Goal: Task Accomplishment & Management: Use online tool/utility

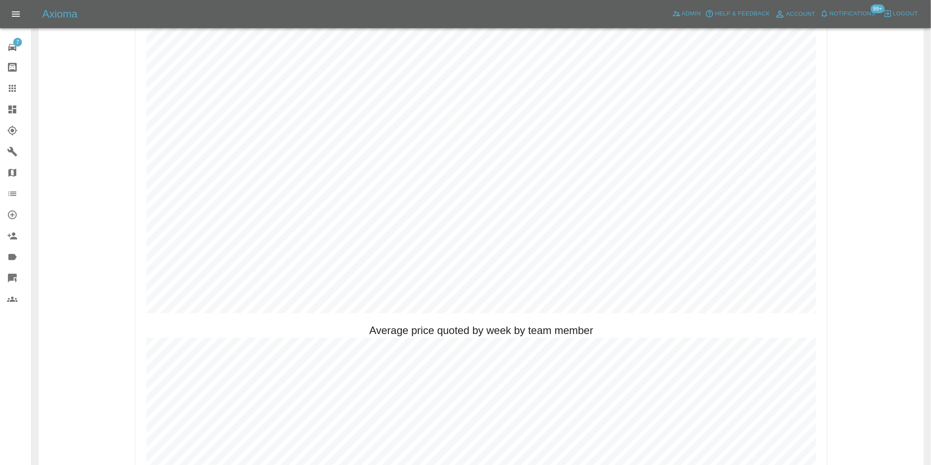
scroll to position [342, 0]
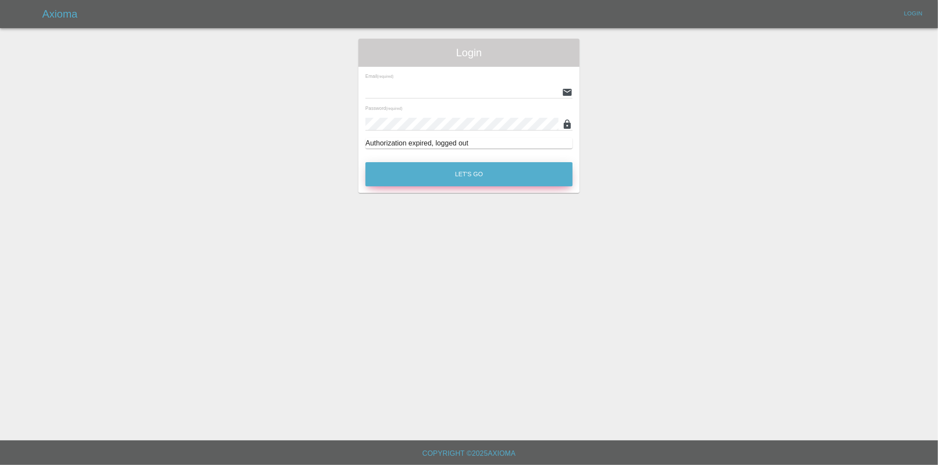
type input "eric.ordano@gmail.com"
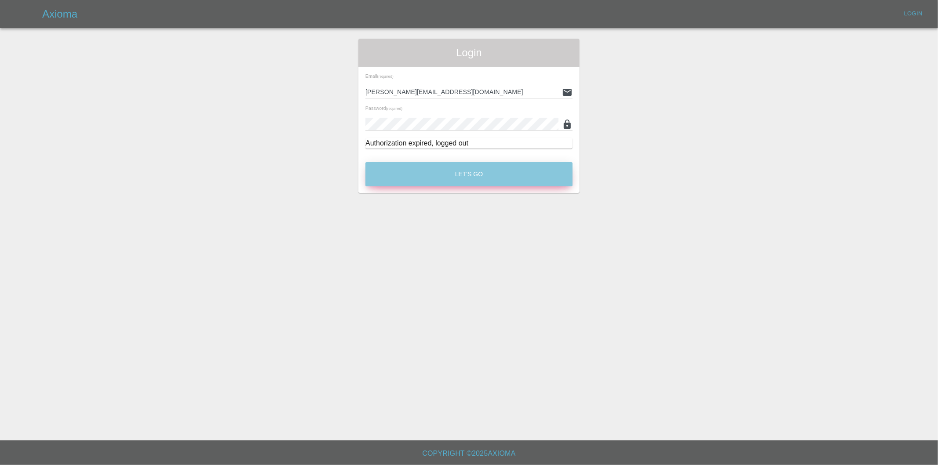
click at [455, 167] on button "Let's Go" at bounding box center [469, 174] width 207 height 24
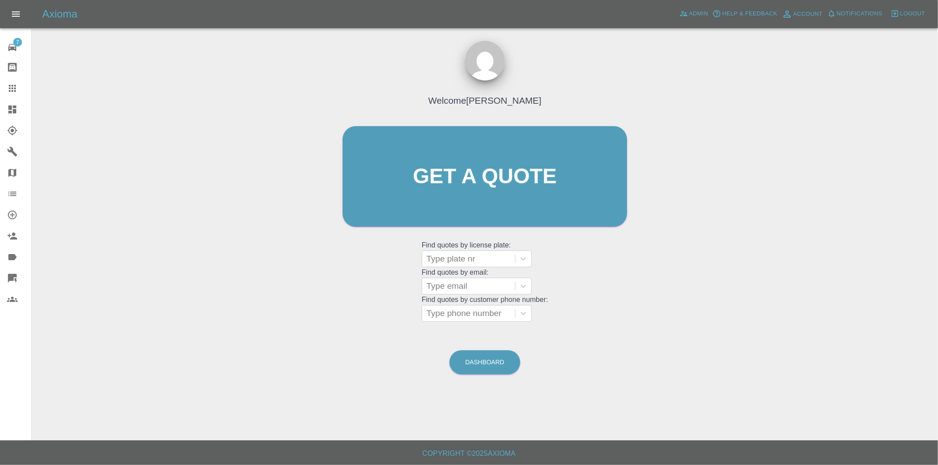
click at [12, 110] on icon at bounding box center [12, 109] width 11 height 11
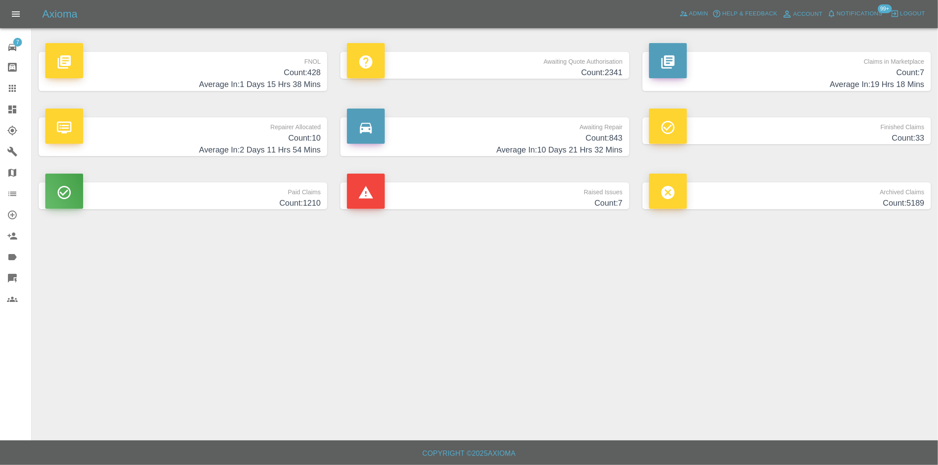
click at [309, 79] on h4 "Average In: 1 Days 15 Hrs 38 Mins" at bounding box center [182, 85] width 275 height 12
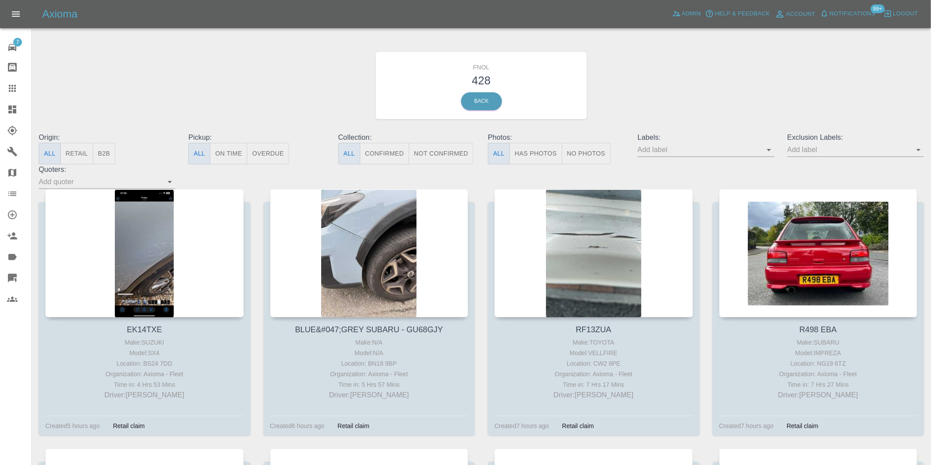
click at [540, 155] on button "Has Photos" at bounding box center [535, 154] width 53 height 22
click at [922, 153] on icon "Open" at bounding box center [918, 150] width 11 height 11
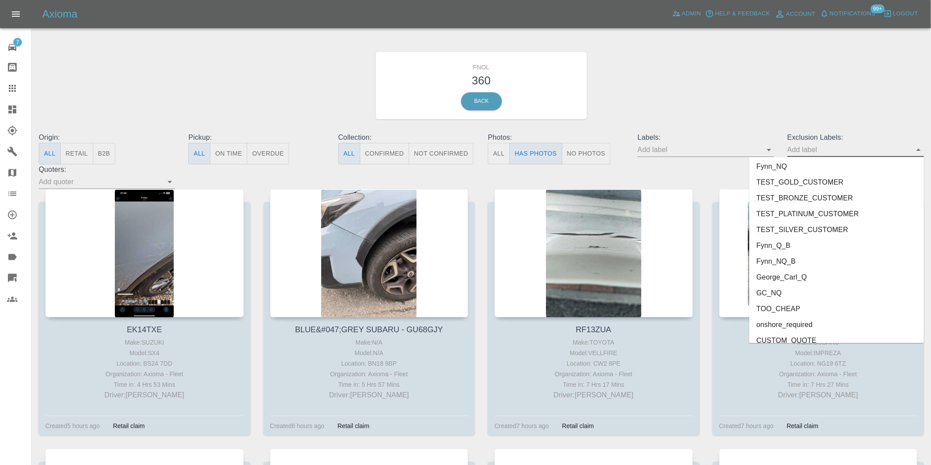
scroll to position [1895, 0]
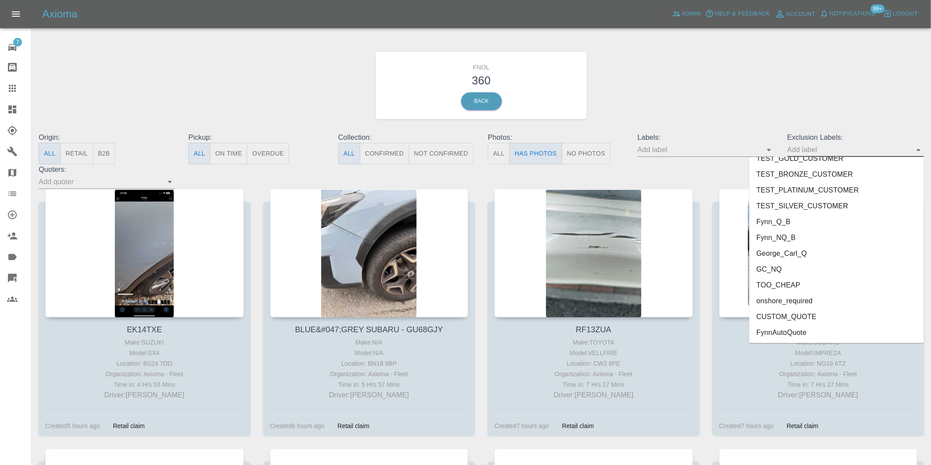
click at [792, 295] on li "onshore_required" at bounding box center [836, 301] width 175 height 16
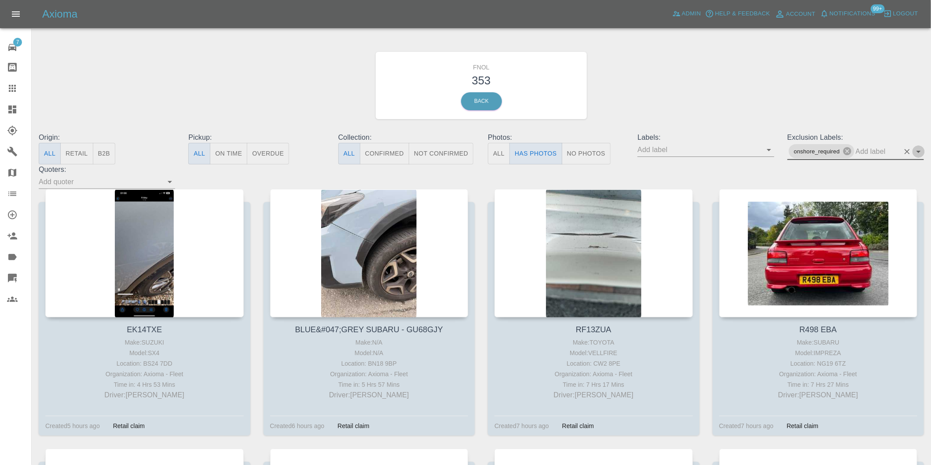
click at [919, 152] on icon "Open" at bounding box center [918, 152] width 4 height 2
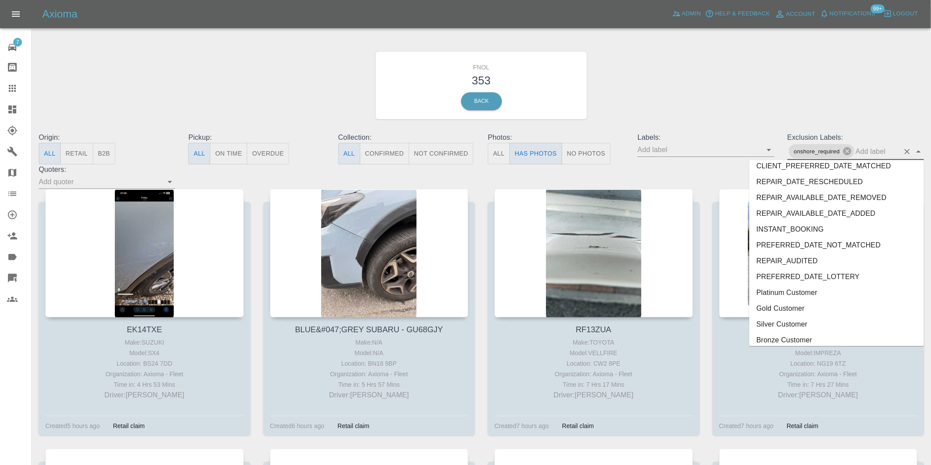
scroll to position [1879, 0]
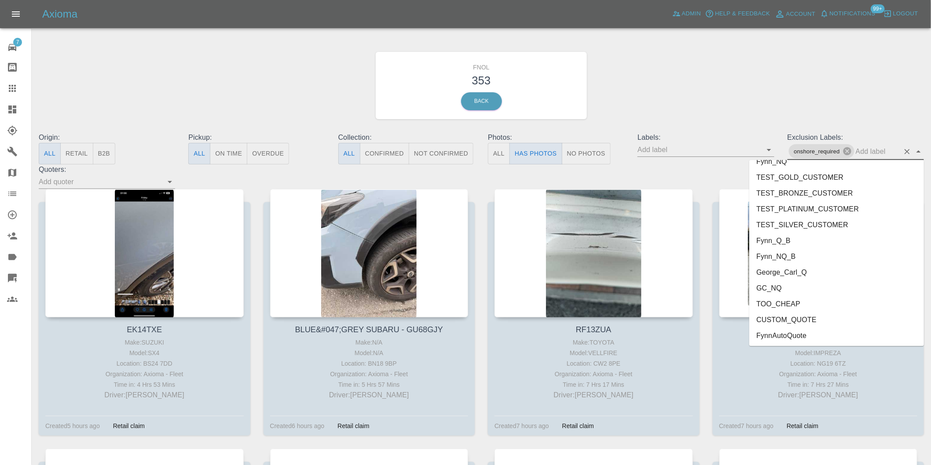
click at [798, 272] on li "George_Carl_Q" at bounding box center [836, 272] width 175 height 16
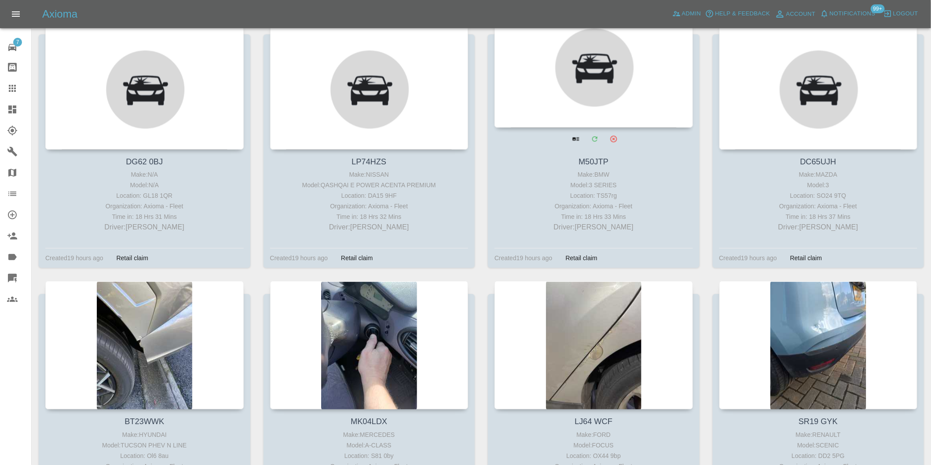
scroll to position [4928, 0]
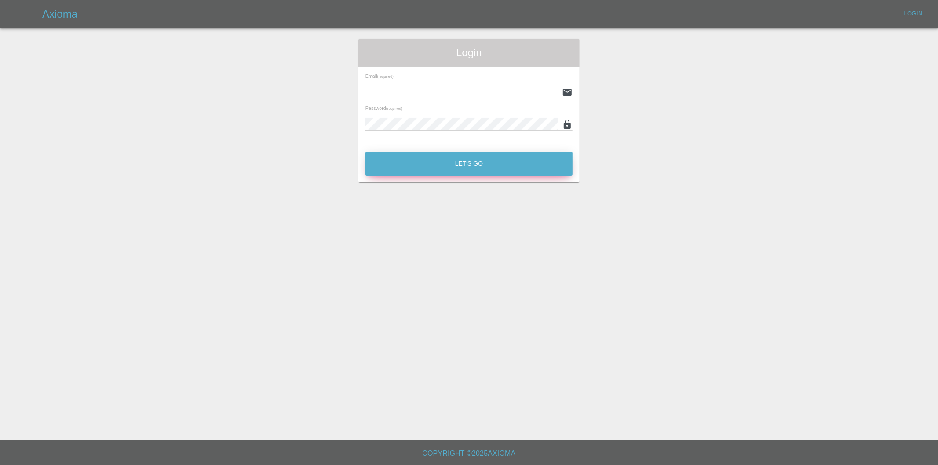
type input "eric.ordano@gmail.com"
click at [453, 161] on button "Let's Go" at bounding box center [469, 164] width 207 height 24
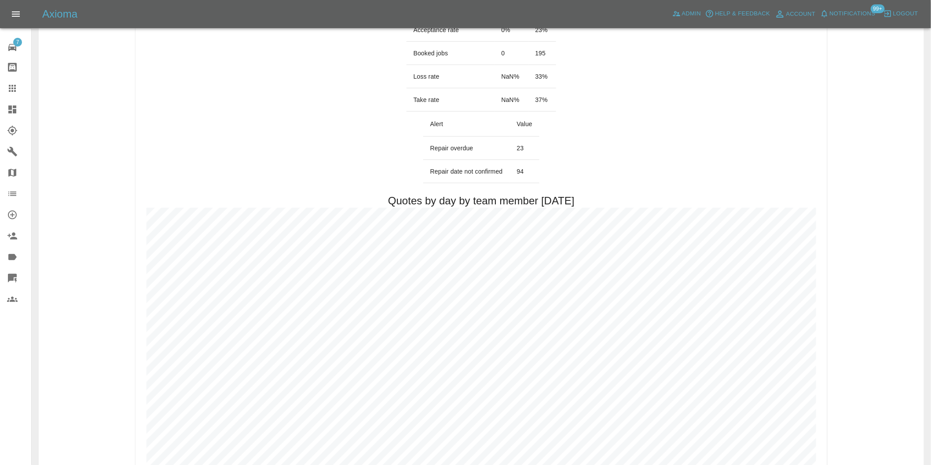
scroll to position [391, 0]
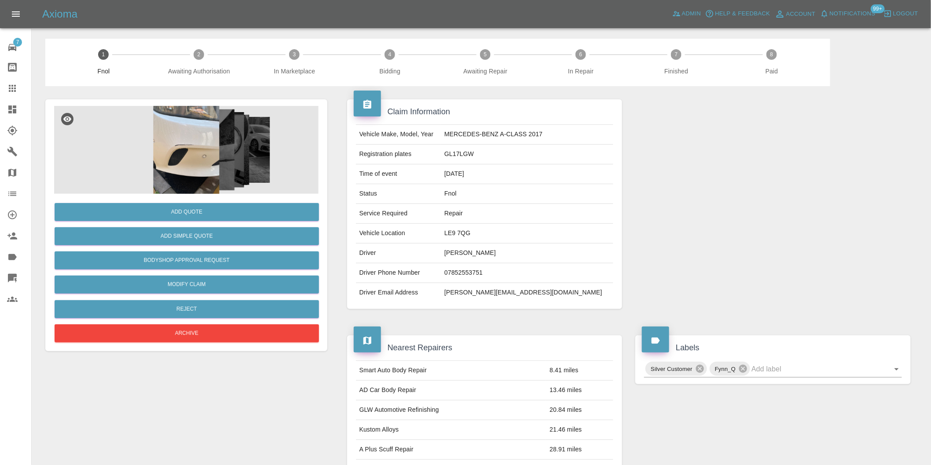
click at [216, 144] on img at bounding box center [186, 150] width 264 height 88
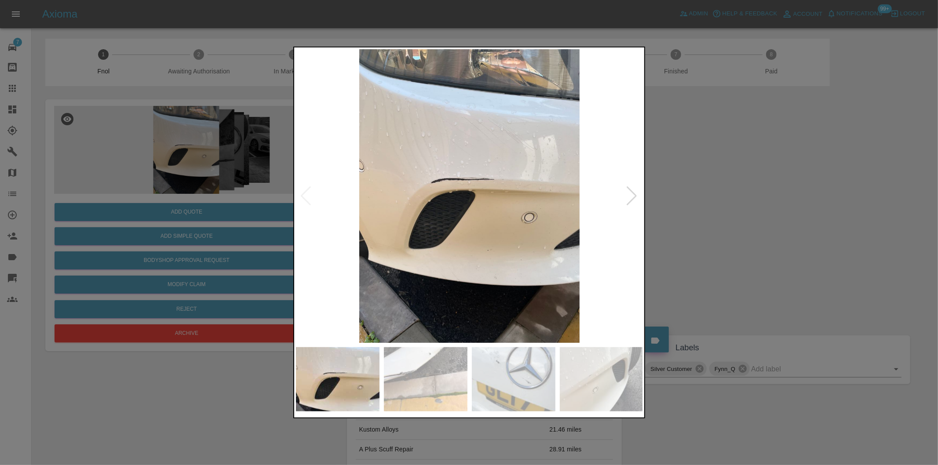
click at [636, 198] on div at bounding box center [632, 196] width 12 height 19
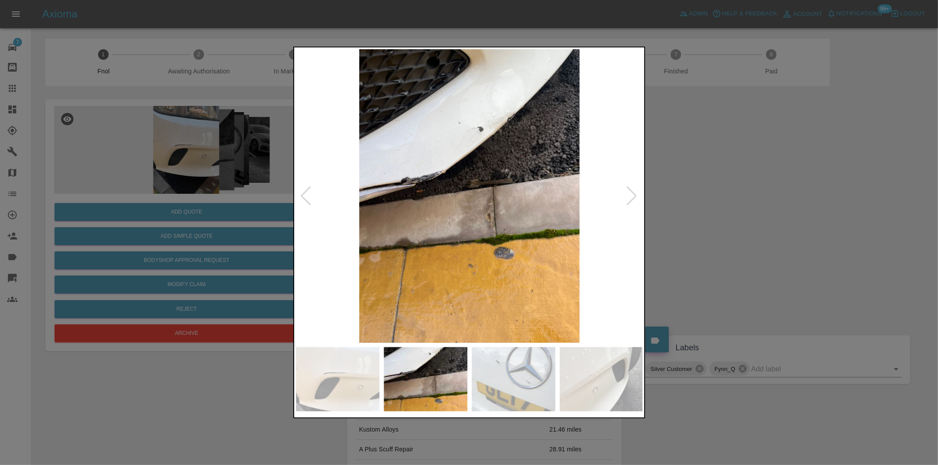
click at [636, 198] on div at bounding box center [632, 196] width 12 height 19
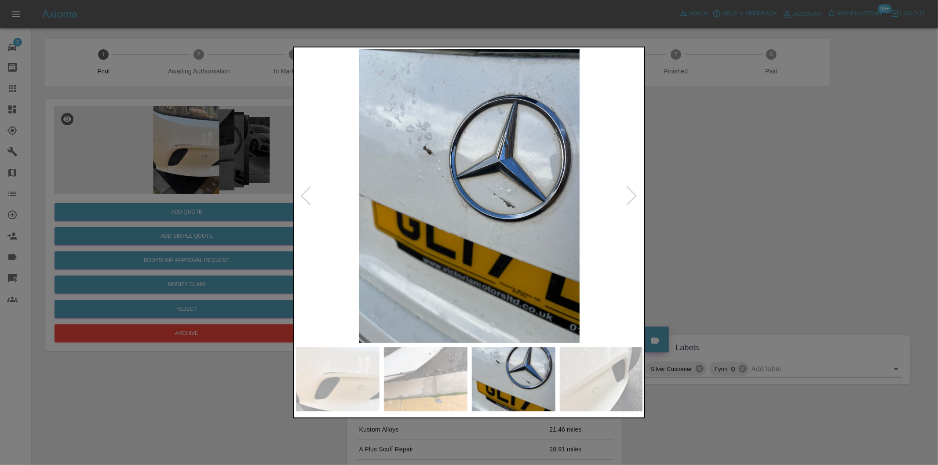
click at [636, 198] on div at bounding box center [632, 196] width 12 height 19
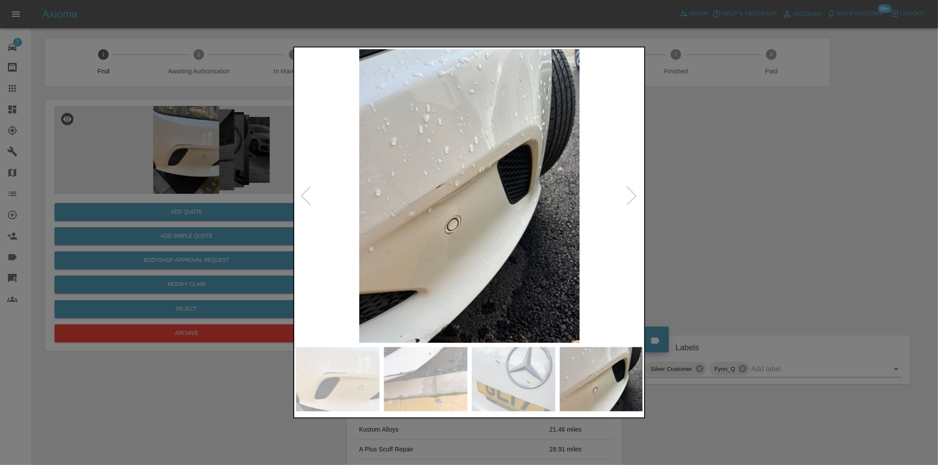
drag, startPoint x: 753, startPoint y: 190, endPoint x: 435, endPoint y: 1, distance: 370.7
click at [741, 181] on div at bounding box center [469, 232] width 938 height 465
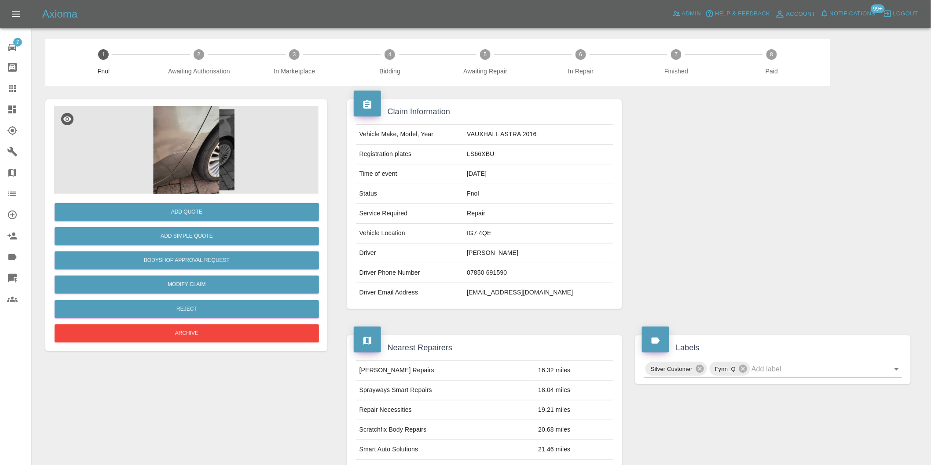
click at [201, 125] on img at bounding box center [186, 150] width 264 height 88
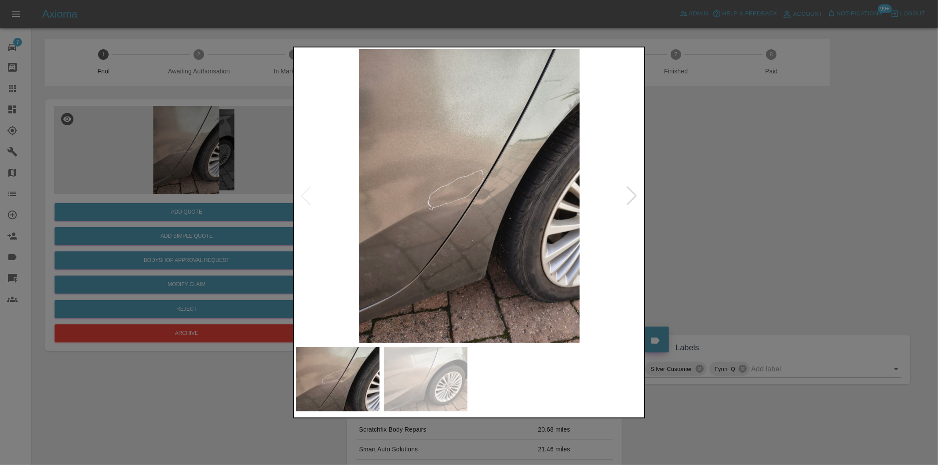
click at [634, 197] on div at bounding box center [632, 196] width 12 height 19
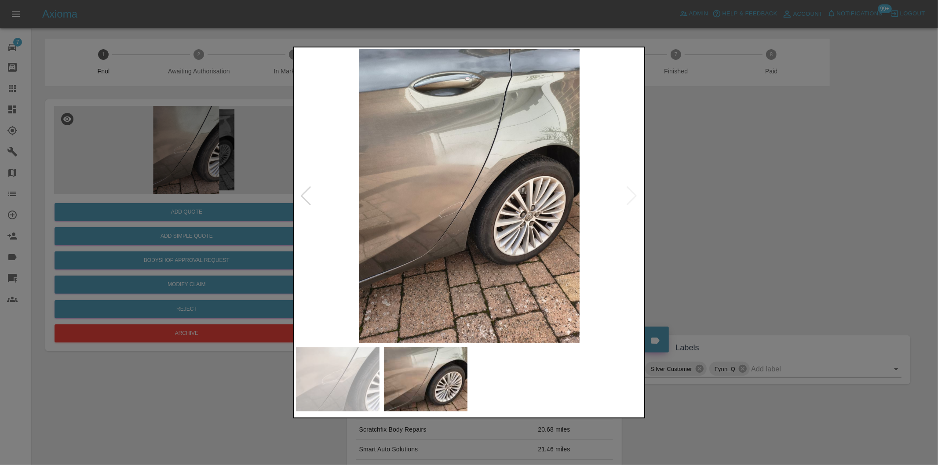
click at [634, 197] on img at bounding box center [470, 196] width 348 height 294
click at [733, 210] on div at bounding box center [469, 232] width 938 height 465
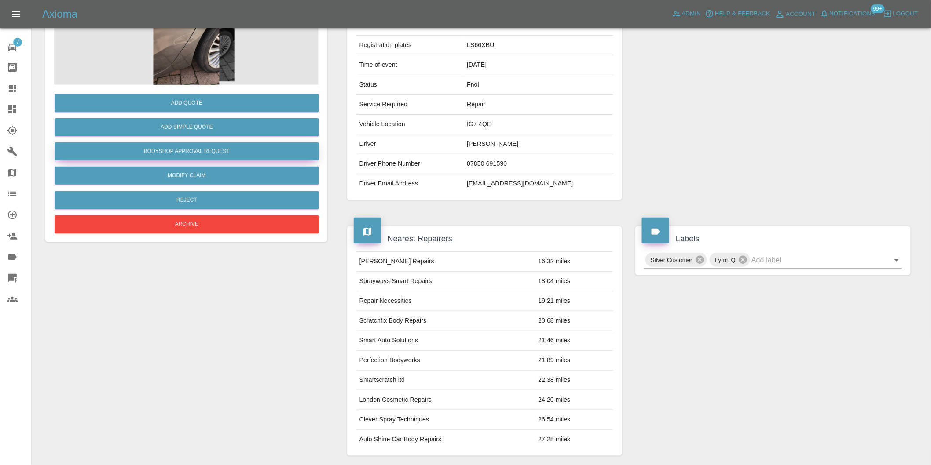
scroll to position [12, 0]
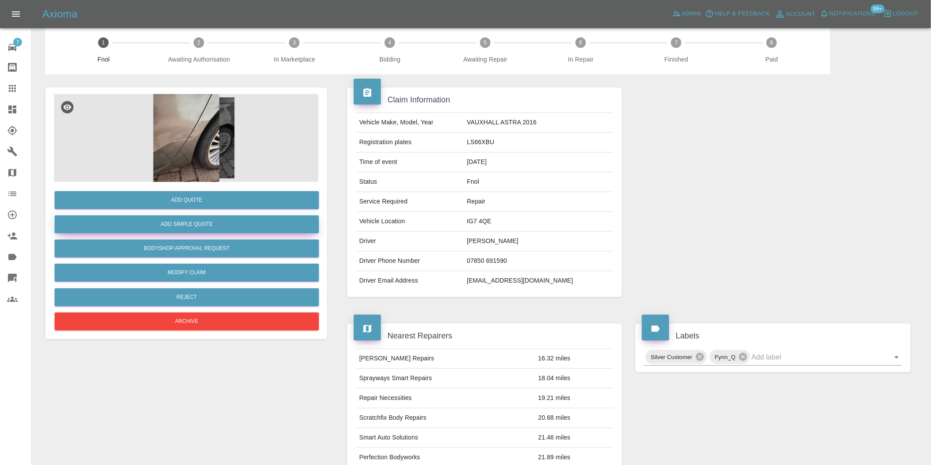
click at [212, 217] on button "Add Simple Quote" at bounding box center [187, 225] width 264 height 18
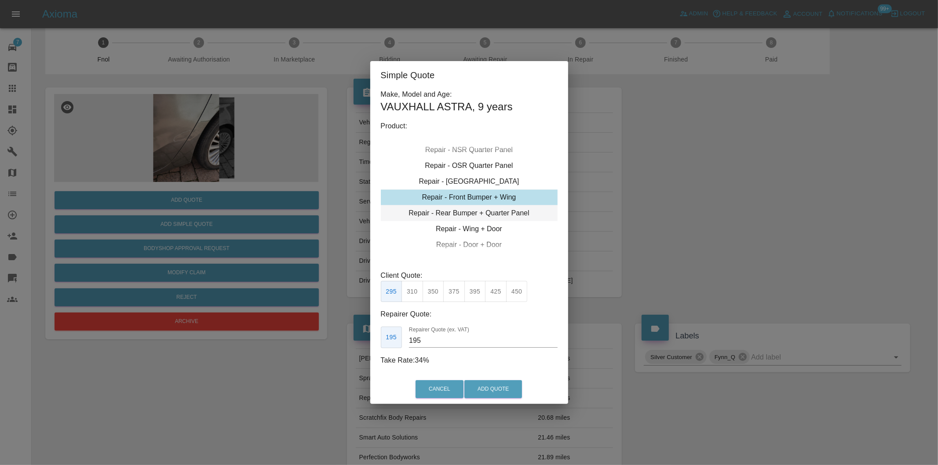
click at [503, 216] on div "Repair - Rear Bumper + Quarter Panel" at bounding box center [469, 213] width 177 height 16
click at [485, 247] on div "Repair - Door + Door" at bounding box center [469, 245] width 177 height 16
click at [483, 213] on div "Repair - Door + Quarter Panel" at bounding box center [469, 213] width 177 height 16
drag, startPoint x: 414, startPoint y: 289, endPoint x: 461, endPoint y: 348, distance: 76.1
click at [415, 290] on button "350" at bounding box center [413, 292] width 22 height 22
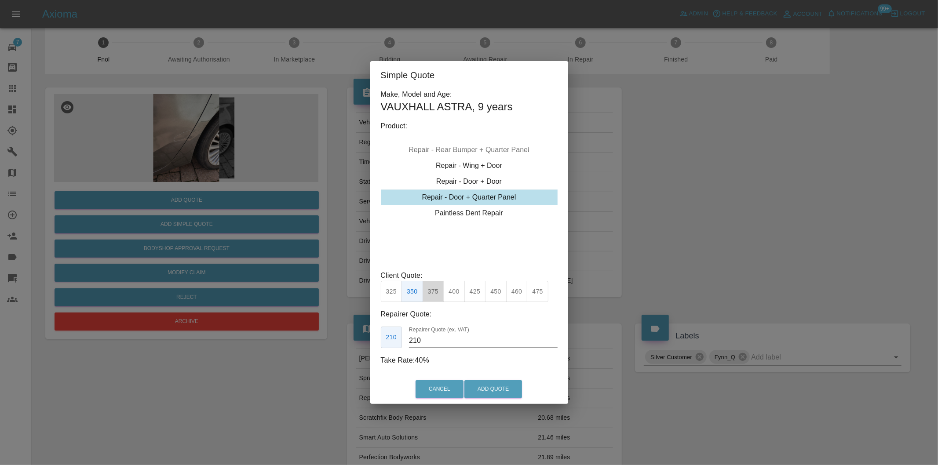
click at [433, 295] on button "375" at bounding box center [434, 292] width 22 height 22
type input "230"
click at [495, 389] on button "Add Quote" at bounding box center [494, 390] width 58 height 18
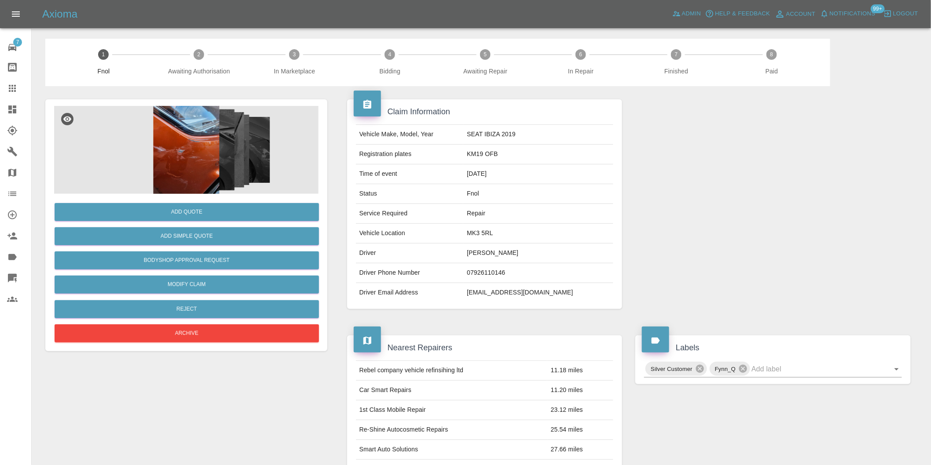
click at [189, 142] on img at bounding box center [186, 150] width 264 height 88
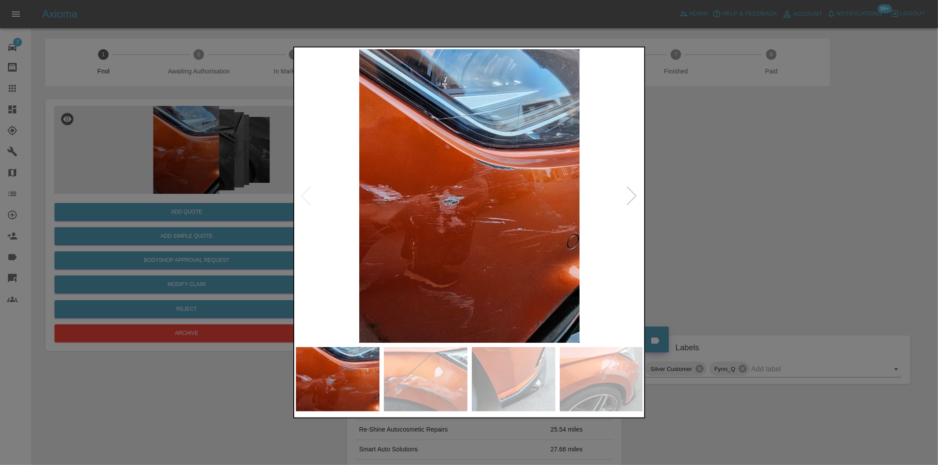
click at [635, 190] on div at bounding box center [632, 196] width 12 height 19
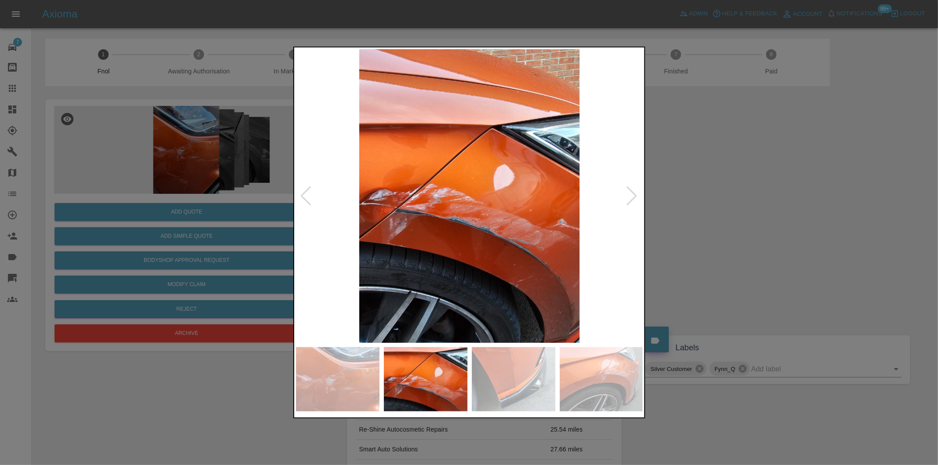
click at [635, 190] on div at bounding box center [632, 196] width 12 height 19
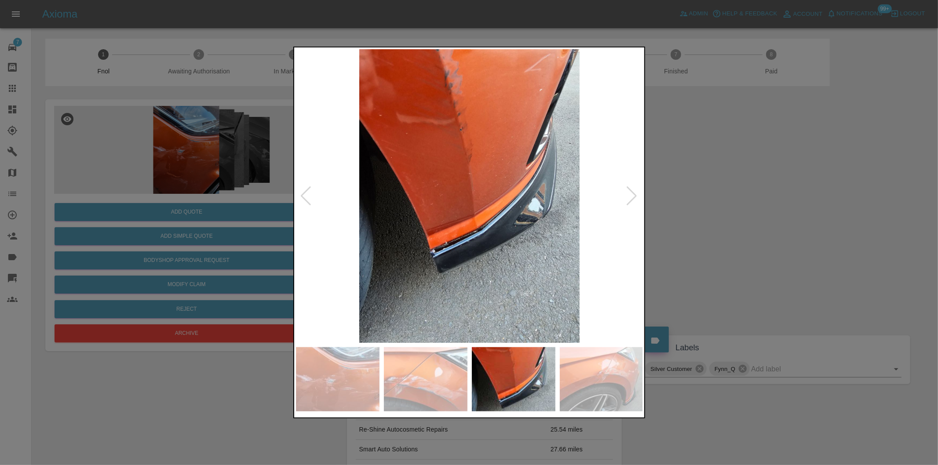
click at [635, 190] on div at bounding box center [632, 196] width 12 height 19
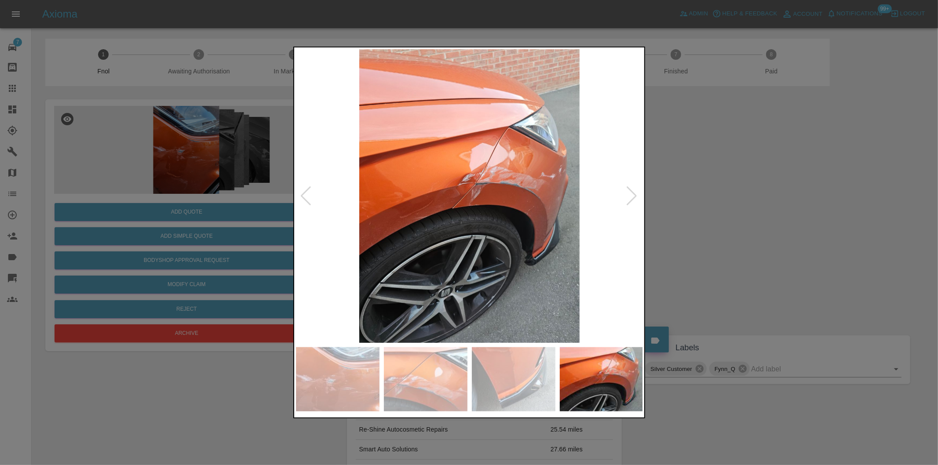
click at [635, 190] on div at bounding box center [632, 196] width 12 height 19
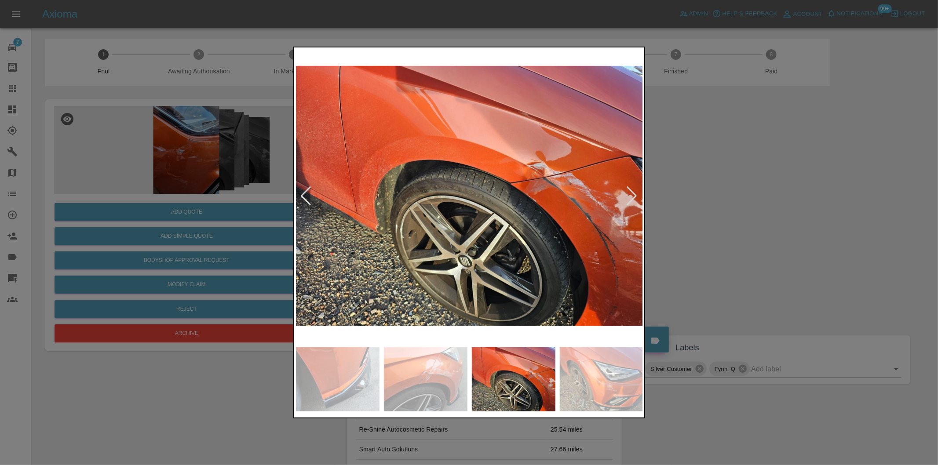
click at [696, 198] on div at bounding box center [469, 232] width 938 height 465
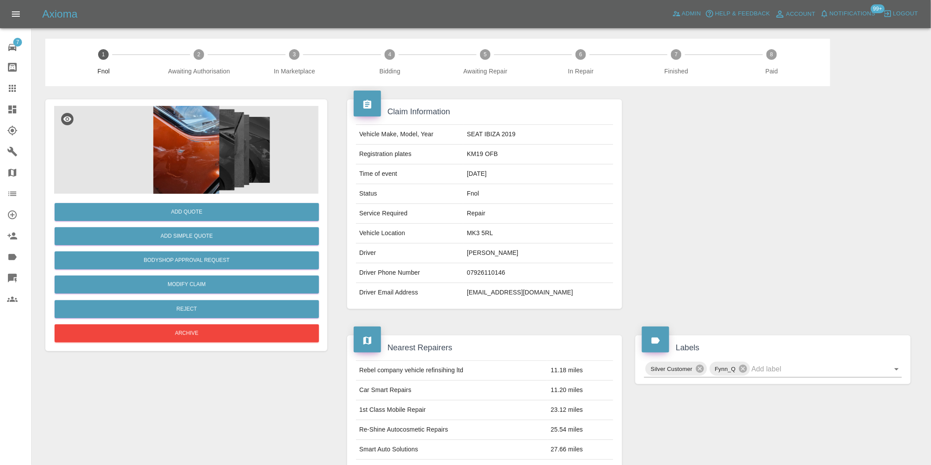
click at [195, 149] on img at bounding box center [186, 150] width 264 height 88
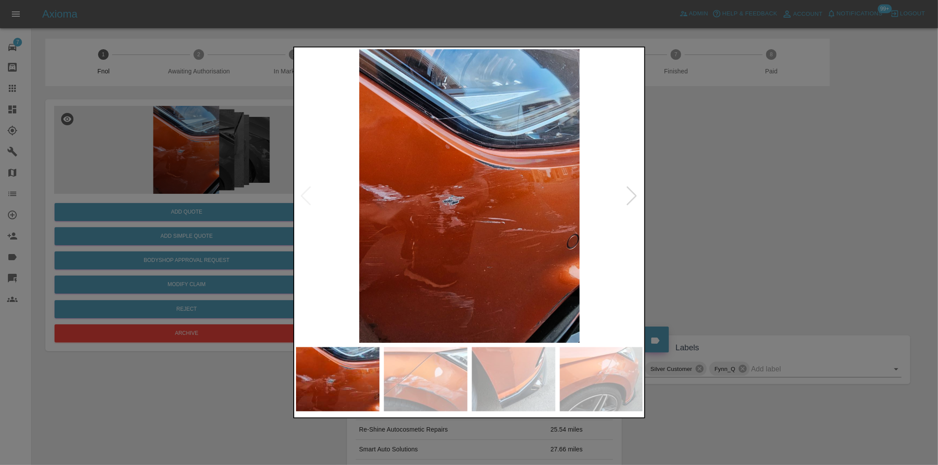
click at [629, 196] on div at bounding box center [632, 196] width 12 height 19
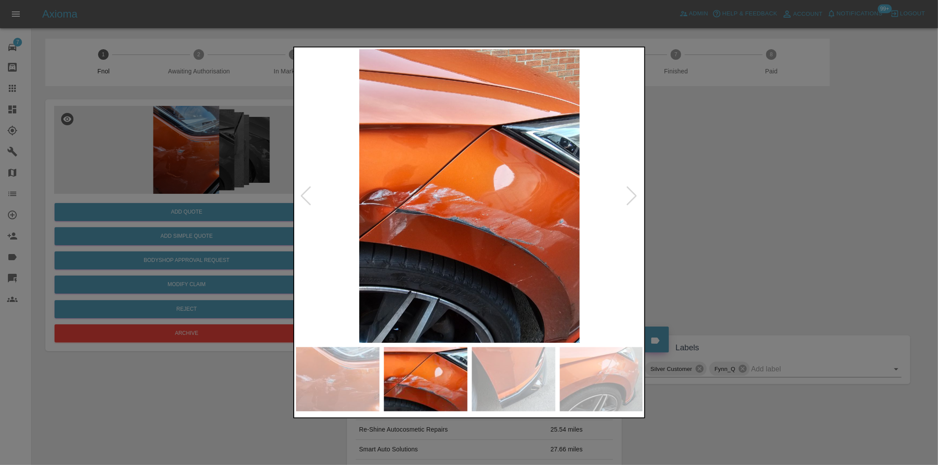
drag, startPoint x: 751, startPoint y: 220, endPoint x: 575, endPoint y: 75, distance: 228.5
click at [748, 217] on div at bounding box center [469, 232] width 938 height 465
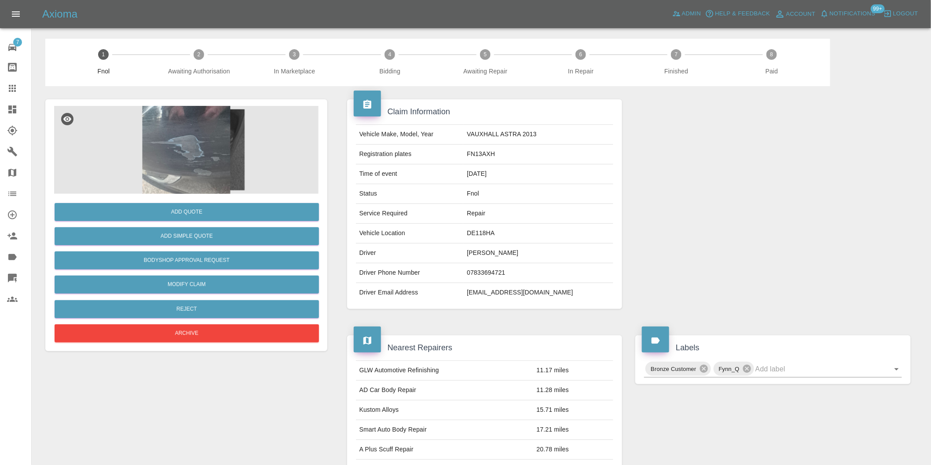
click at [185, 142] on img at bounding box center [186, 150] width 264 height 88
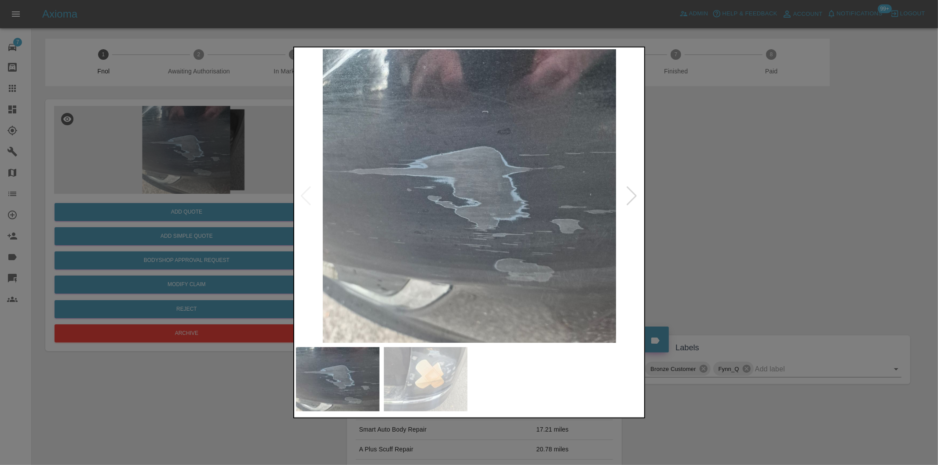
click at [632, 196] on div at bounding box center [632, 196] width 12 height 19
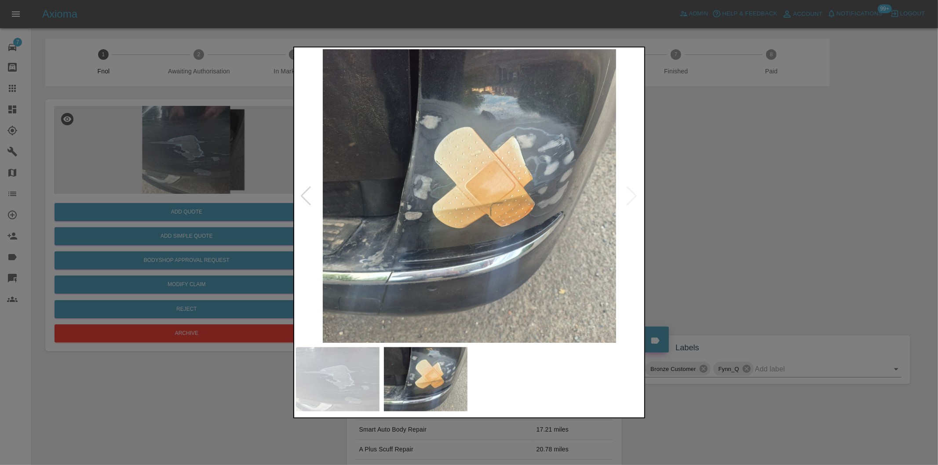
click at [632, 196] on img at bounding box center [470, 196] width 348 height 294
click at [791, 227] on div at bounding box center [469, 232] width 938 height 465
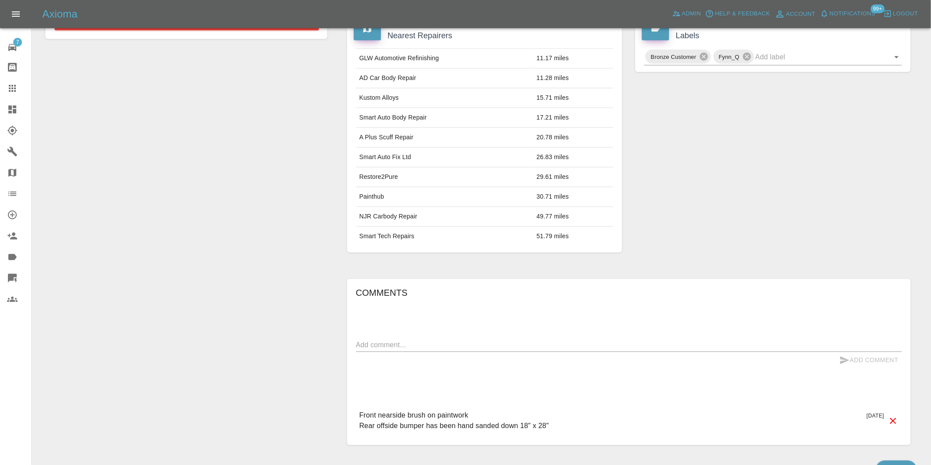
scroll to position [168, 0]
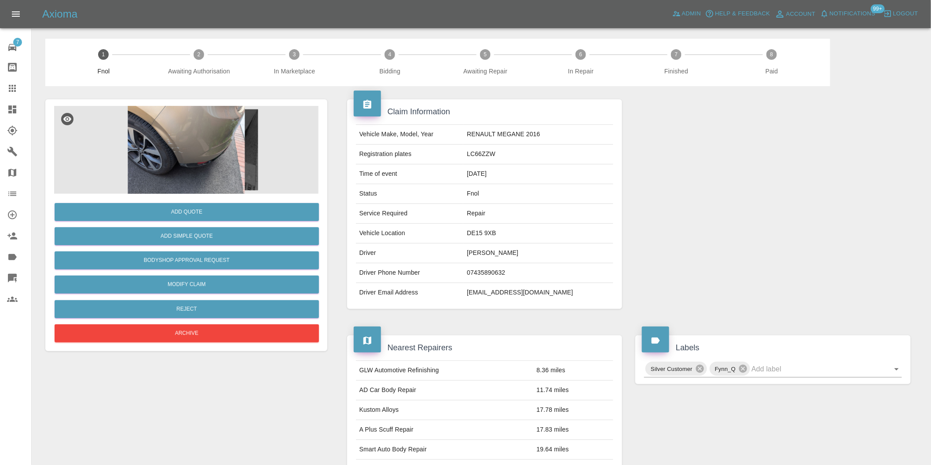
click at [185, 135] on img at bounding box center [186, 150] width 264 height 88
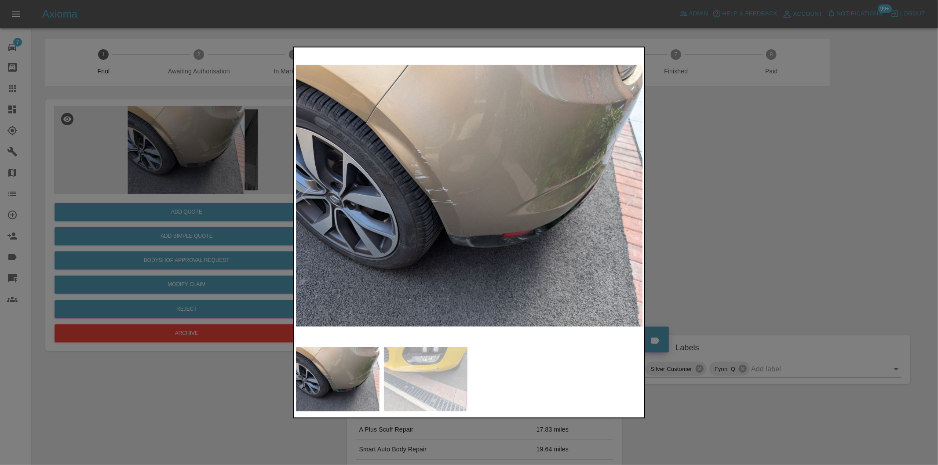
click at [638, 196] on div at bounding box center [632, 196] width 12 height 19
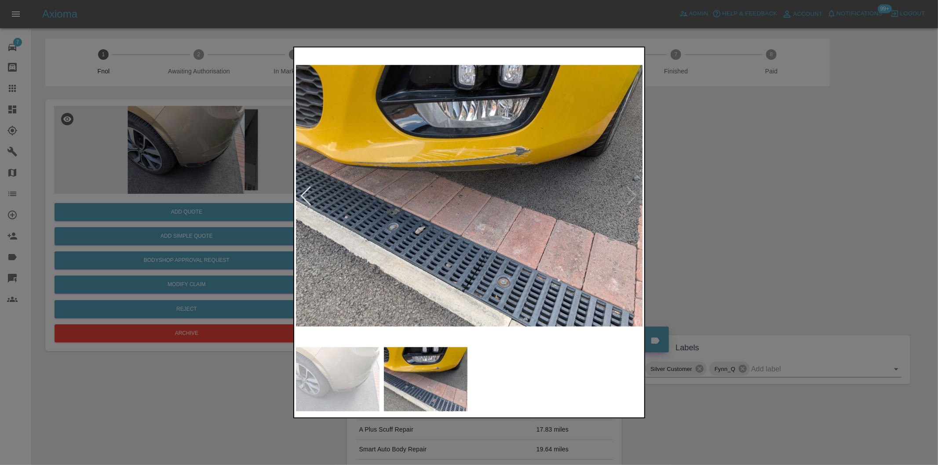
click at [638, 196] on img at bounding box center [470, 196] width 348 height 294
drag, startPoint x: 798, startPoint y: 229, endPoint x: 487, endPoint y: 62, distance: 353.5
click at [794, 224] on div at bounding box center [469, 232] width 938 height 465
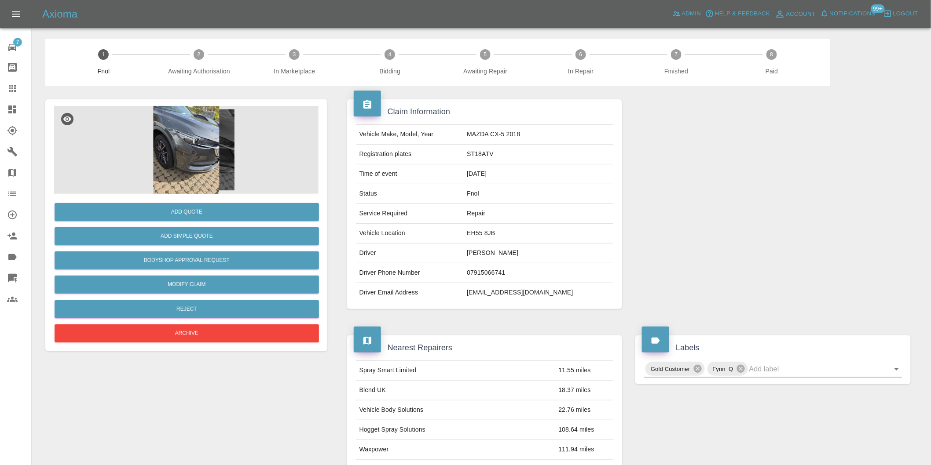
click at [201, 152] on img at bounding box center [186, 150] width 264 height 88
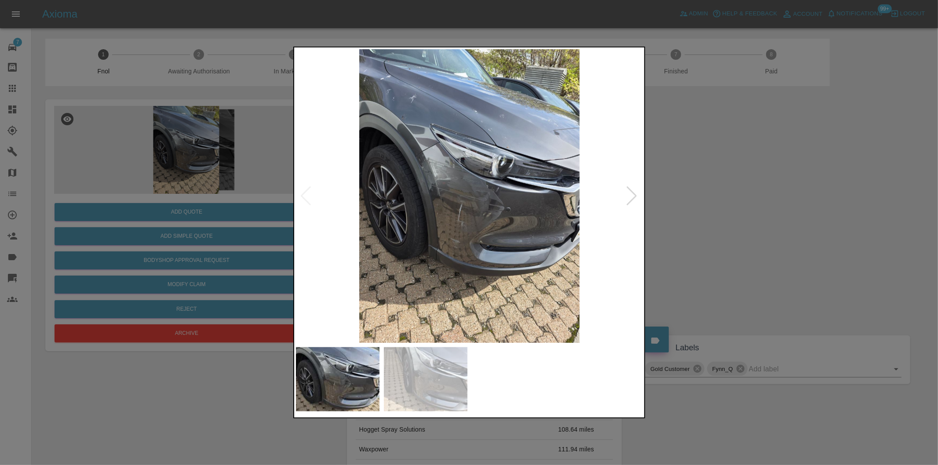
click at [635, 197] on div at bounding box center [632, 196] width 12 height 19
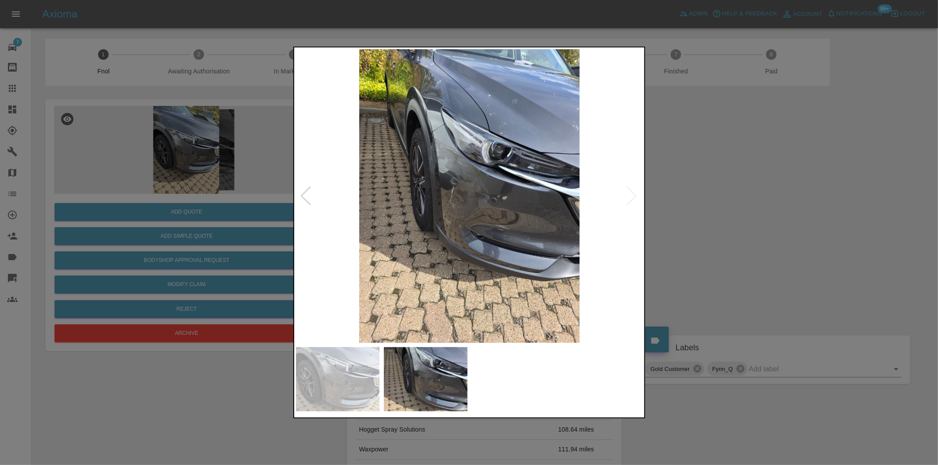
click at [714, 196] on div at bounding box center [469, 232] width 938 height 465
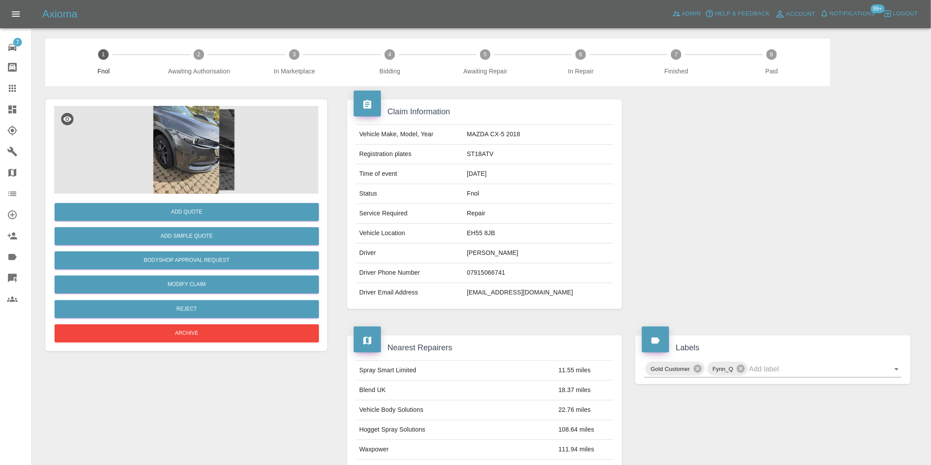
click at [186, 141] on img at bounding box center [186, 150] width 264 height 88
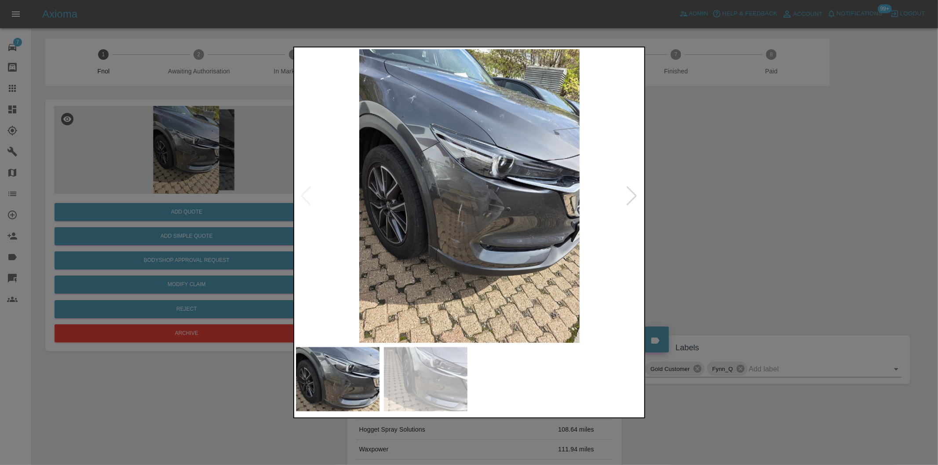
click at [424, 190] on img at bounding box center [470, 196] width 348 height 294
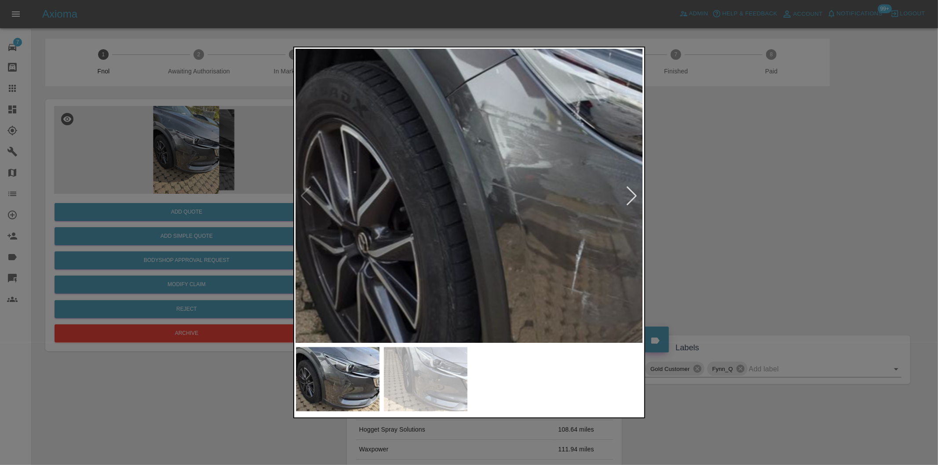
drag, startPoint x: 768, startPoint y: 212, endPoint x: 518, endPoint y: 93, distance: 276.7
click at [765, 212] on div at bounding box center [469, 232] width 938 height 465
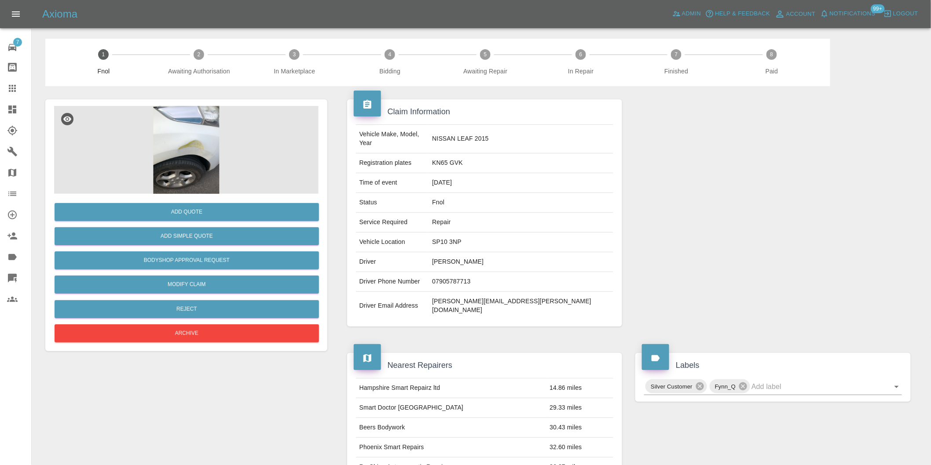
click at [181, 145] on img at bounding box center [186, 150] width 264 height 88
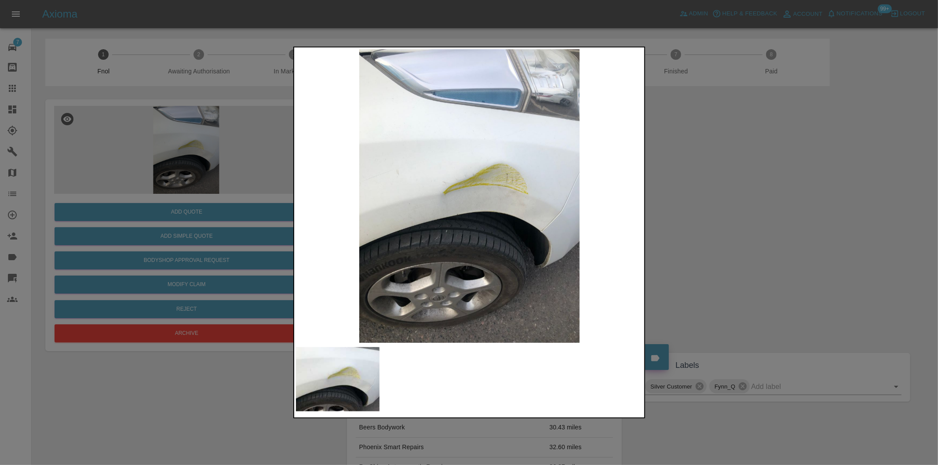
click at [688, 201] on div at bounding box center [469, 232] width 938 height 465
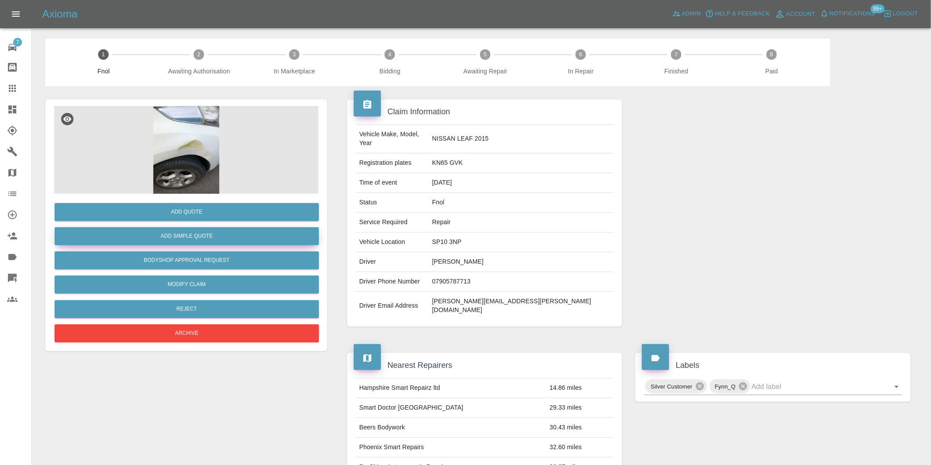
click at [210, 234] on button "Add Simple Quote" at bounding box center [187, 236] width 264 height 18
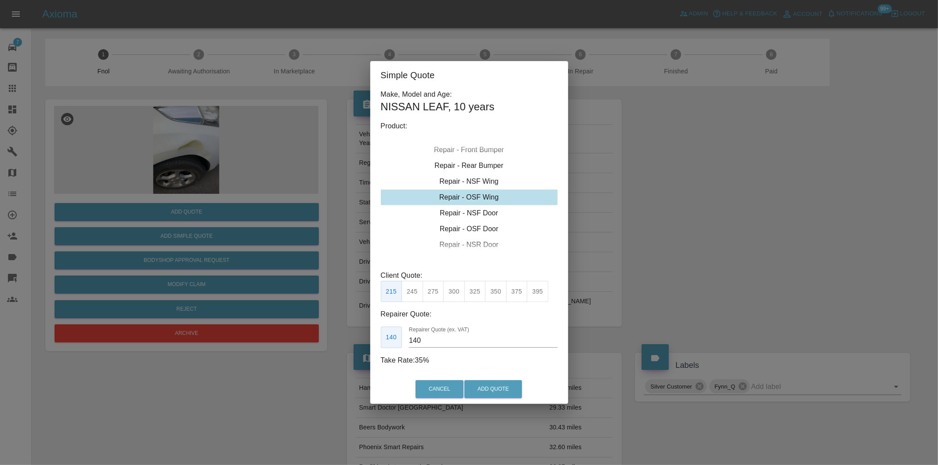
click at [493, 293] on button "350" at bounding box center [496, 292] width 22 height 22
type input "230"
click at [495, 390] on button "Add Quote" at bounding box center [494, 390] width 58 height 18
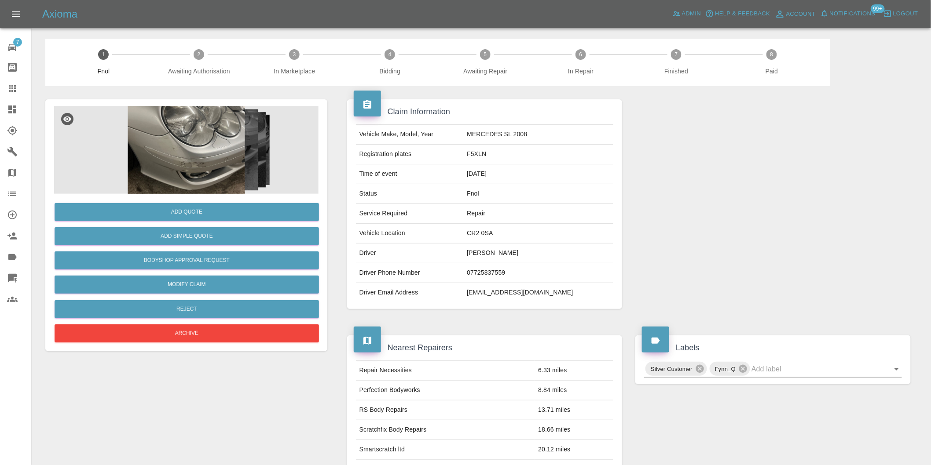
click at [212, 153] on img at bounding box center [186, 150] width 264 height 88
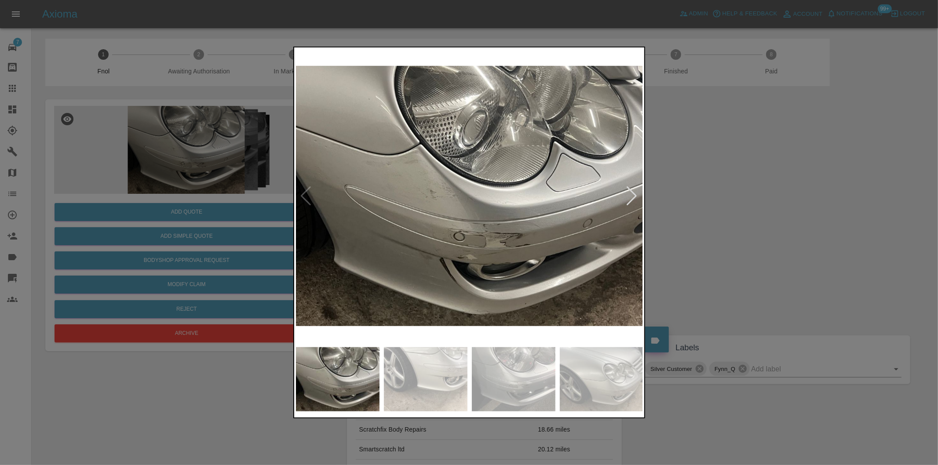
click at [631, 195] on div at bounding box center [632, 196] width 12 height 19
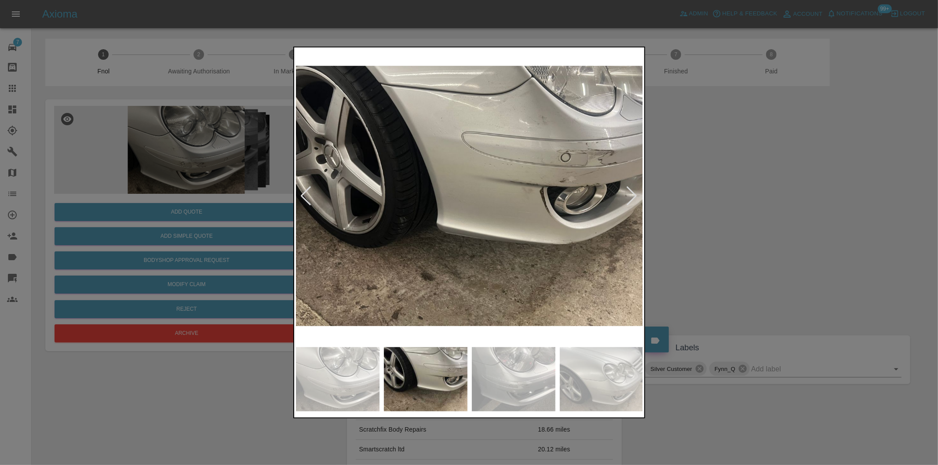
click at [631, 195] on div at bounding box center [632, 196] width 12 height 19
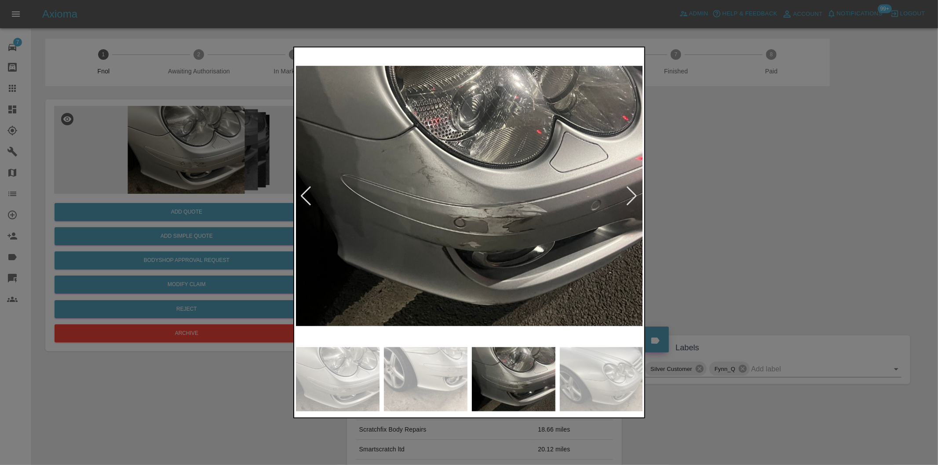
drag, startPoint x: 763, startPoint y: 220, endPoint x: 408, endPoint y: 263, distance: 357.6
click at [753, 220] on div at bounding box center [469, 232] width 938 height 465
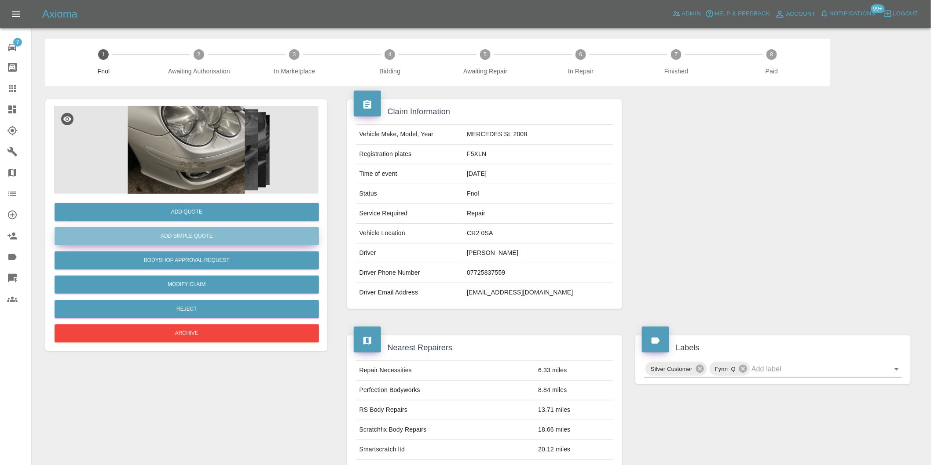
click at [260, 241] on button "Add Simple Quote" at bounding box center [187, 236] width 264 height 18
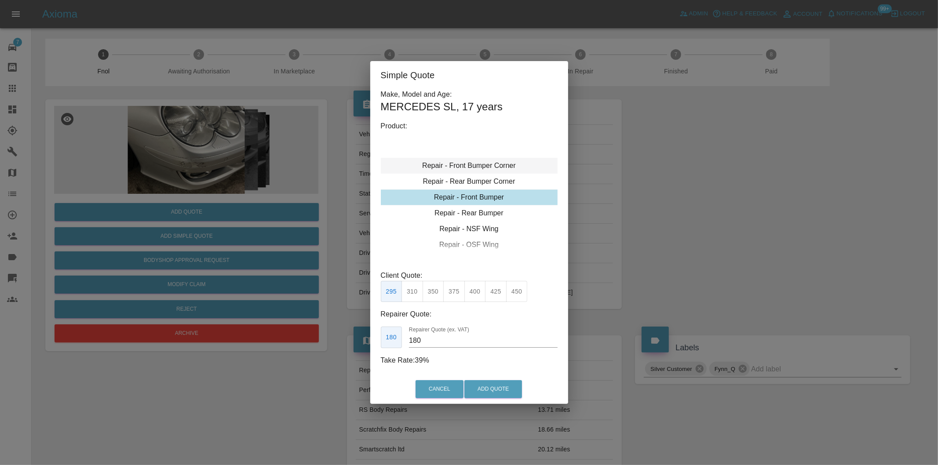
click at [488, 167] on div "Repair - Front Bumper Corner" at bounding box center [469, 166] width 177 height 16
click at [452, 293] on button "240" at bounding box center [454, 292] width 22 height 22
type input "150"
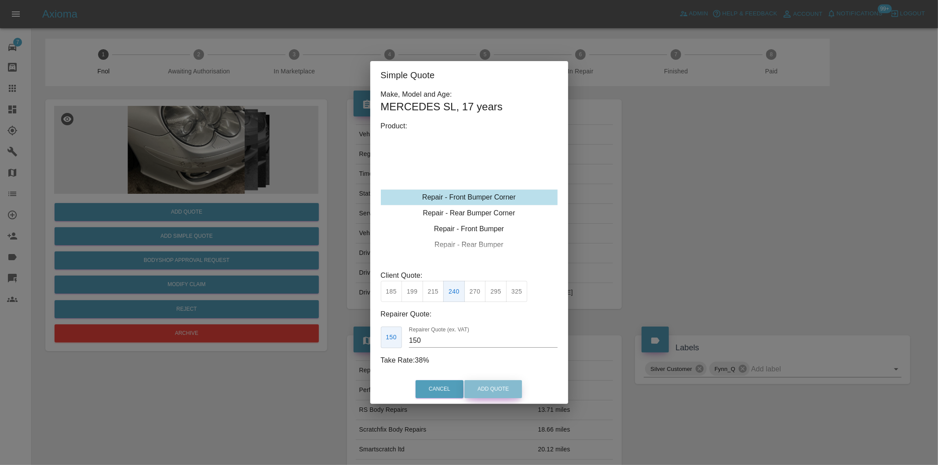
click at [499, 396] on button "Add Quote" at bounding box center [494, 390] width 58 height 18
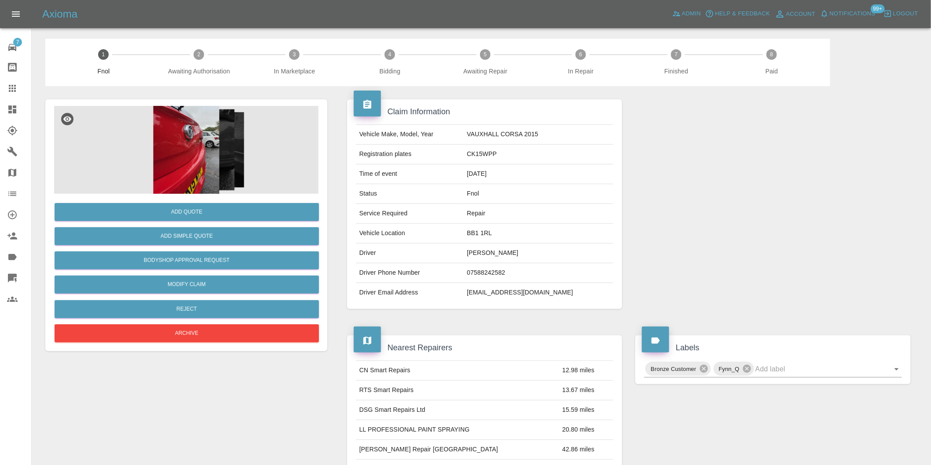
click at [208, 131] on img at bounding box center [186, 150] width 264 height 88
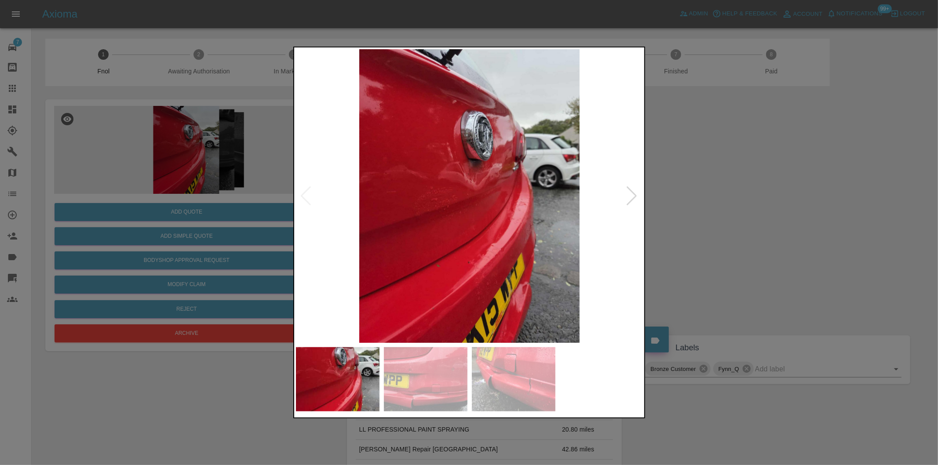
click at [634, 194] on div at bounding box center [632, 196] width 12 height 19
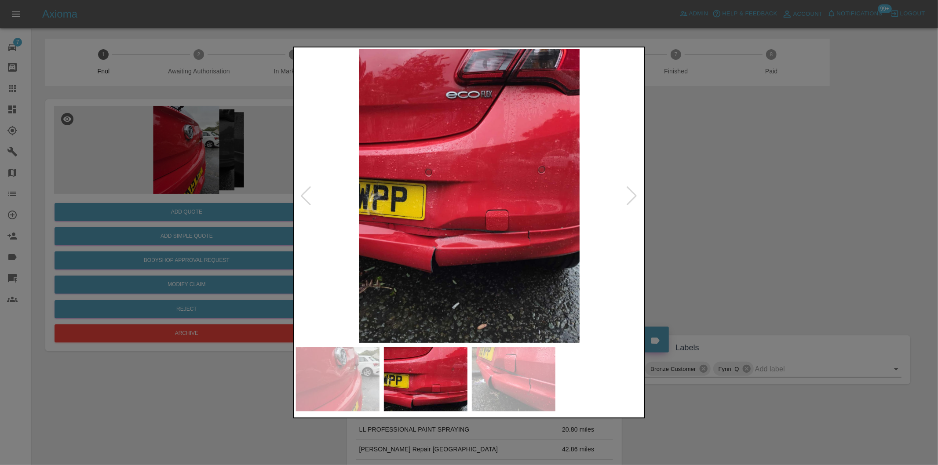
click at [634, 194] on div at bounding box center [632, 196] width 12 height 19
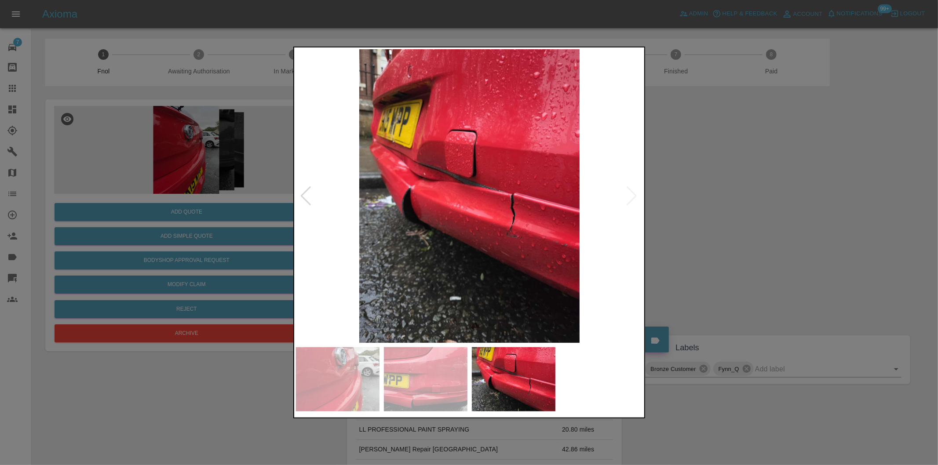
click at [634, 194] on img at bounding box center [470, 196] width 348 height 294
click at [747, 264] on div at bounding box center [469, 232] width 938 height 465
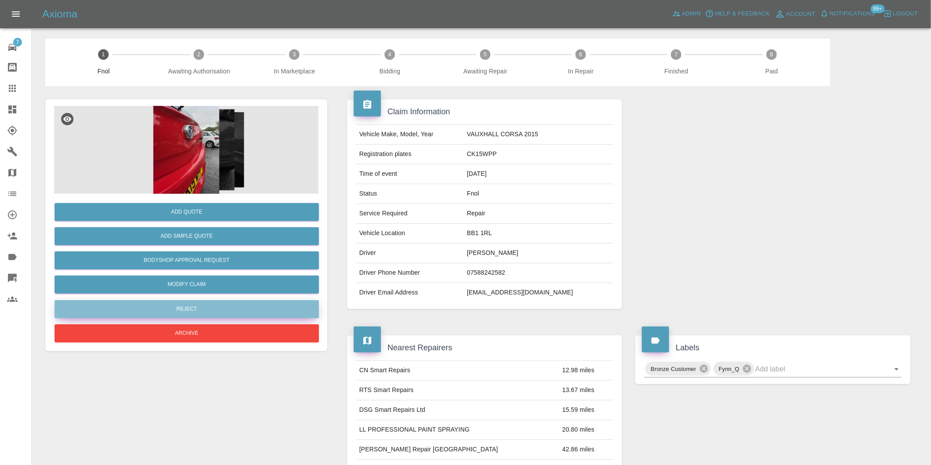
click at [216, 307] on button "Reject" at bounding box center [187, 309] width 264 height 18
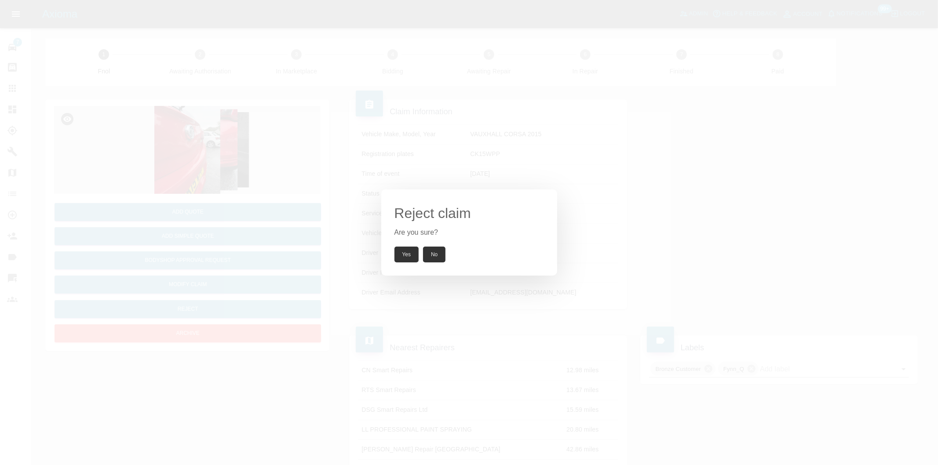
click at [408, 254] on button "Yes" at bounding box center [407, 255] width 25 height 16
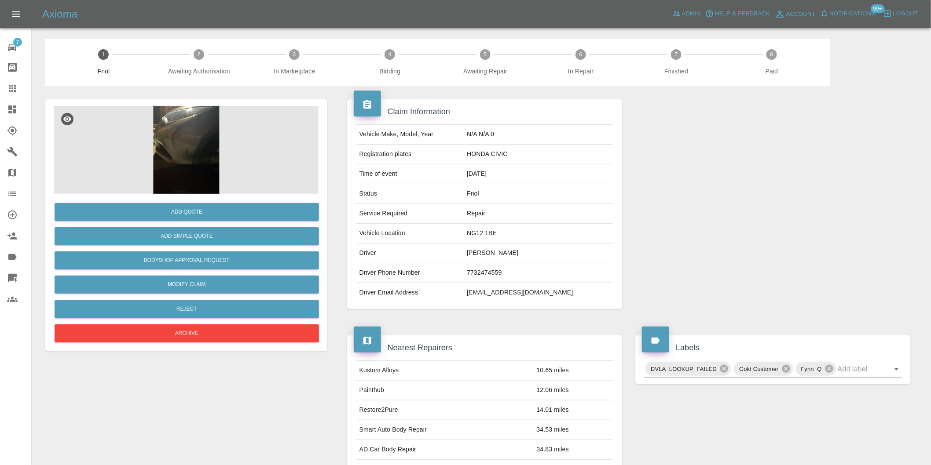
click at [207, 116] on img at bounding box center [186, 150] width 264 height 88
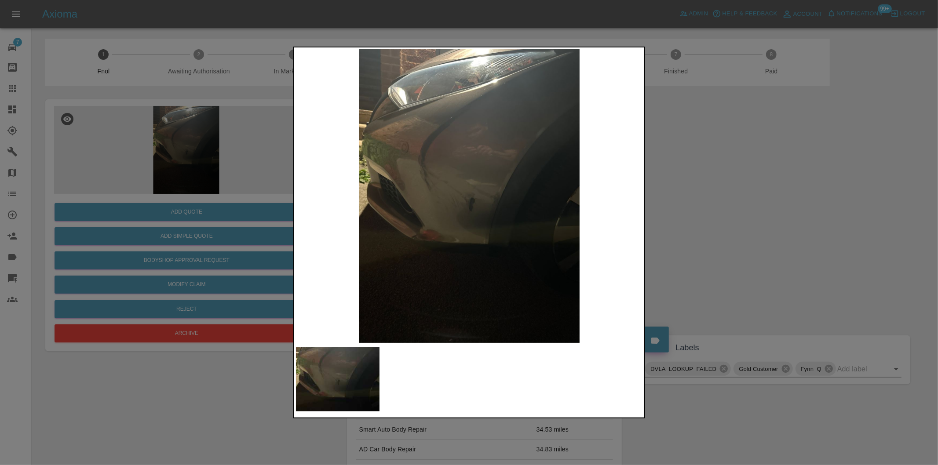
click at [732, 223] on div at bounding box center [469, 232] width 938 height 465
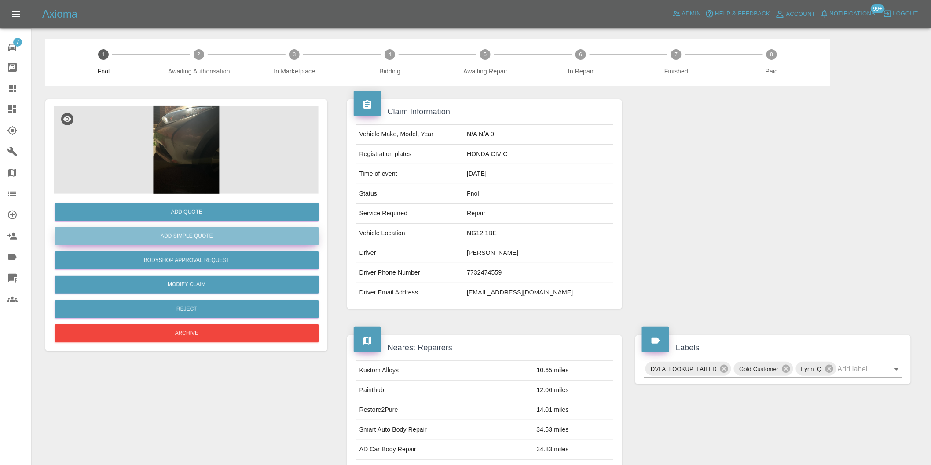
click at [213, 238] on button "Add Simple Quote" at bounding box center [187, 236] width 264 height 18
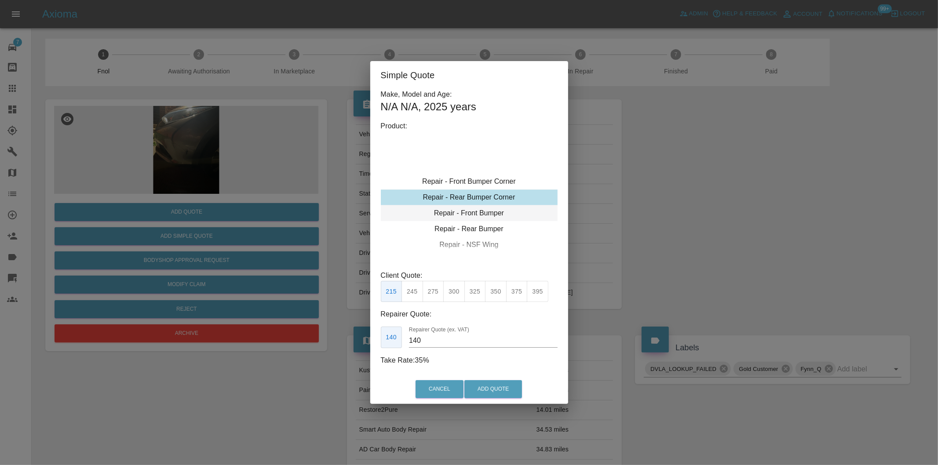
type input "120"
click at [491, 387] on button "Add Quote" at bounding box center [494, 390] width 58 height 18
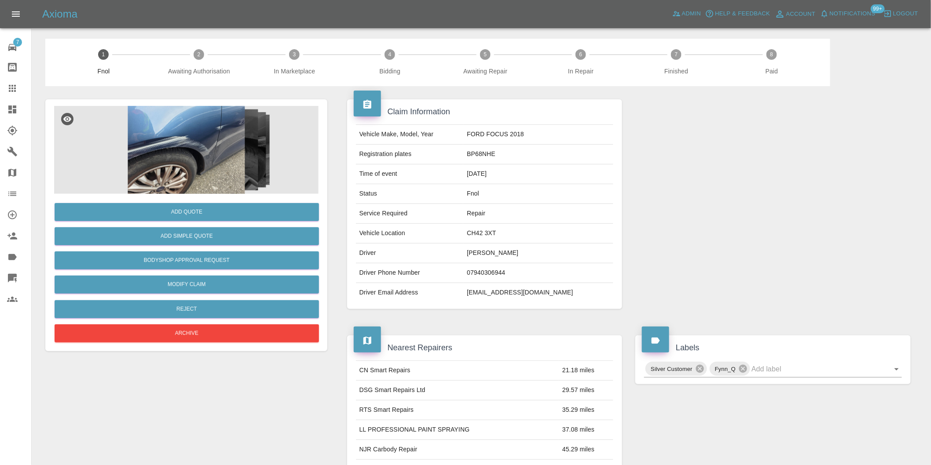
click at [201, 125] on img at bounding box center [186, 150] width 264 height 88
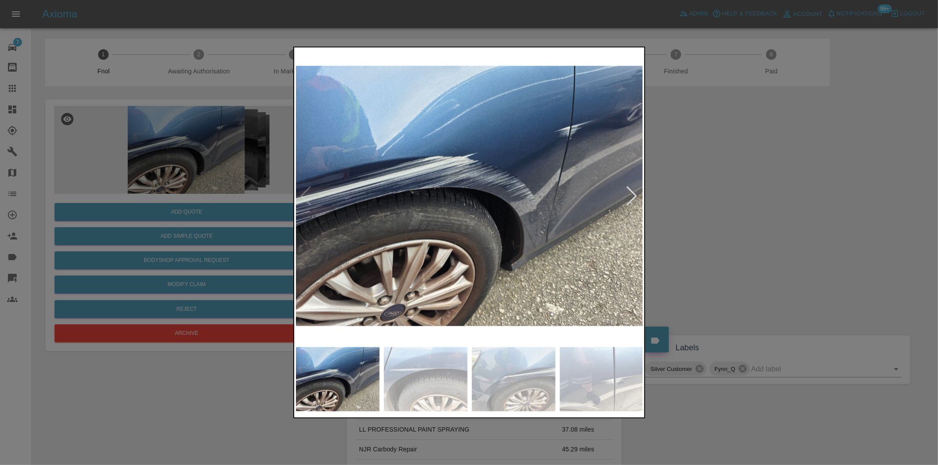
click at [628, 194] on div at bounding box center [632, 196] width 12 height 19
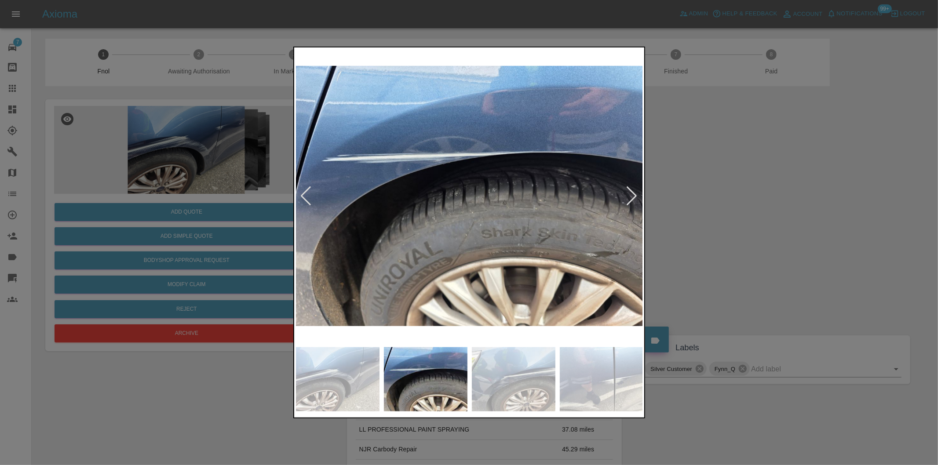
click at [636, 196] on div at bounding box center [632, 196] width 12 height 19
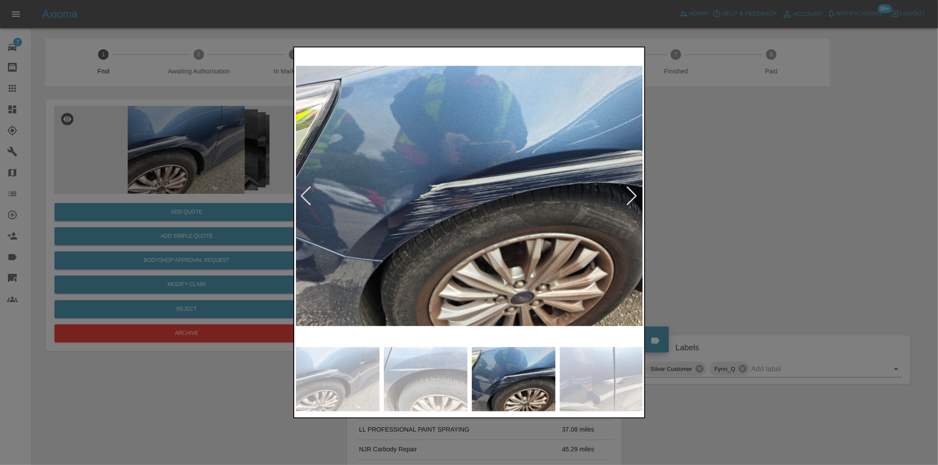
click at [636, 196] on div at bounding box center [632, 196] width 12 height 19
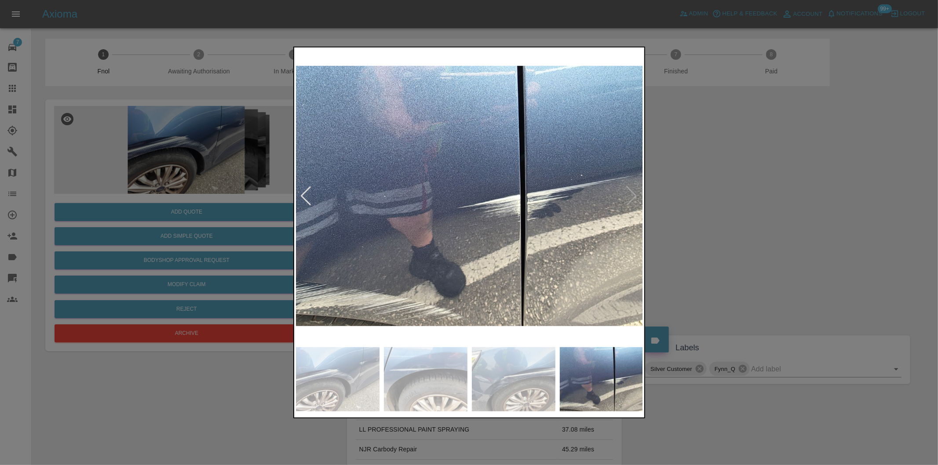
click at [637, 196] on img at bounding box center [470, 196] width 348 height 294
click at [801, 204] on div at bounding box center [469, 232] width 938 height 465
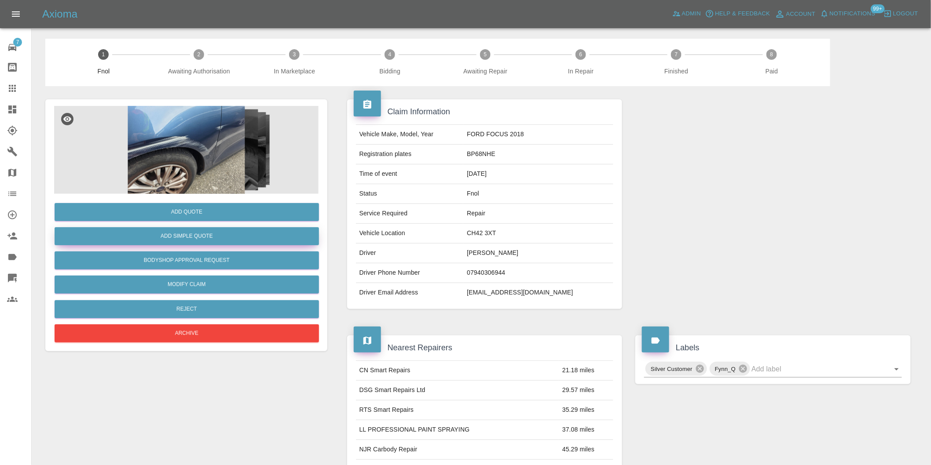
click at [221, 235] on button "Add Simple Quote" at bounding box center [187, 236] width 264 height 18
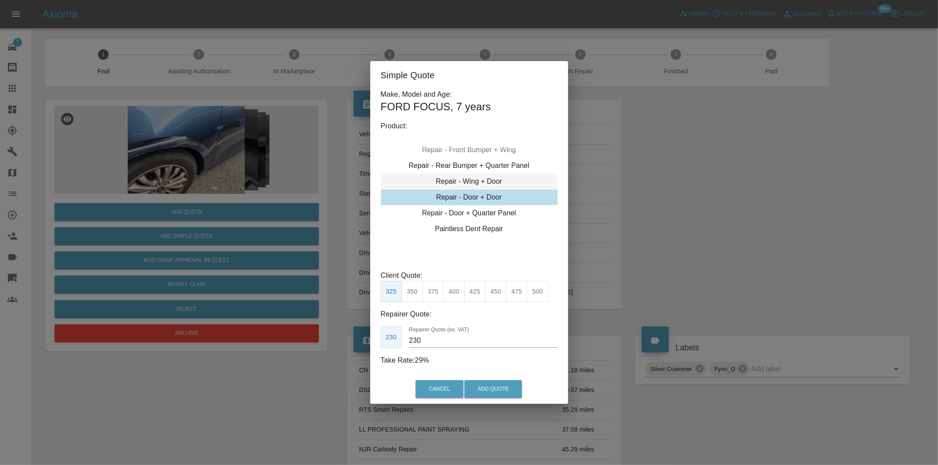
click at [494, 182] on div "Repair - Wing + Door" at bounding box center [469, 182] width 177 height 16
drag, startPoint x: 414, startPoint y: 291, endPoint x: 451, endPoint y: 324, distance: 49.5
click at [415, 291] on button "350" at bounding box center [413, 292] width 22 height 22
type input "260"
click at [490, 384] on button "Add Quote" at bounding box center [494, 390] width 58 height 18
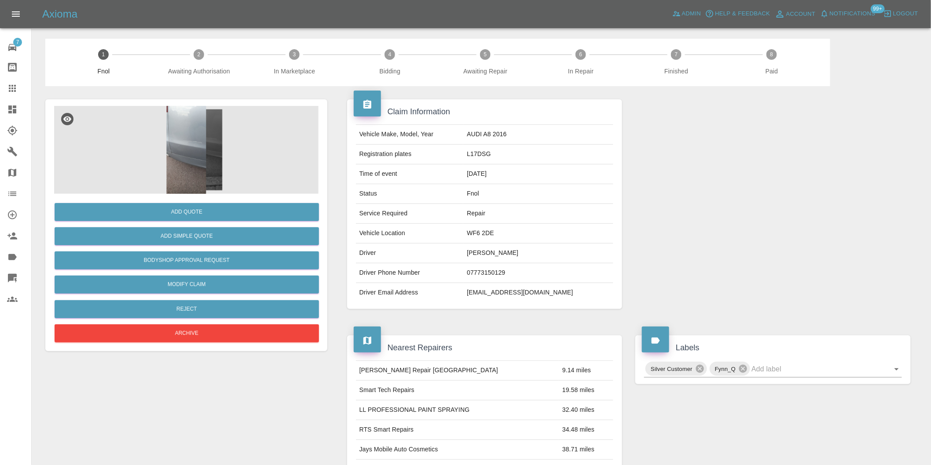
click at [192, 144] on img at bounding box center [186, 150] width 264 height 88
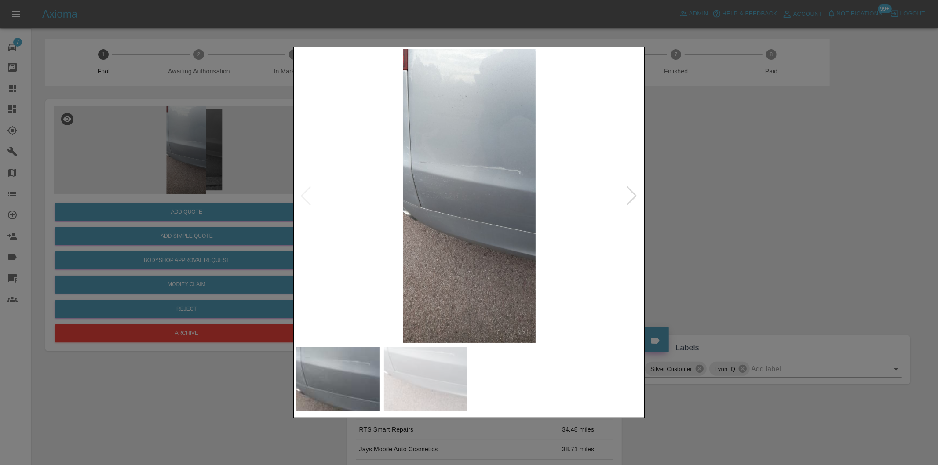
click at [631, 194] on div at bounding box center [632, 196] width 12 height 19
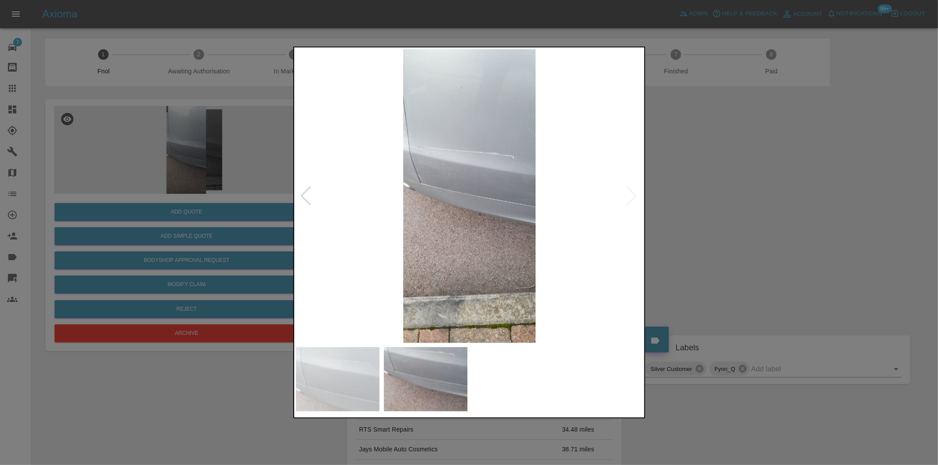
click at [631, 194] on img at bounding box center [470, 196] width 348 height 294
click at [786, 198] on div at bounding box center [469, 232] width 938 height 465
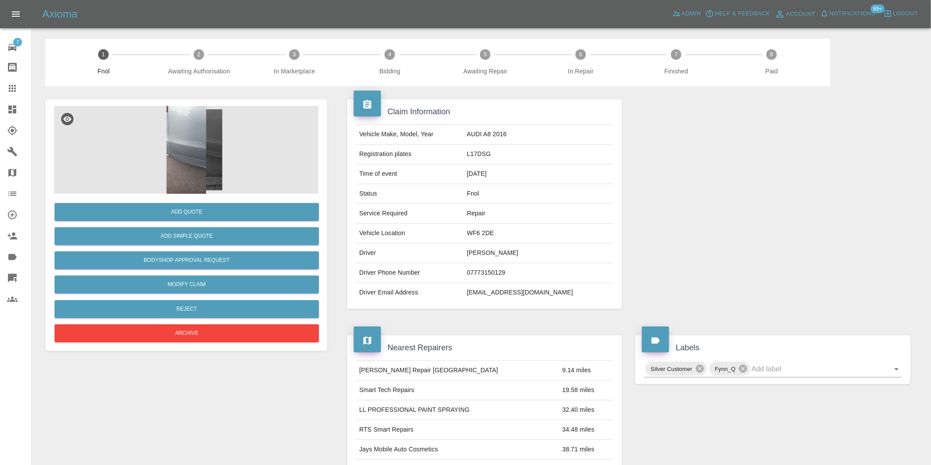
click at [198, 125] on img at bounding box center [186, 150] width 264 height 88
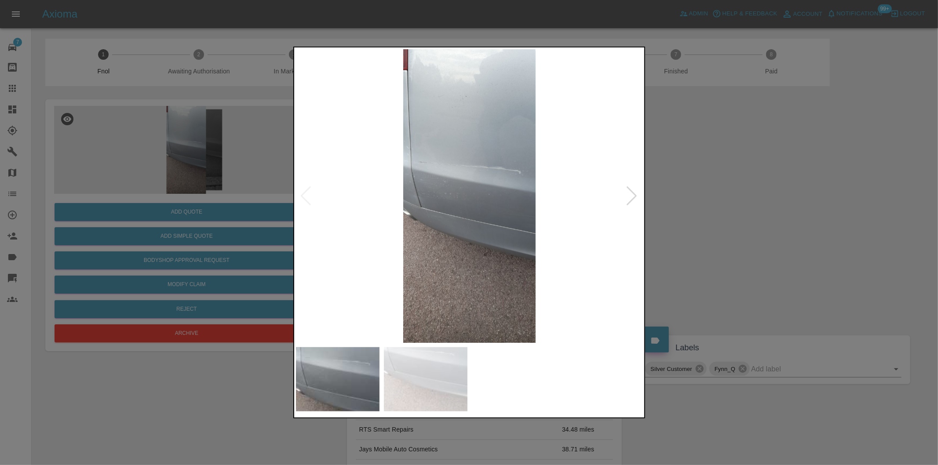
click at [430, 134] on img at bounding box center [470, 196] width 348 height 294
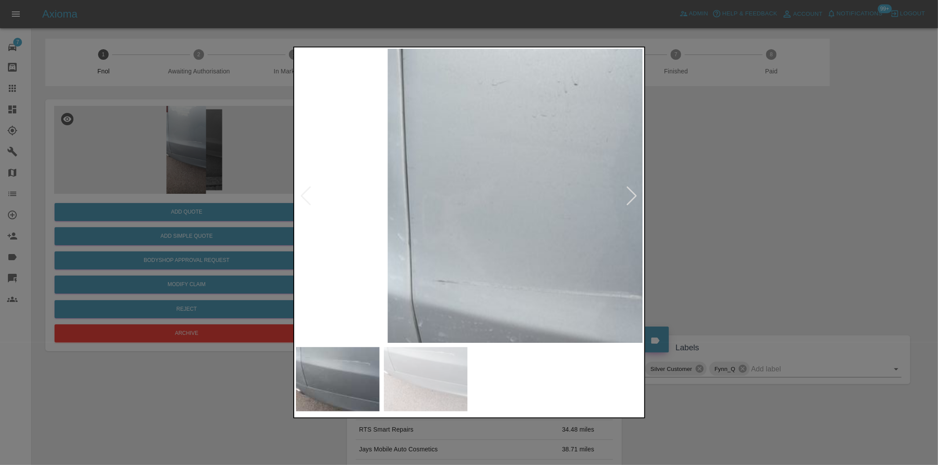
click at [461, 158] on img at bounding box center [585, 382] width 1043 height 881
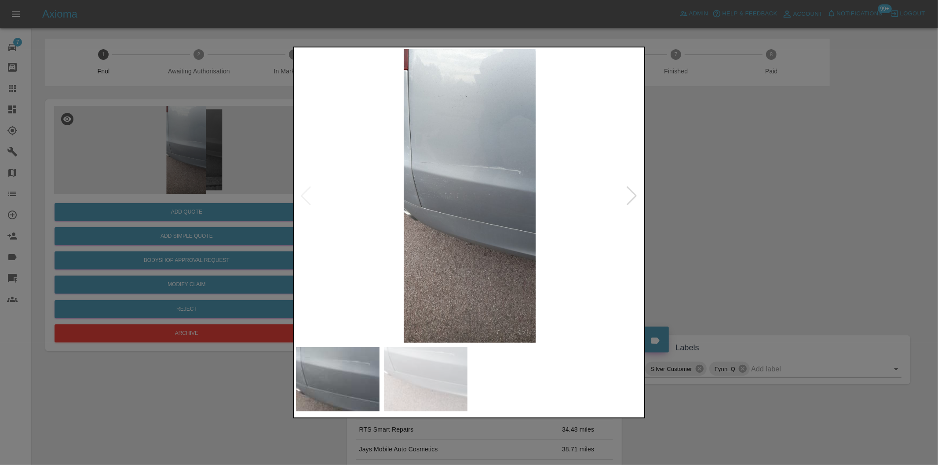
click at [631, 194] on div at bounding box center [632, 196] width 12 height 19
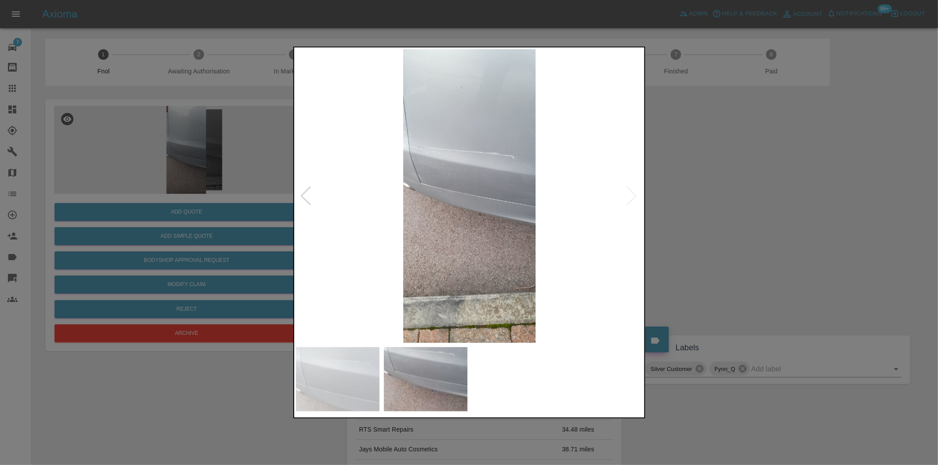
click at [631, 194] on img at bounding box center [470, 196] width 348 height 294
drag, startPoint x: 715, startPoint y: 263, endPoint x: 398, endPoint y: 308, distance: 320.4
click at [714, 263] on div at bounding box center [469, 232] width 938 height 465
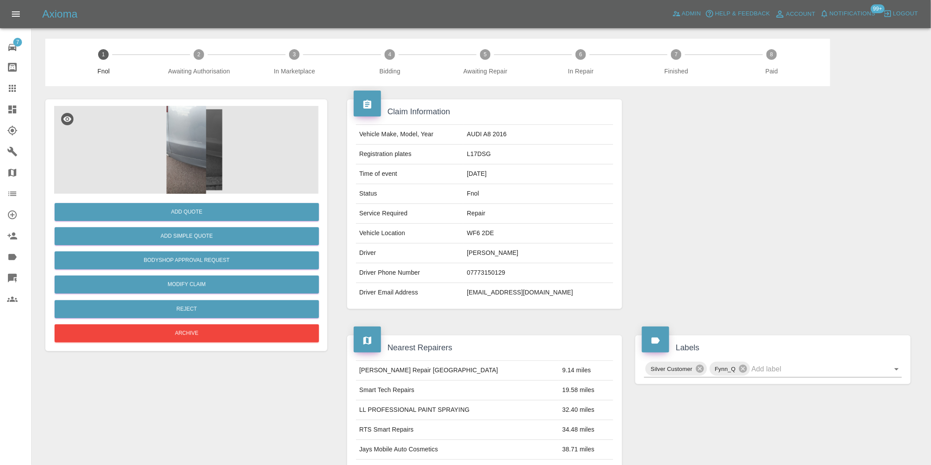
click at [203, 138] on img at bounding box center [186, 150] width 264 height 88
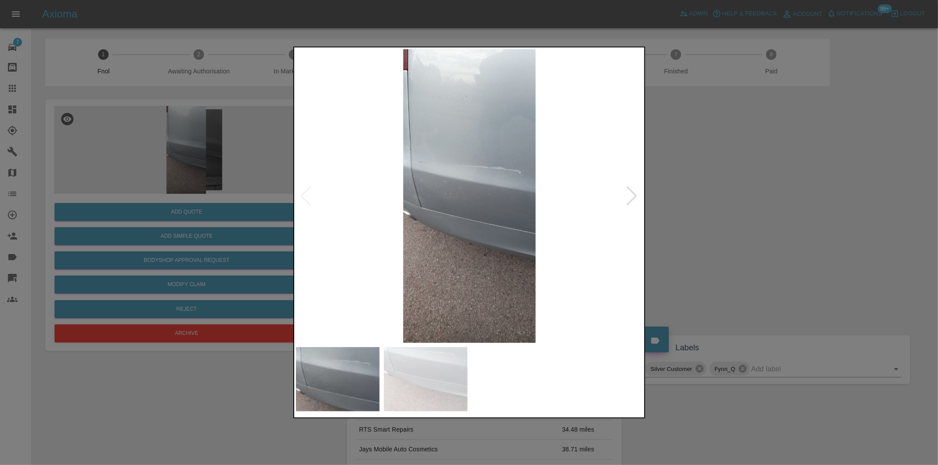
click at [632, 194] on div at bounding box center [632, 196] width 12 height 19
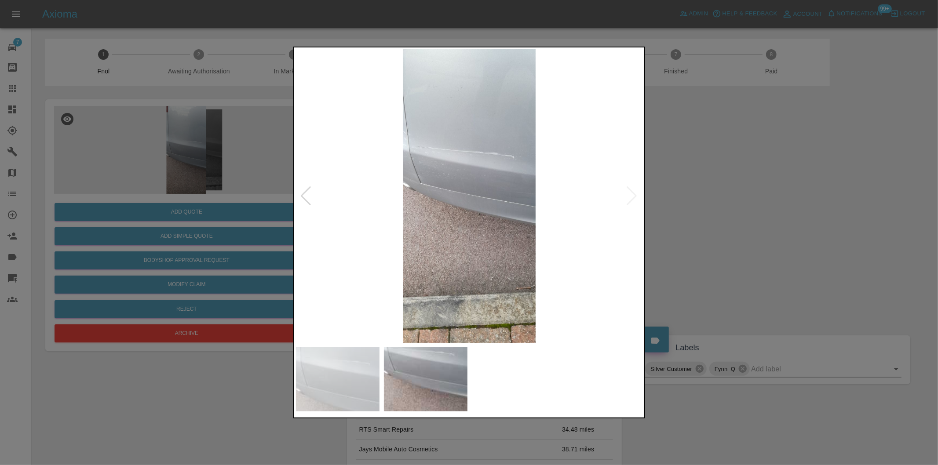
click at [633, 197] on img at bounding box center [470, 196] width 348 height 294
click at [308, 196] on div at bounding box center [306, 196] width 12 height 19
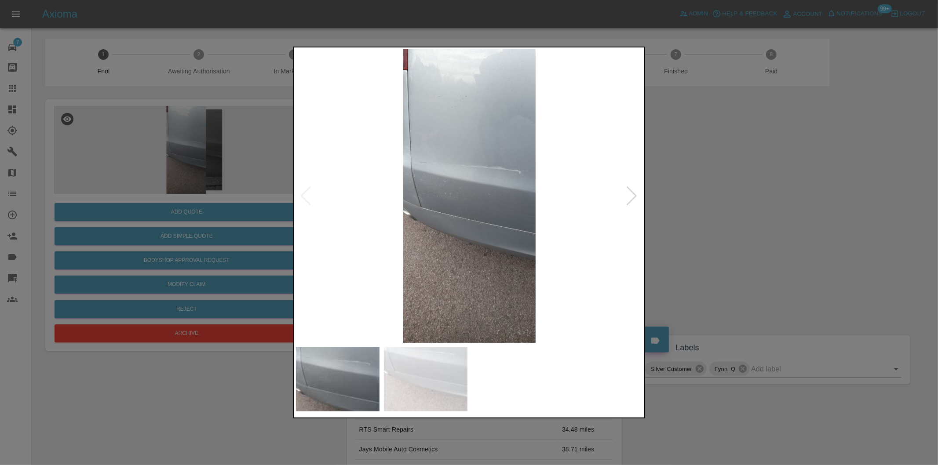
click at [634, 197] on div at bounding box center [632, 196] width 12 height 19
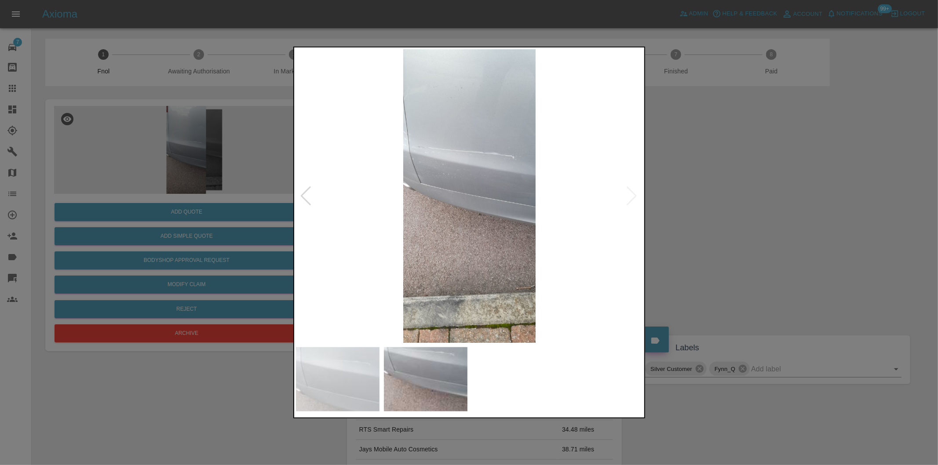
click at [634, 197] on img at bounding box center [470, 196] width 348 height 294
click at [468, 150] on img at bounding box center [470, 196] width 348 height 294
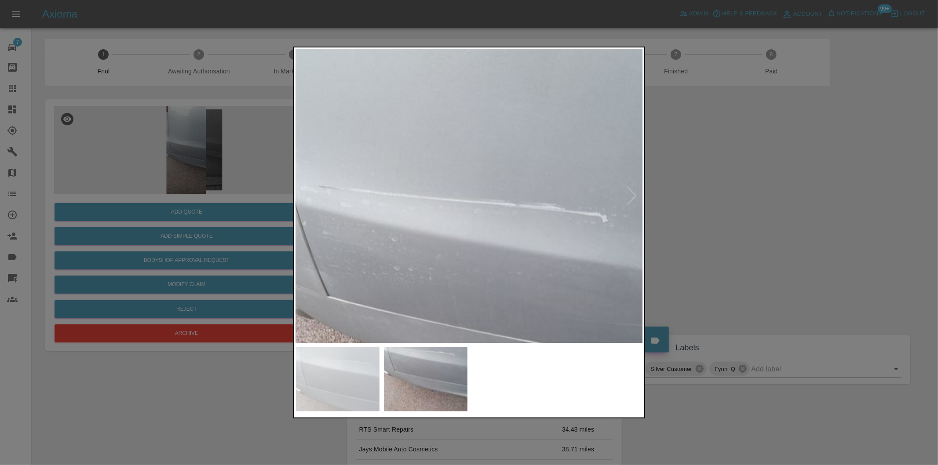
click at [471, 149] on img at bounding box center [473, 334] width 1043 height 881
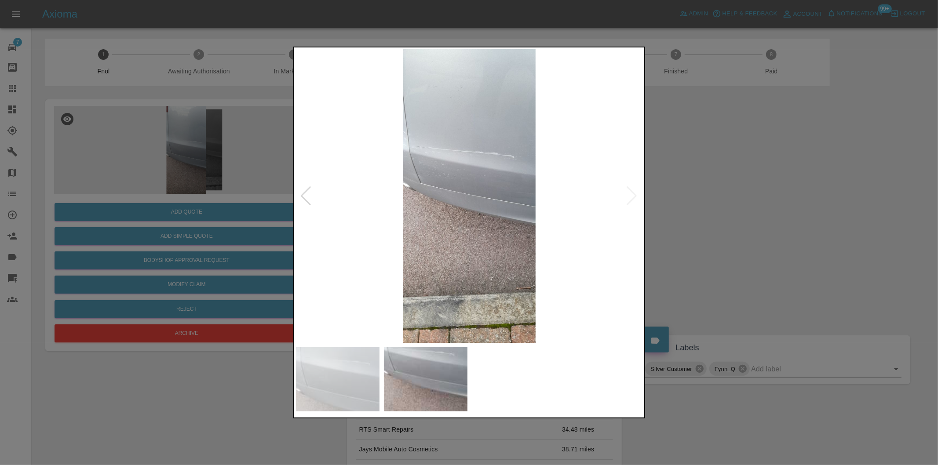
click at [691, 182] on div at bounding box center [469, 232] width 938 height 465
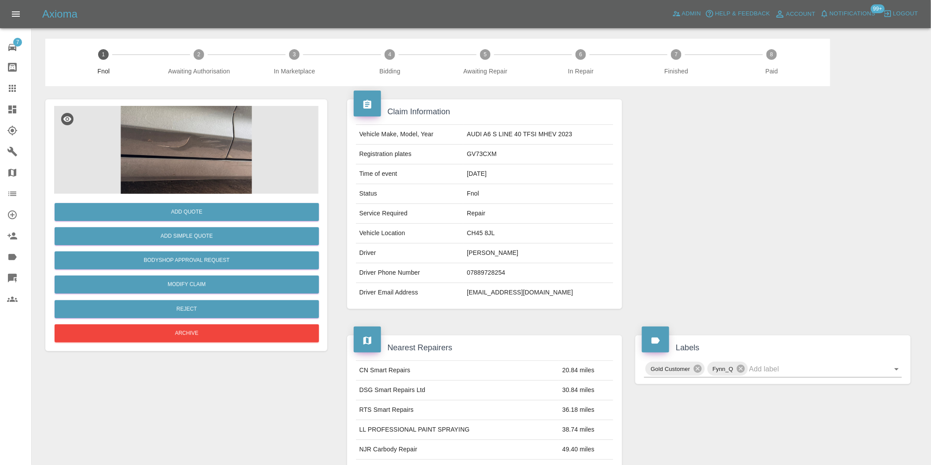
click at [183, 140] on img at bounding box center [186, 150] width 264 height 88
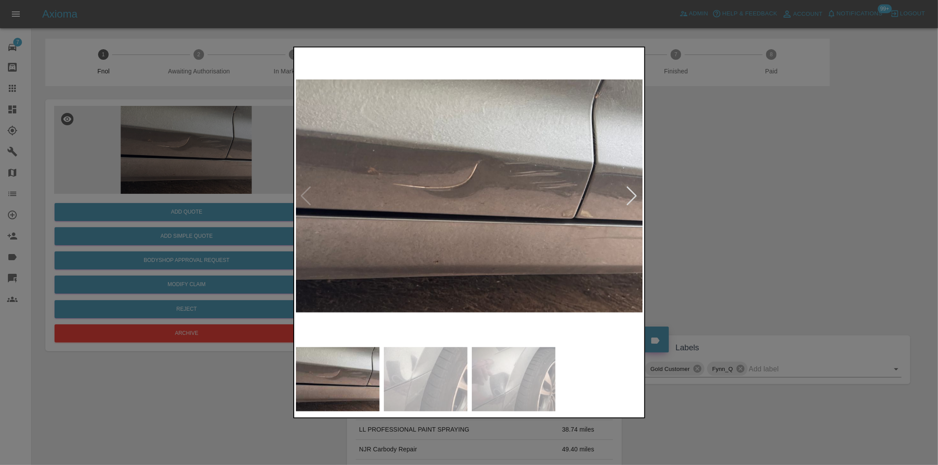
click at [633, 195] on div at bounding box center [632, 196] width 12 height 19
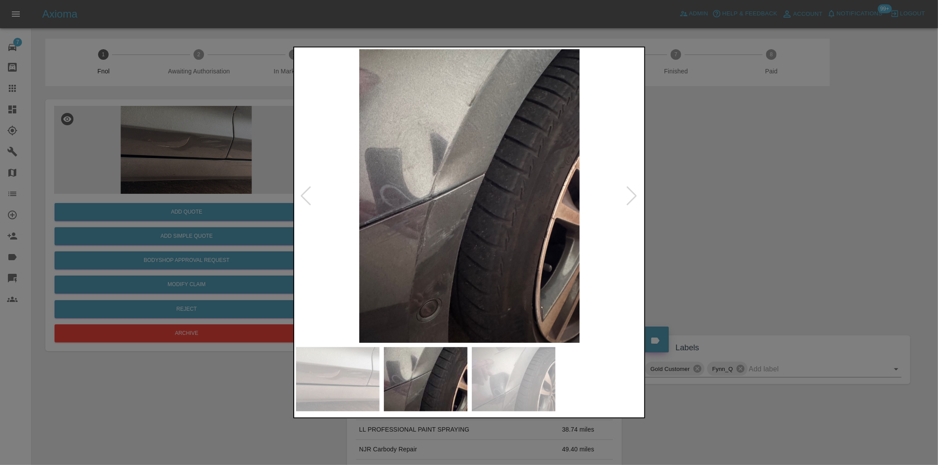
click at [633, 195] on div at bounding box center [632, 196] width 12 height 19
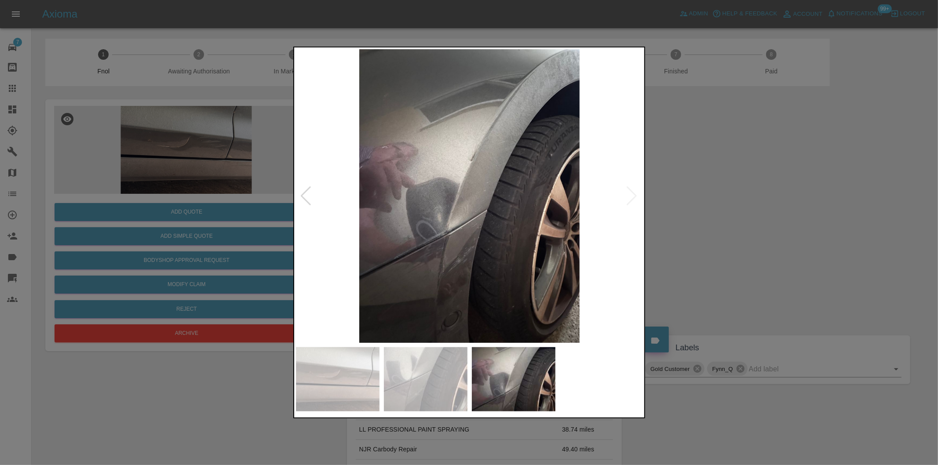
click at [633, 195] on img at bounding box center [470, 196] width 348 height 294
click at [748, 204] on div at bounding box center [469, 232] width 938 height 465
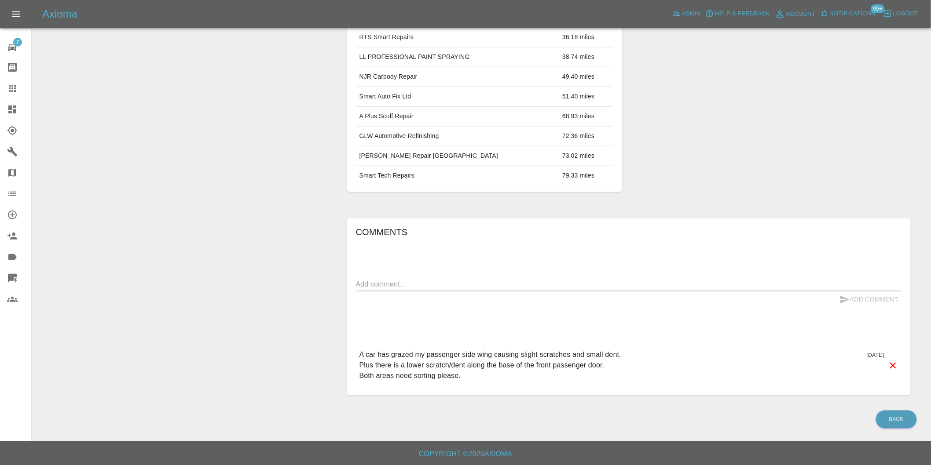
scroll to position [374, 0]
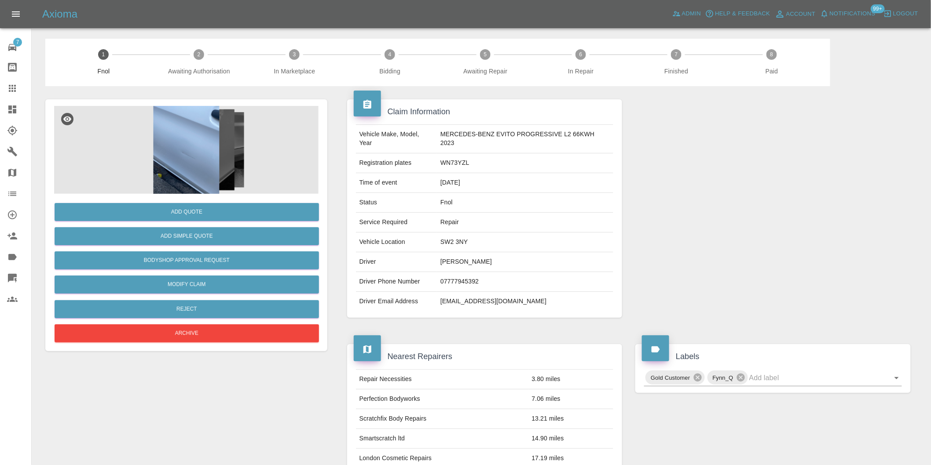
click at [196, 139] on img at bounding box center [186, 150] width 264 height 88
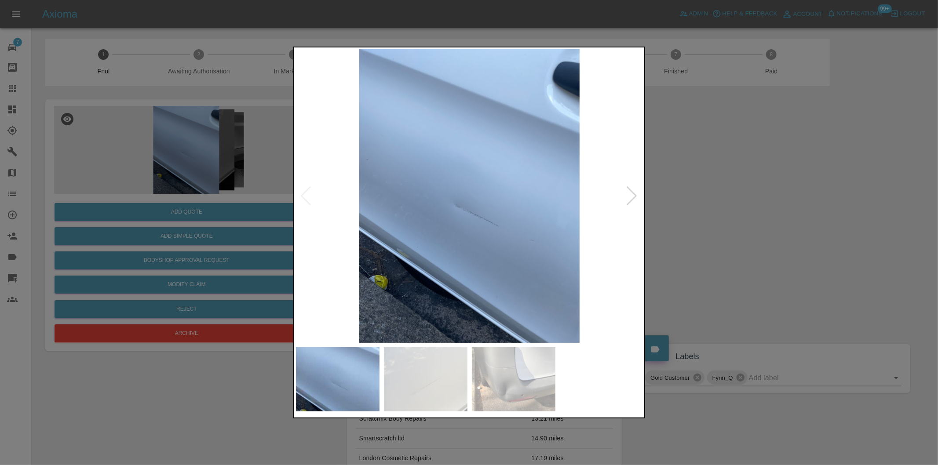
click at [628, 198] on div at bounding box center [632, 196] width 12 height 19
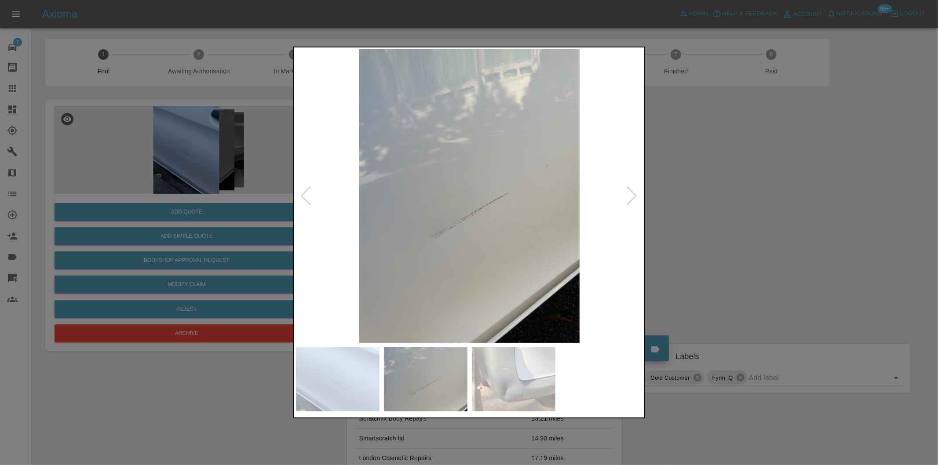
click at [628, 196] on div at bounding box center [632, 196] width 12 height 19
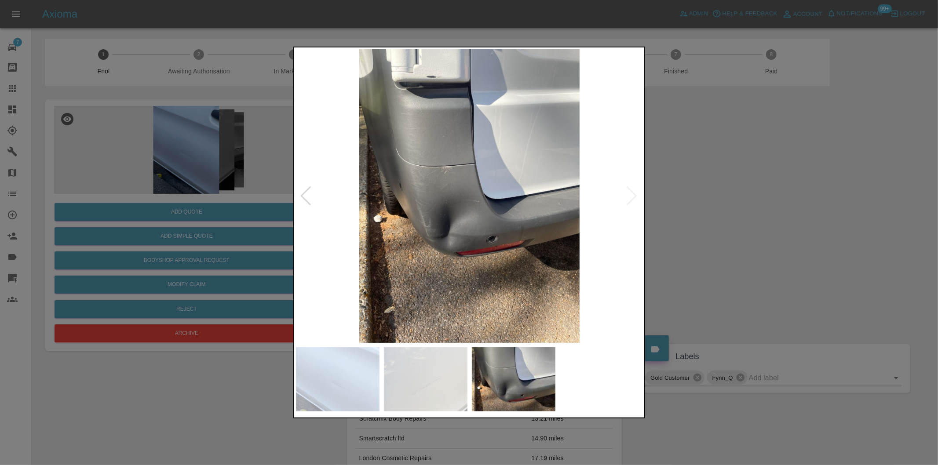
drag, startPoint x: 729, startPoint y: 186, endPoint x: 586, endPoint y: 63, distance: 187.8
click at [728, 184] on div at bounding box center [469, 232] width 938 height 465
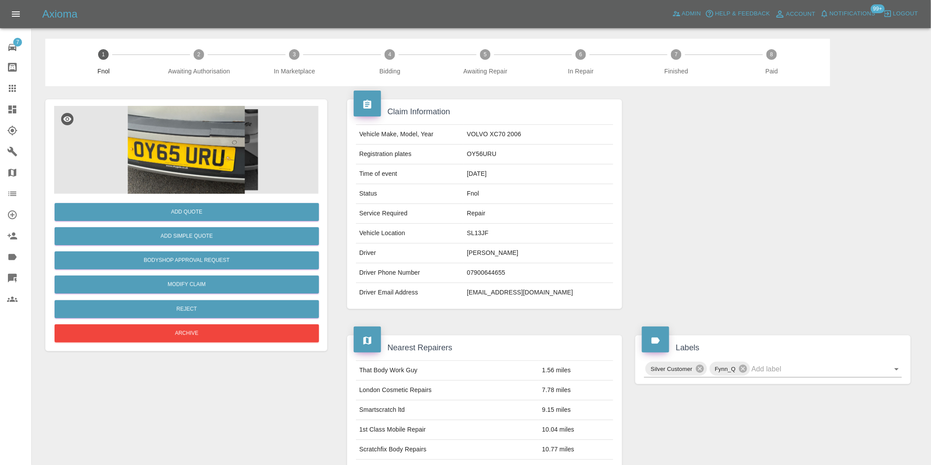
click at [218, 125] on img at bounding box center [186, 150] width 264 height 88
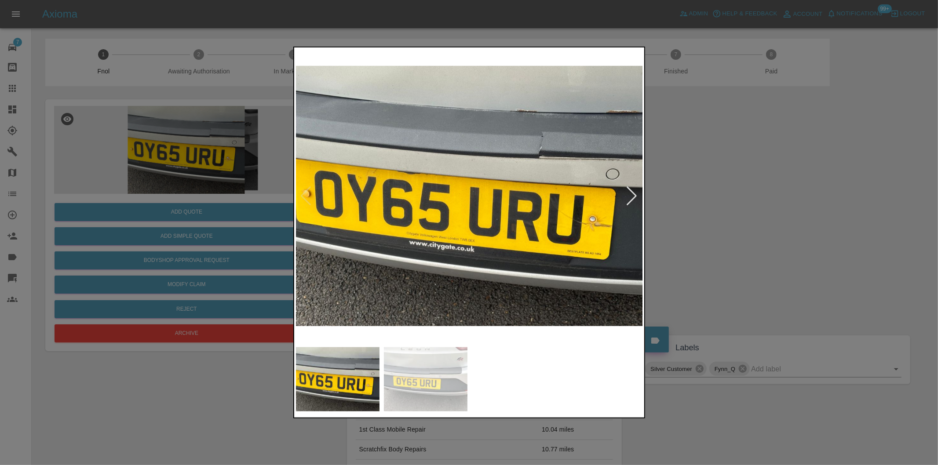
click at [633, 191] on div at bounding box center [632, 196] width 12 height 19
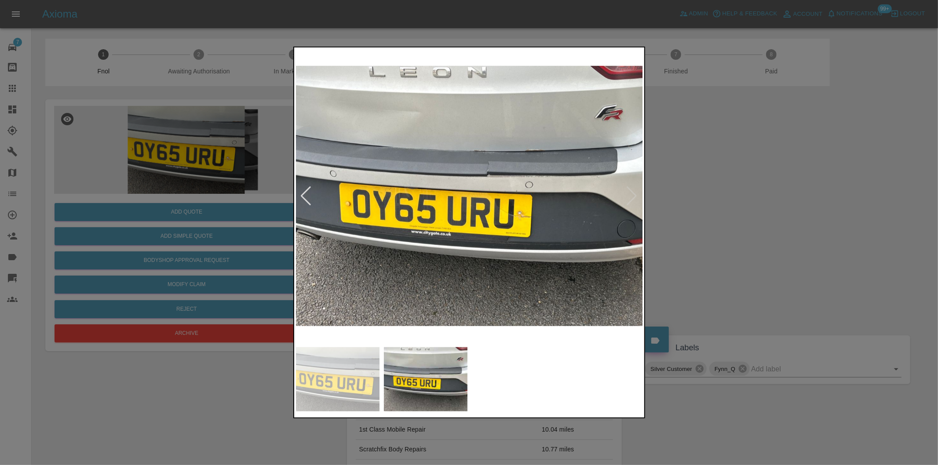
drag, startPoint x: 735, startPoint y: 187, endPoint x: 575, endPoint y: 108, distance: 178.2
click at [736, 184] on div at bounding box center [469, 232] width 938 height 465
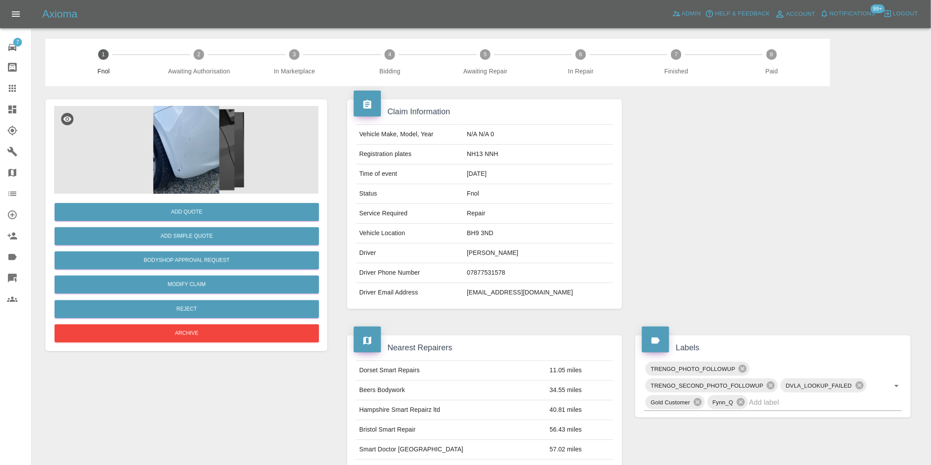
click at [205, 120] on img at bounding box center [186, 150] width 264 height 88
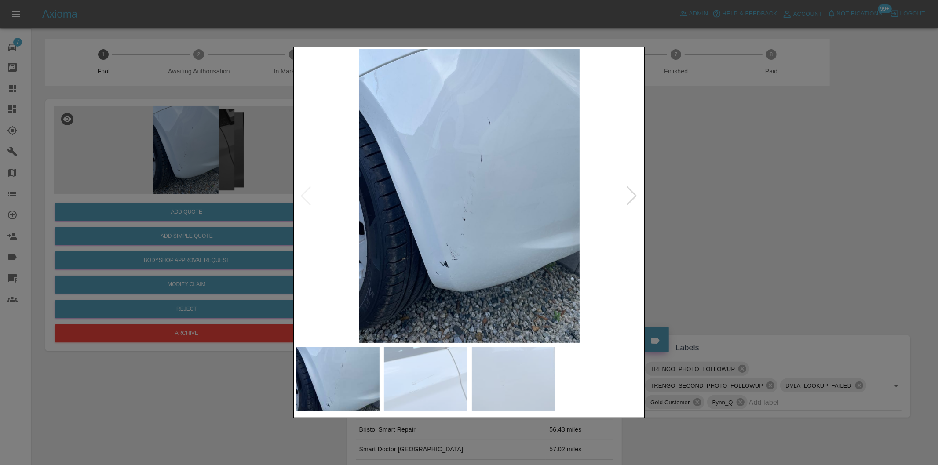
click at [631, 194] on div at bounding box center [632, 196] width 12 height 19
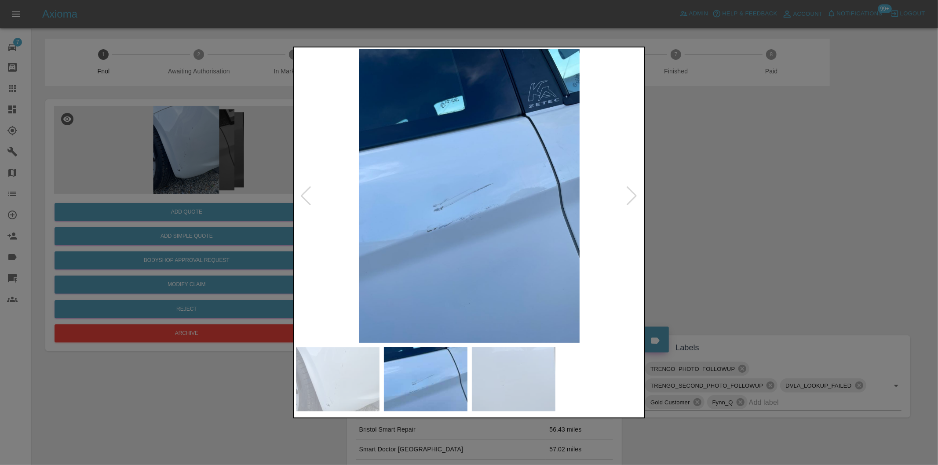
click at [631, 194] on div at bounding box center [632, 196] width 12 height 19
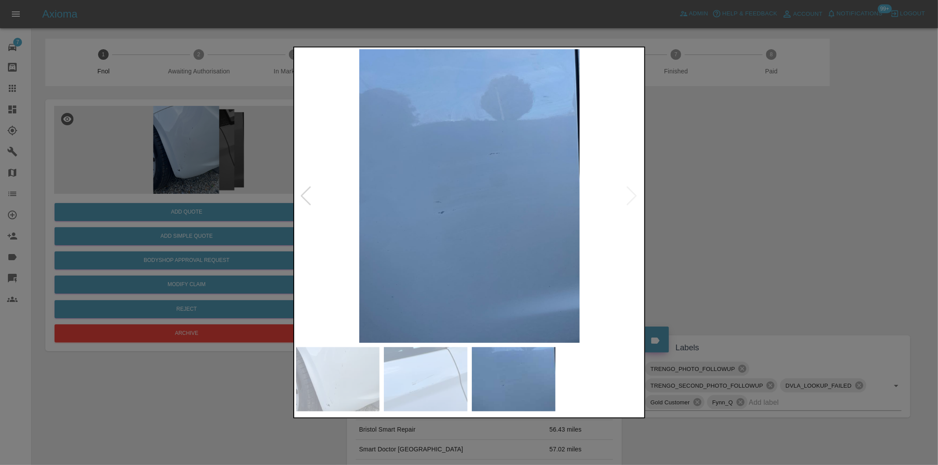
click at [631, 193] on img at bounding box center [470, 196] width 348 height 294
drag, startPoint x: 811, startPoint y: 181, endPoint x: 473, endPoint y: 77, distance: 353.6
click at [807, 179] on div at bounding box center [469, 232] width 938 height 465
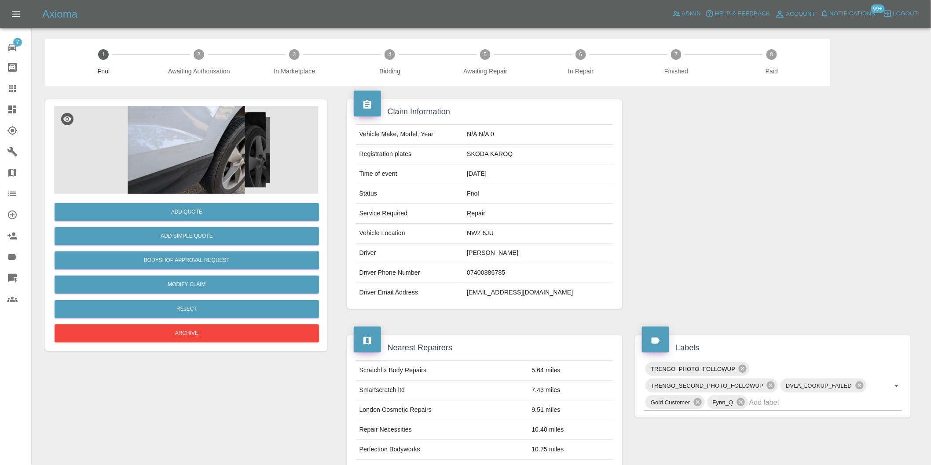
click at [192, 144] on img at bounding box center [186, 150] width 264 height 88
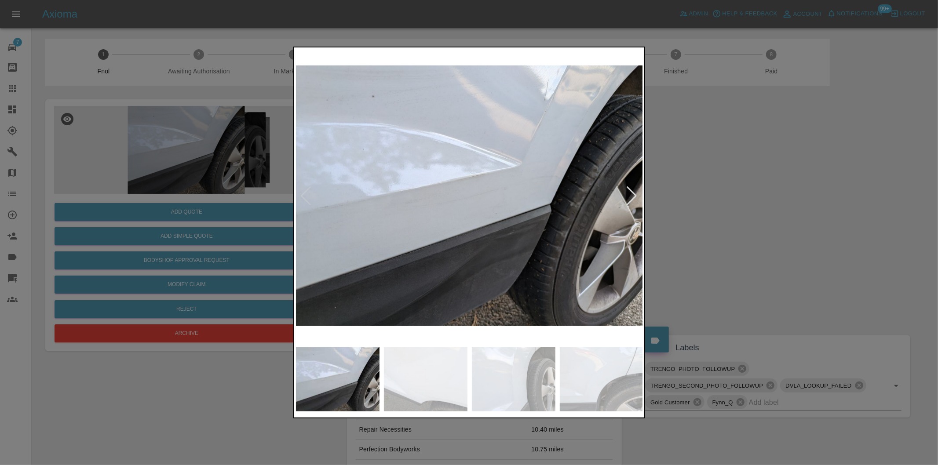
click at [632, 195] on div at bounding box center [632, 196] width 12 height 19
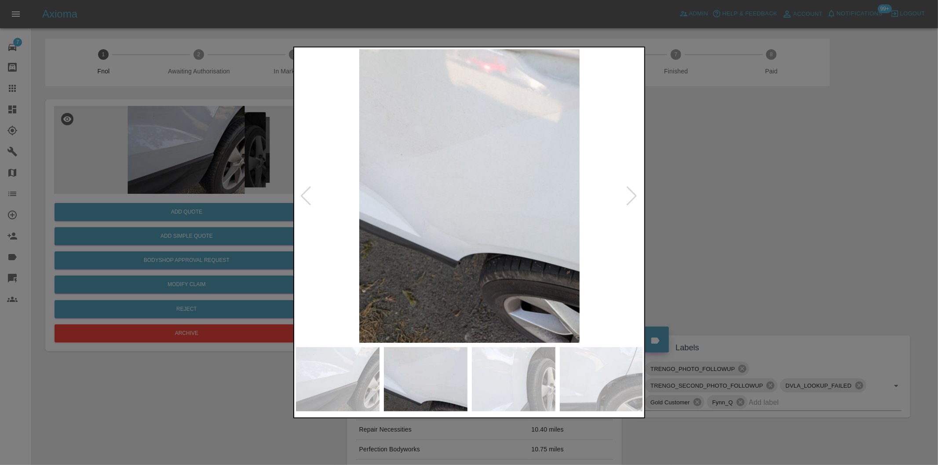
click at [632, 195] on div at bounding box center [632, 196] width 12 height 19
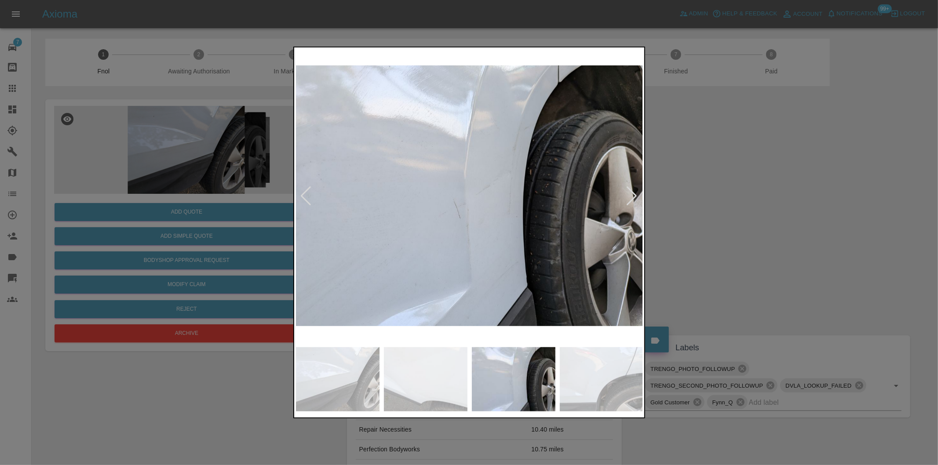
click at [734, 194] on div at bounding box center [469, 232] width 938 height 465
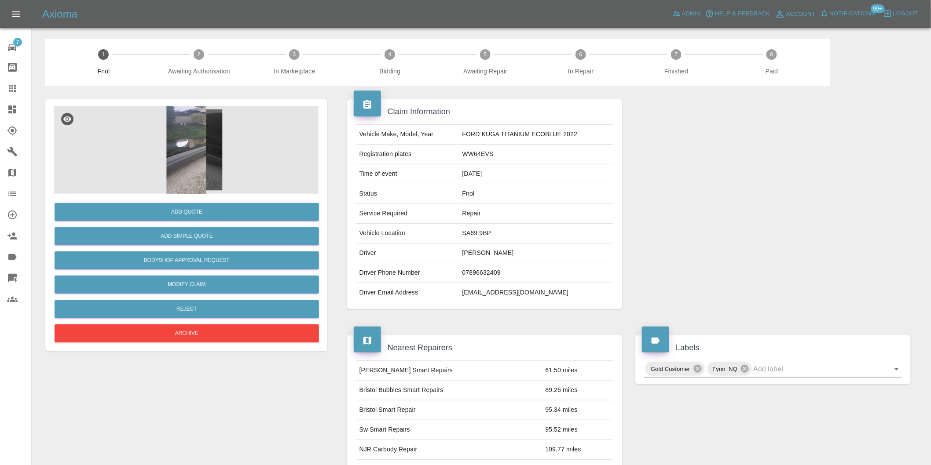
click at [197, 139] on img at bounding box center [186, 150] width 264 height 88
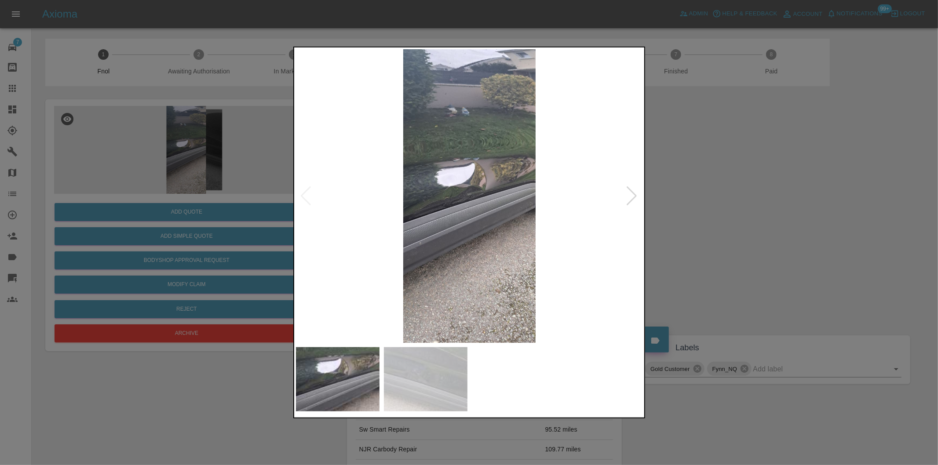
click at [634, 197] on div at bounding box center [632, 196] width 12 height 19
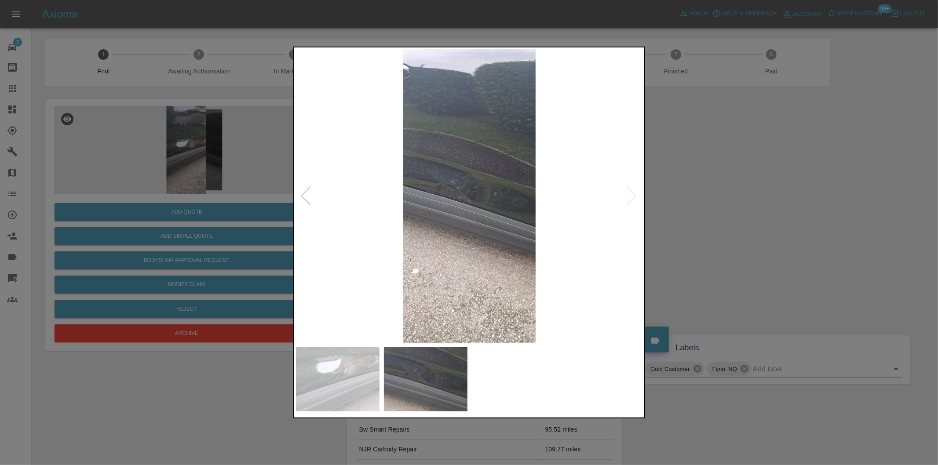
click at [634, 197] on img at bounding box center [470, 196] width 348 height 294
drag, startPoint x: 703, startPoint y: 200, endPoint x: 670, endPoint y: 200, distance: 32.6
click at [703, 200] on div at bounding box center [469, 232] width 938 height 465
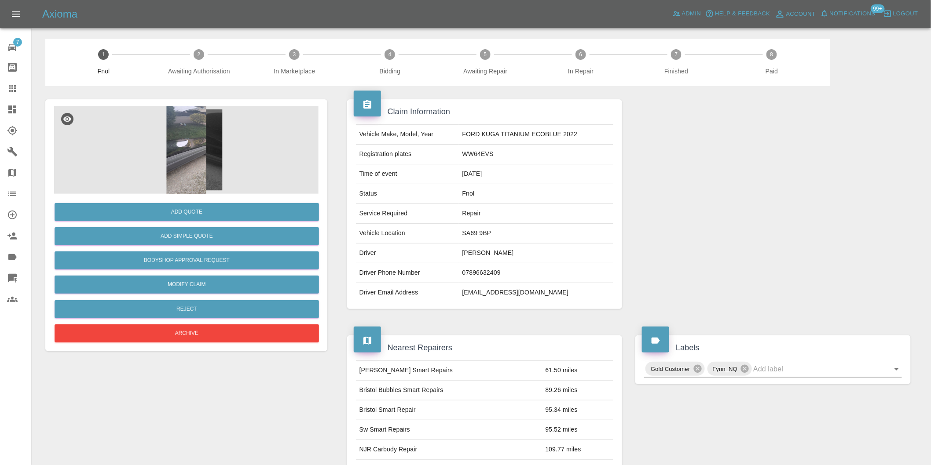
click at [178, 137] on img at bounding box center [186, 150] width 264 height 88
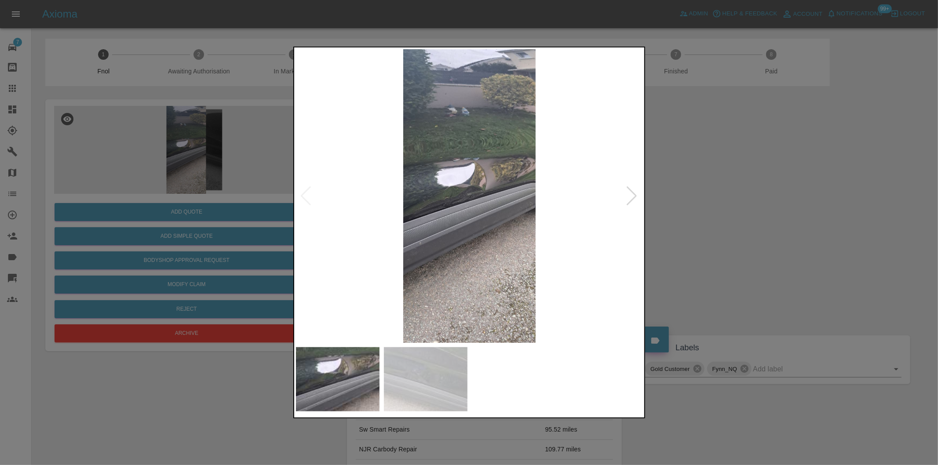
click at [634, 196] on div at bounding box center [632, 196] width 12 height 19
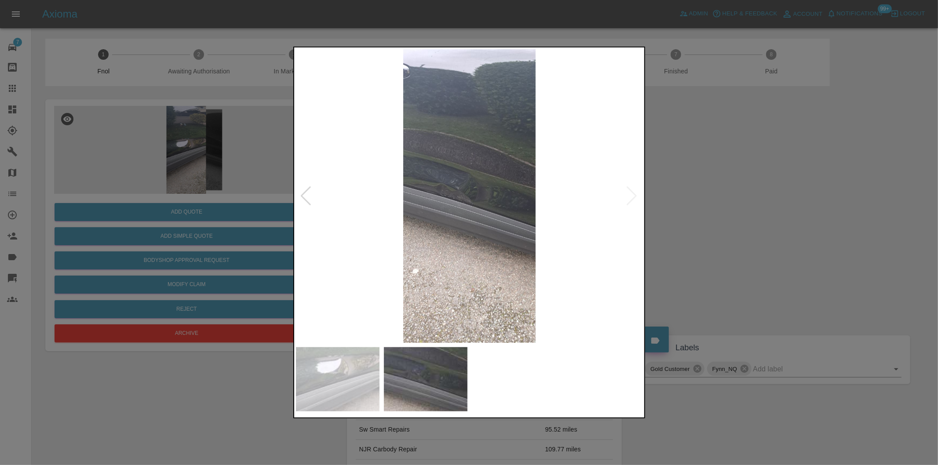
click at [634, 196] on img at bounding box center [470, 196] width 348 height 294
drag, startPoint x: 762, startPoint y: 221, endPoint x: 719, endPoint y: 221, distance: 43.1
click at [745, 221] on div at bounding box center [469, 232] width 938 height 465
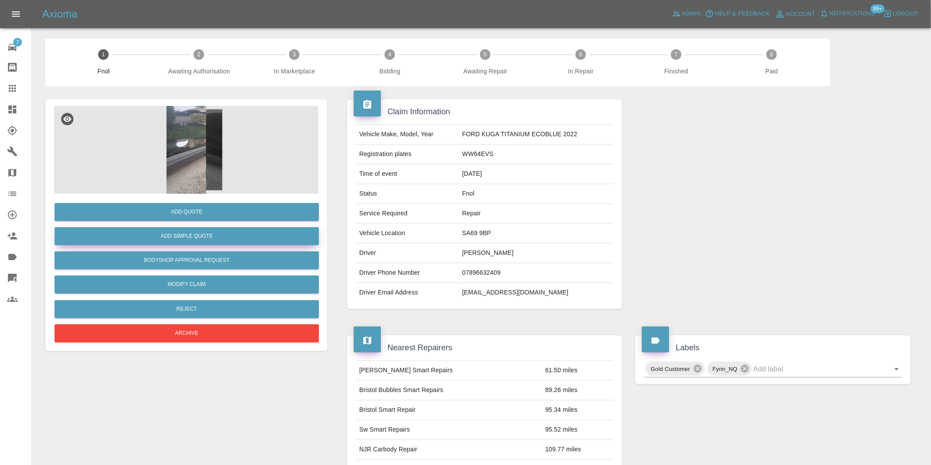
click at [201, 232] on button "Add Simple Quote" at bounding box center [187, 236] width 264 height 18
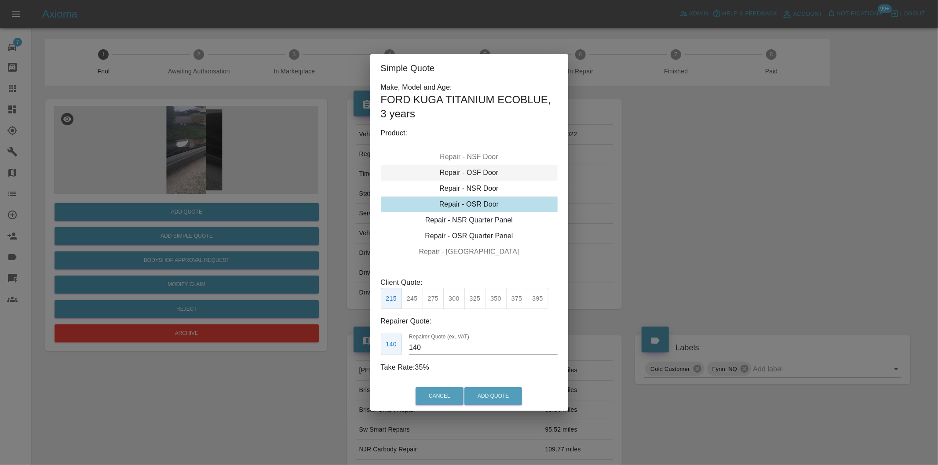
click at [484, 173] on div "Repair - OSF Door" at bounding box center [469, 173] width 177 height 16
click at [457, 300] on button "300" at bounding box center [454, 299] width 22 height 22
type input "190"
drag, startPoint x: 489, startPoint y: 389, endPoint x: 480, endPoint y: 413, distance: 25.7
click at [490, 389] on button "Add Quote" at bounding box center [494, 397] width 58 height 18
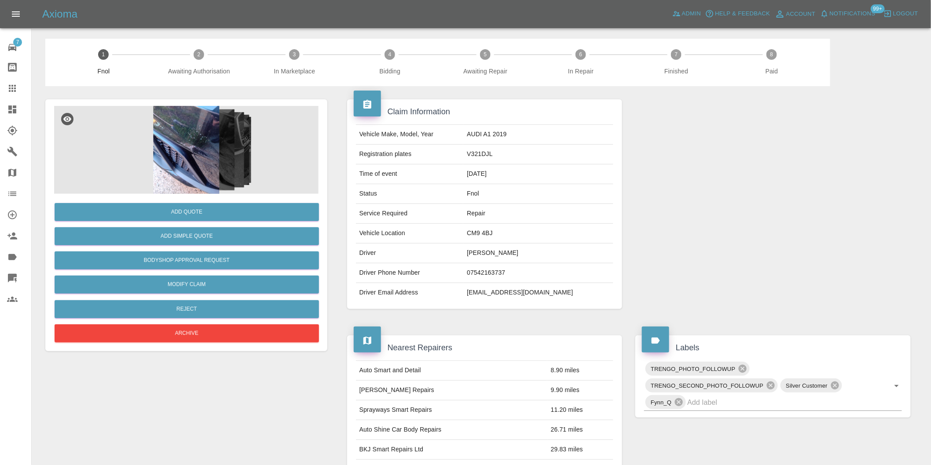
click at [188, 135] on img at bounding box center [186, 150] width 264 height 88
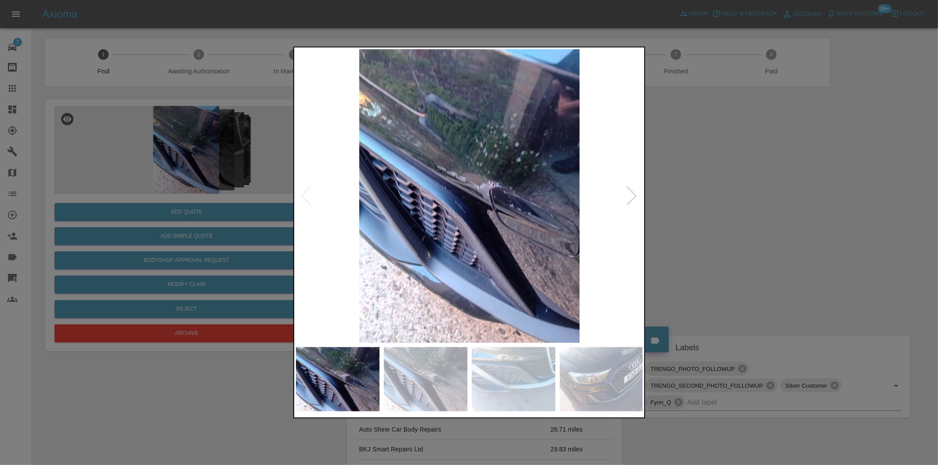
click at [631, 198] on div at bounding box center [632, 196] width 12 height 19
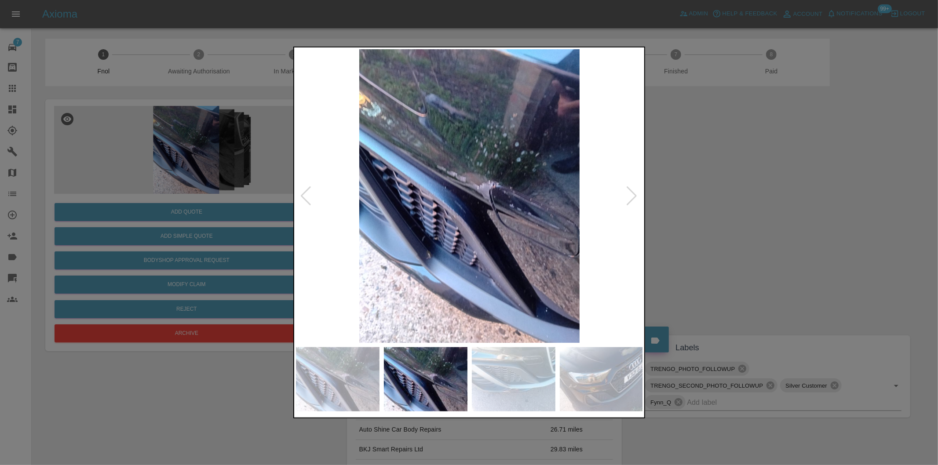
click at [632, 197] on div at bounding box center [632, 196] width 12 height 19
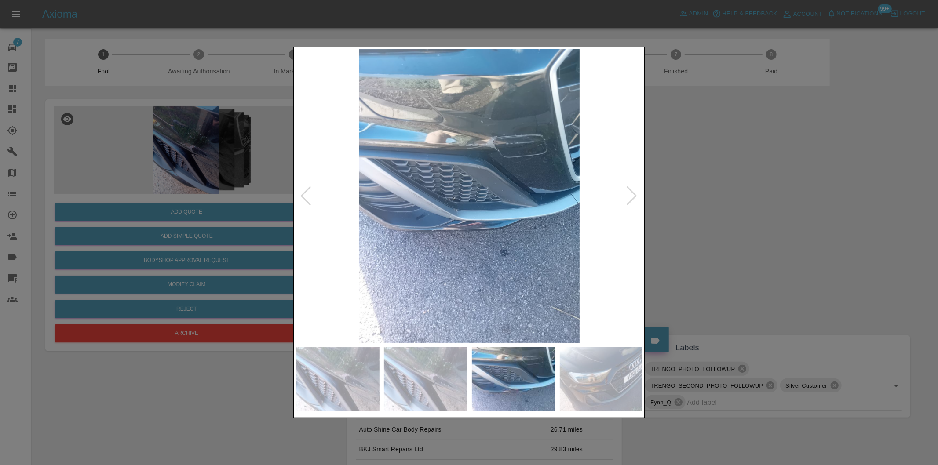
click at [632, 197] on div at bounding box center [632, 196] width 12 height 19
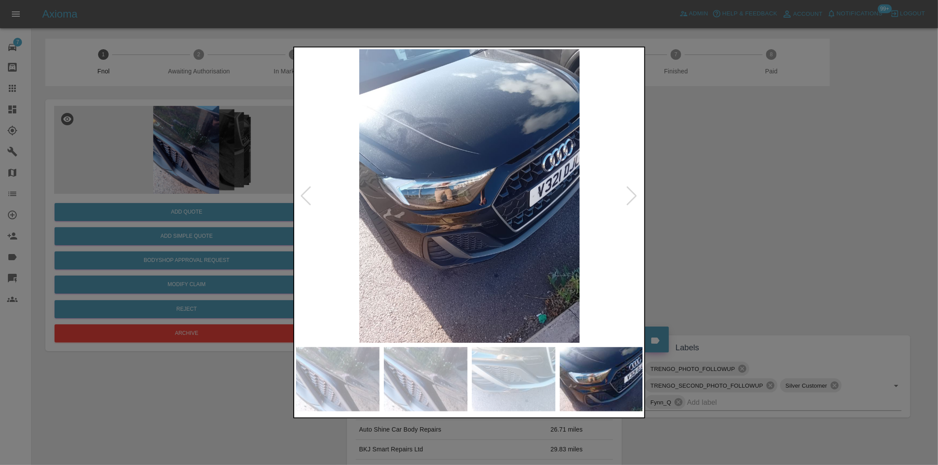
click at [632, 197] on div at bounding box center [632, 196] width 12 height 19
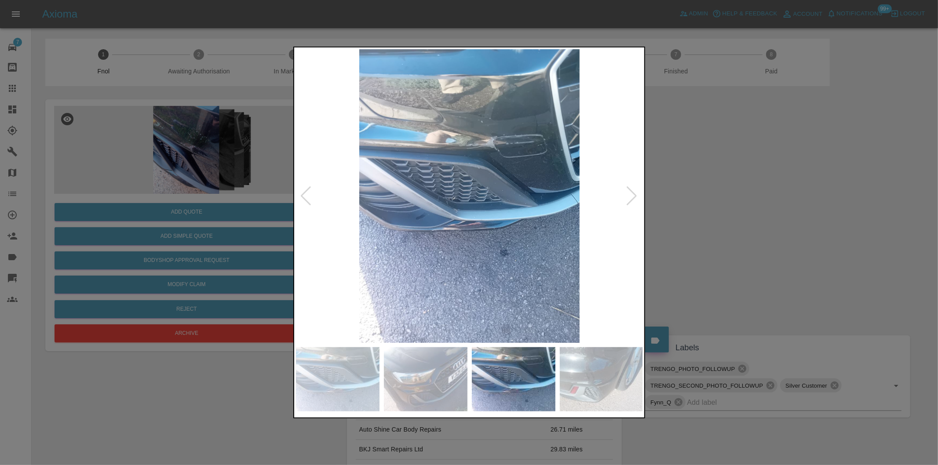
click at [633, 196] on div at bounding box center [632, 196] width 12 height 19
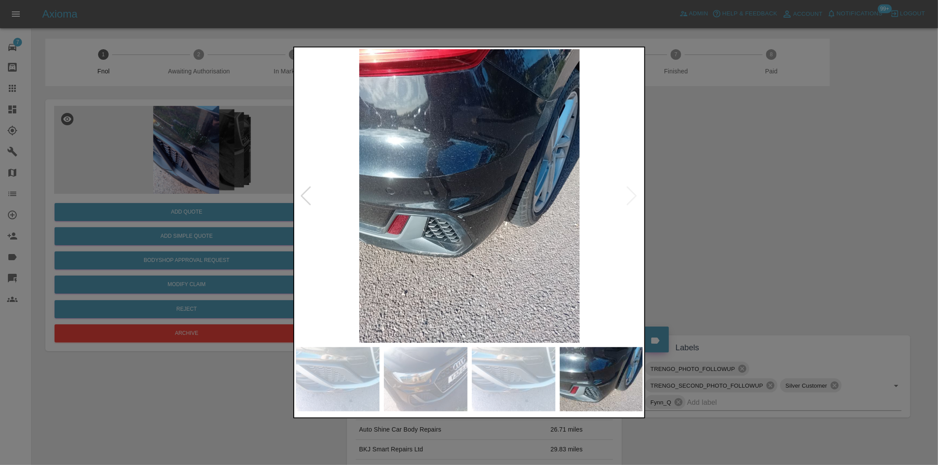
click at [633, 196] on img at bounding box center [470, 196] width 348 height 294
click at [760, 205] on div at bounding box center [469, 232] width 938 height 465
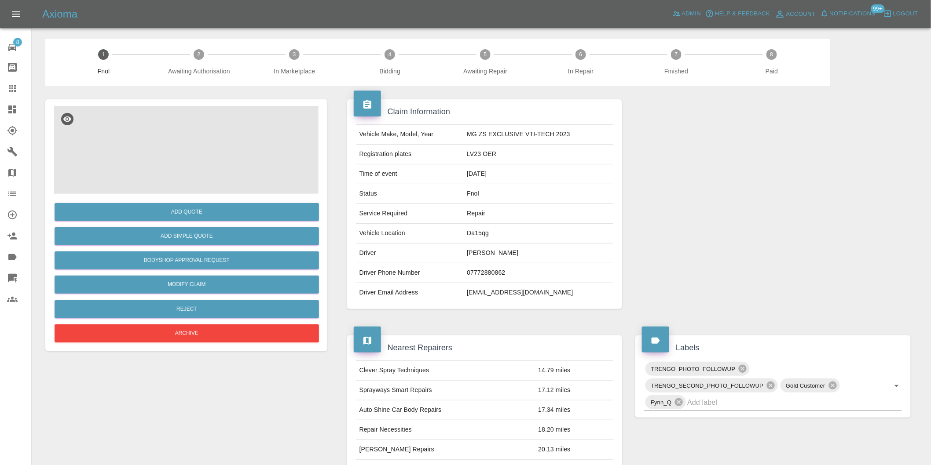
click at [182, 131] on img at bounding box center [186, 150] width 264 height 88
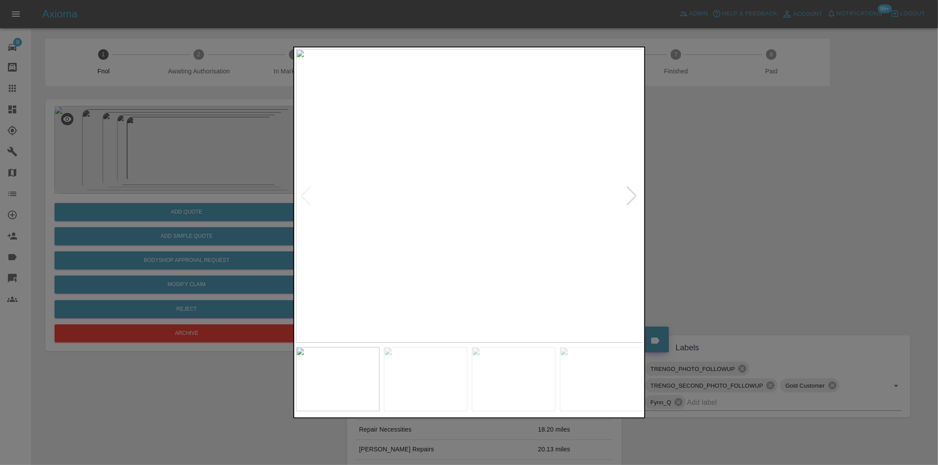
click at [634, 197] on div at bounding box center [632, 196] width 12 height 19
click at [635, 197] on div at bounding box center [632, 196] width 12 height 19
click at [635, 196] on div at bounding box center [632, 196] width 12 height 19
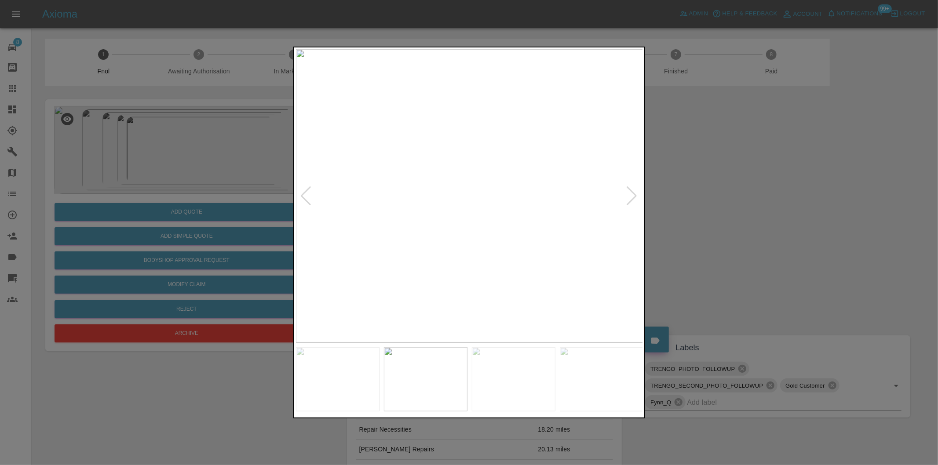
click at [635, 196] on div at bounding box center [632, 196] width 12 height 19
click at [635, 195] on div at bounding box center [632, 196] width 12 height 19
click at [639, 193] on img at bounding box center [470, 196] width 348 height 294
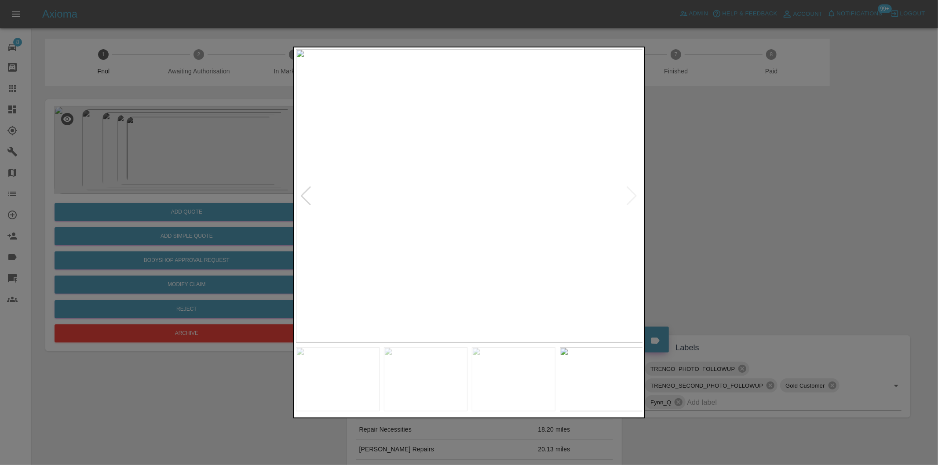
click at [713, 196] on div at bounding box center [469, 232] width 938 height 465
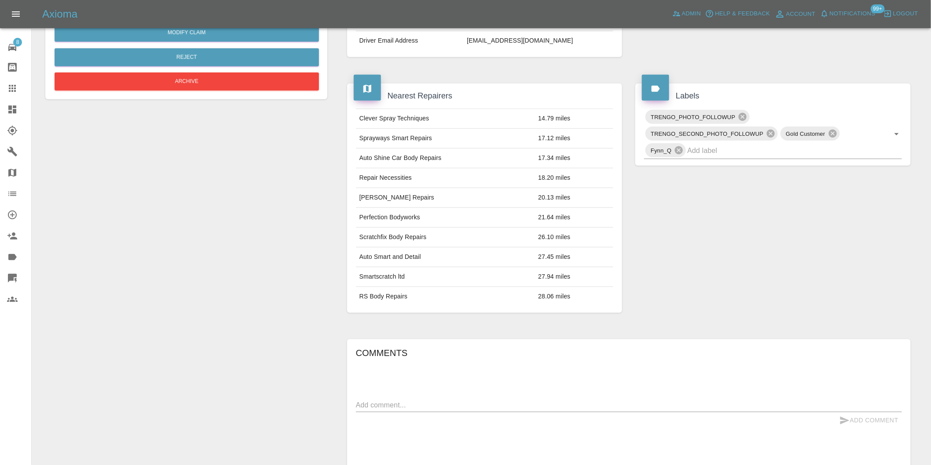
scroll to position [168, 0]
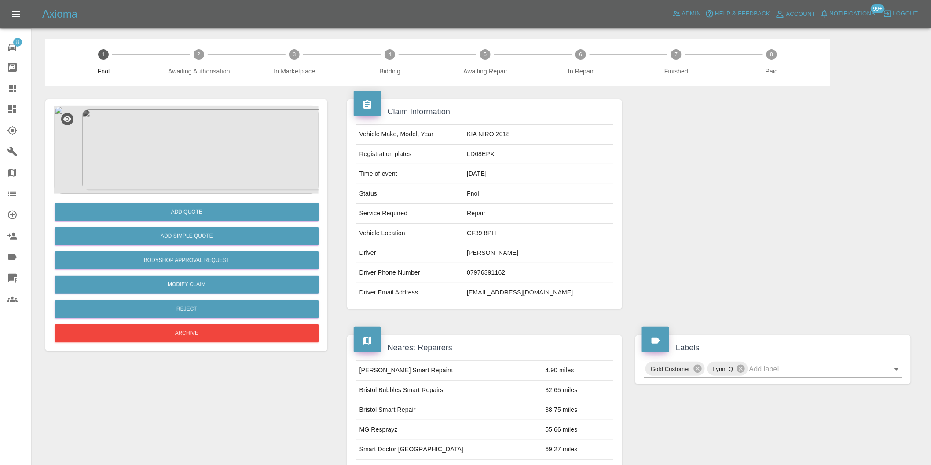
click at [192, 152] on img at bounding box center [186, 150] width 264 height 88
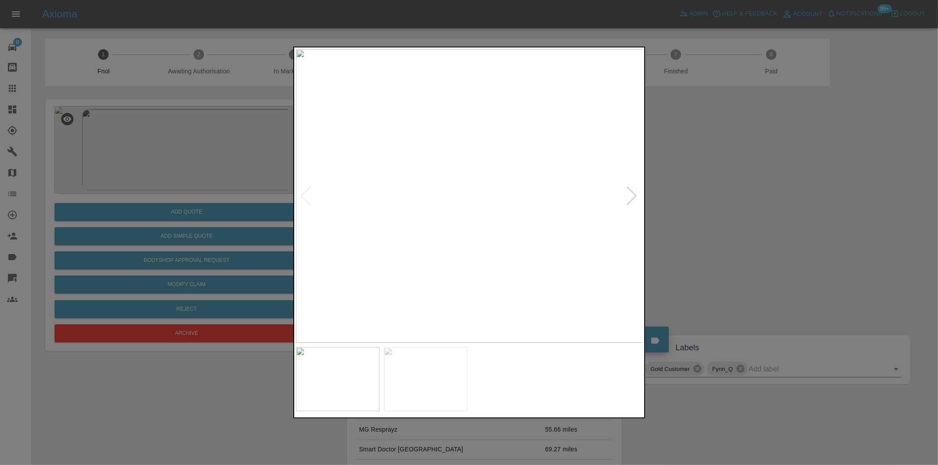
click at [635, 196] on div at bounding box center [632, 196] width 12 height 19
click at [635, 196] on img at bounding box center [470, 196] width 348 height 294
drag, startPoint x: 722, startPoint y: 192, endPoint x: 549, endPoint y: 91, distance: 200.5
click at [705, 181] on div at bounding box center [469, 232] width 938 height 465
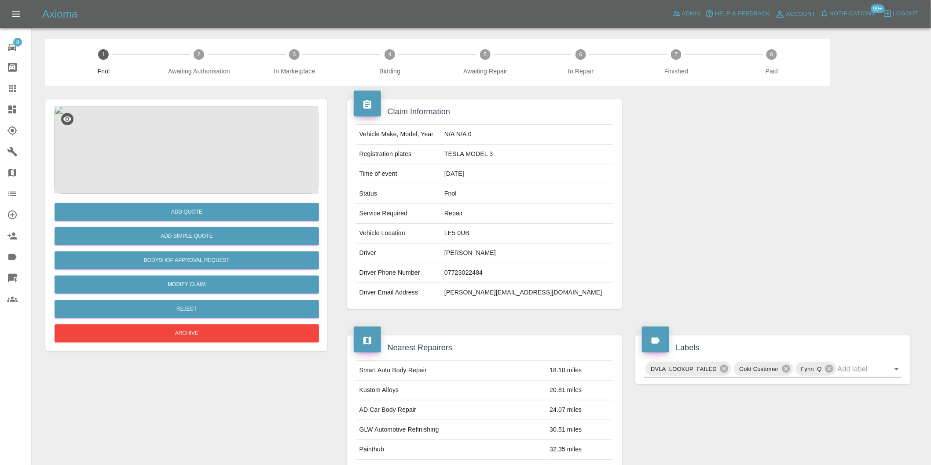
click at [198, 141] on img at bounding box center [186, 150] width 264 height 88
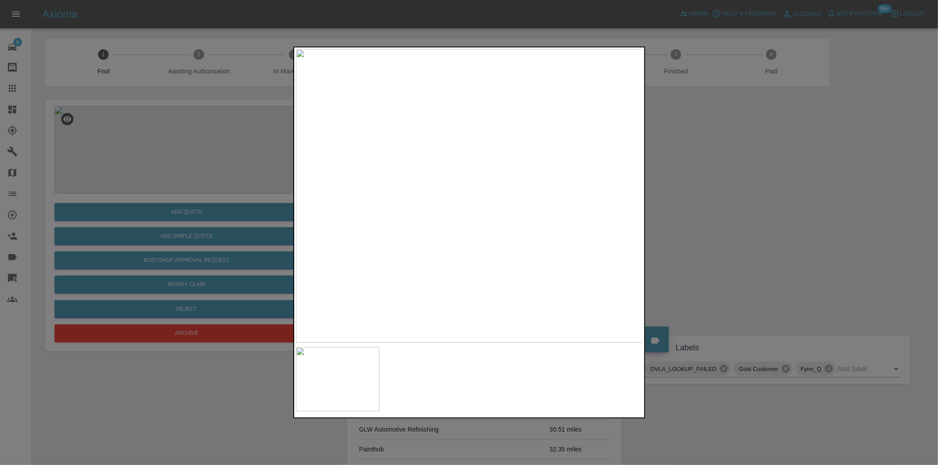
drag, startPoint x: 680, startPoint y: 232, endPoint x: 660, endPoint y: 226, distance: 20.7
click at [680, 232] on div at bounding box center [469, 232] width 938 height 465
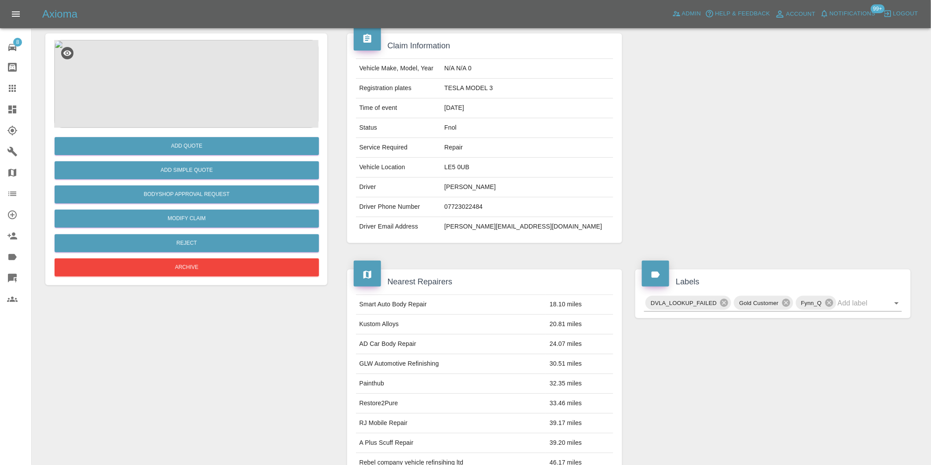
scroll to position [12, 0]
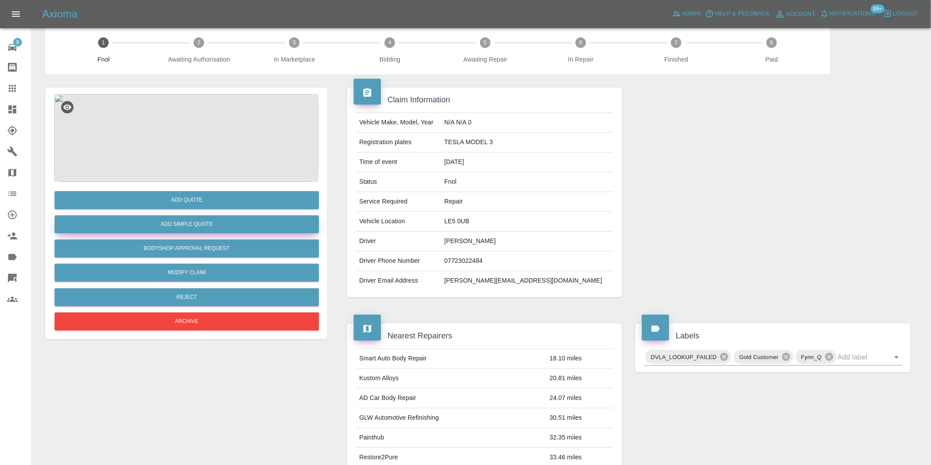
click at [170, 220] on button "Add Simple Quote" at bounding box center [187, 225] width 264 height 18
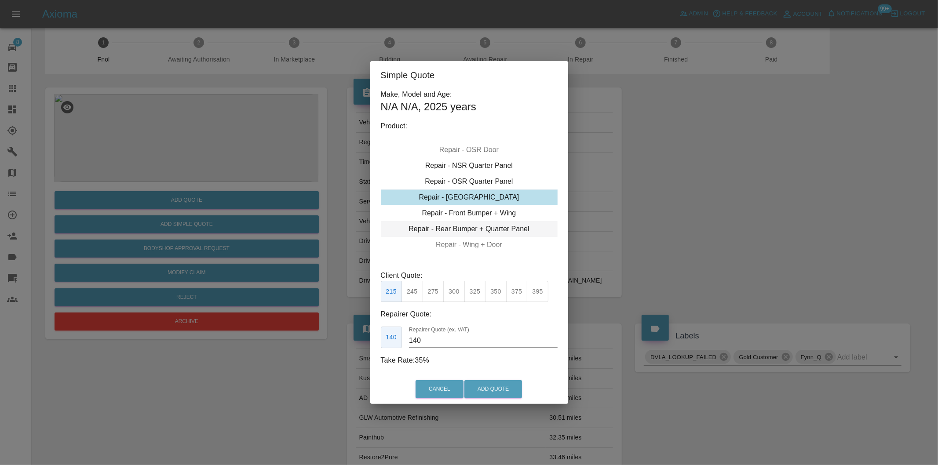
click at [509, 227] on div "Repair - Rear Bumper + Quarter Panel" at bounding box center [469, 229] width 177 height 16
drag, startPoint x: 456, startPoint y: 292, endPoint x: 456, endPoint y: 298, distance: 5.7
click at [456, 294] on button "375" at bounding box center [454, 292] width 22 height 22
type input "230"
click at [480, 390] on button "Add Quote" at bounding box center [494, 390] width 58 height 18
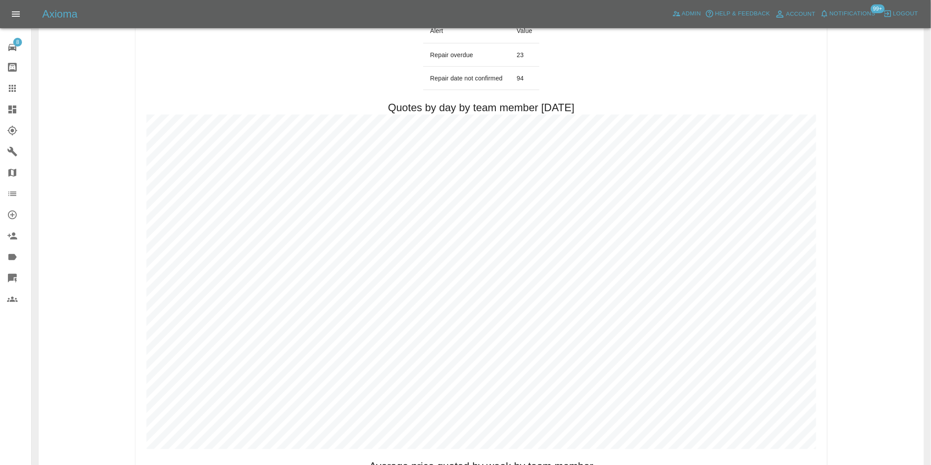
scroll to position [440, 0]
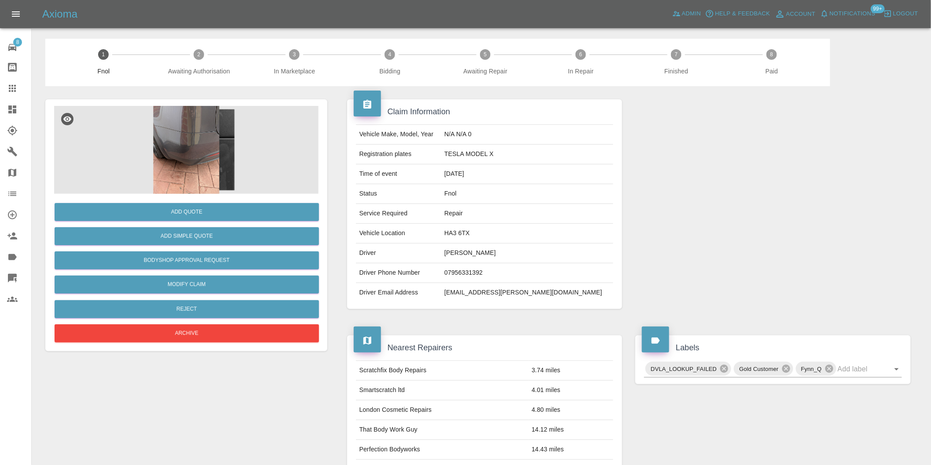
click at [183, 146] on img at bounding box center [186, 150] width 264 height 88
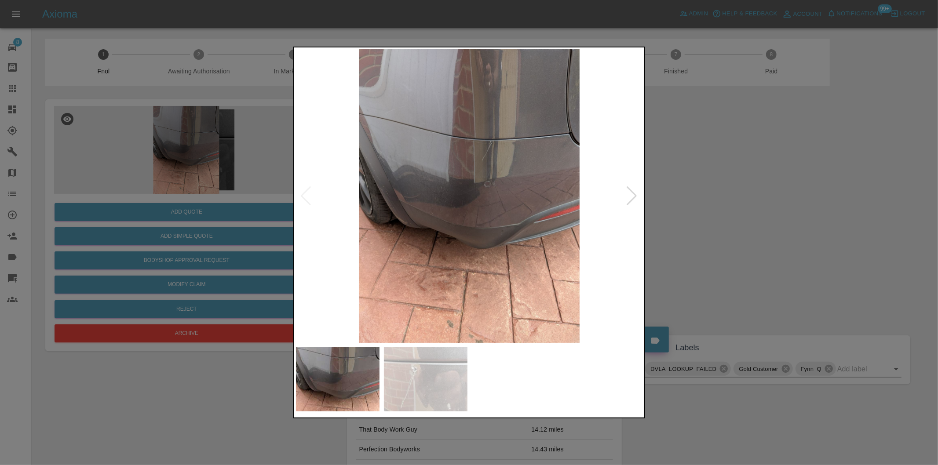
click at [637, 195] on div at bounding box center [632, 196] width 12 height 19
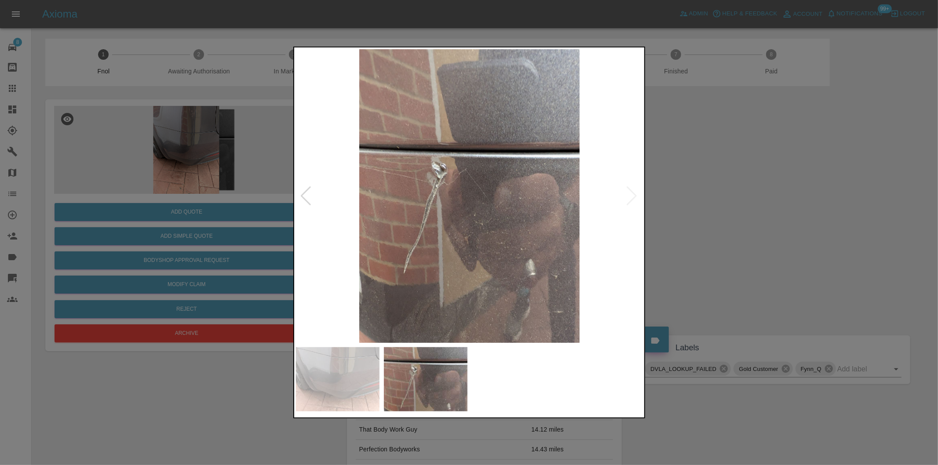
click at [635, 194] on img at bounding box center [470, 196] width 348 height 294
drag, startPoint x: 717, startPoint y: 190, endPoint x: 653, endPoint y: 178, distance: 64.9
click at [716, 190] on div at bounding box center [469, 232] width 938 height 465
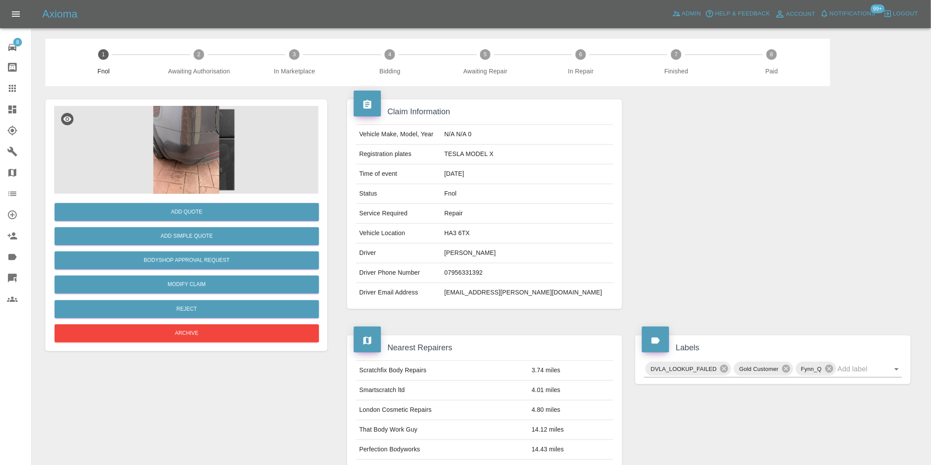
click at [182, 133] on img at bounding box center [186, 150] width 264 height 88
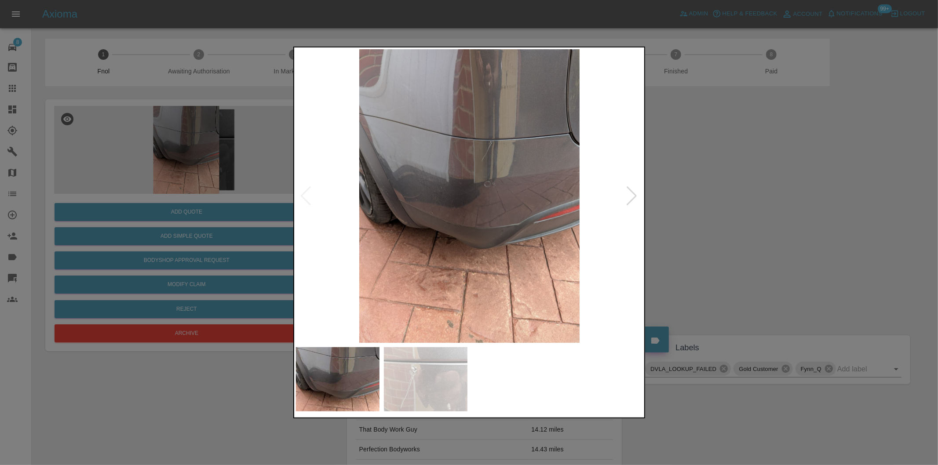
click at [487, 149] on img at bounding box center [470, 196] width 348 height 294
click at [489, 148] on img at bounding box center [470, 196] width 348 height 294
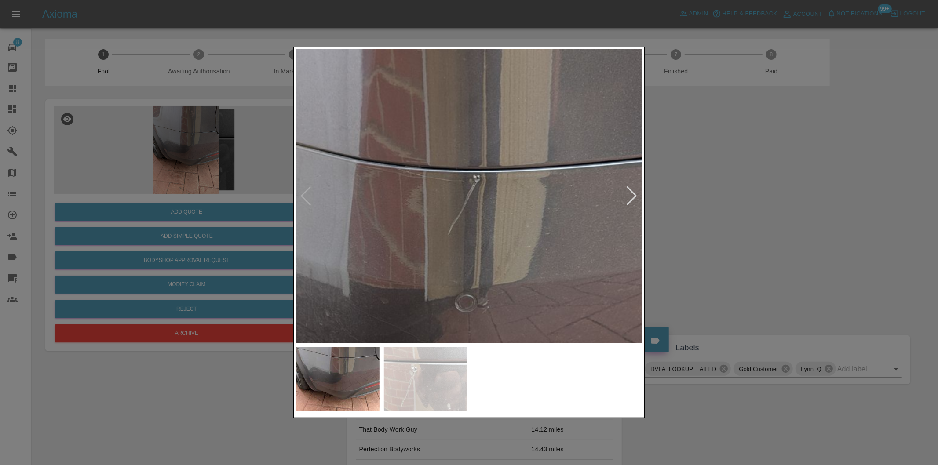
click at [755, 164] on div at bounding box center [469, 232] width 938 height 465
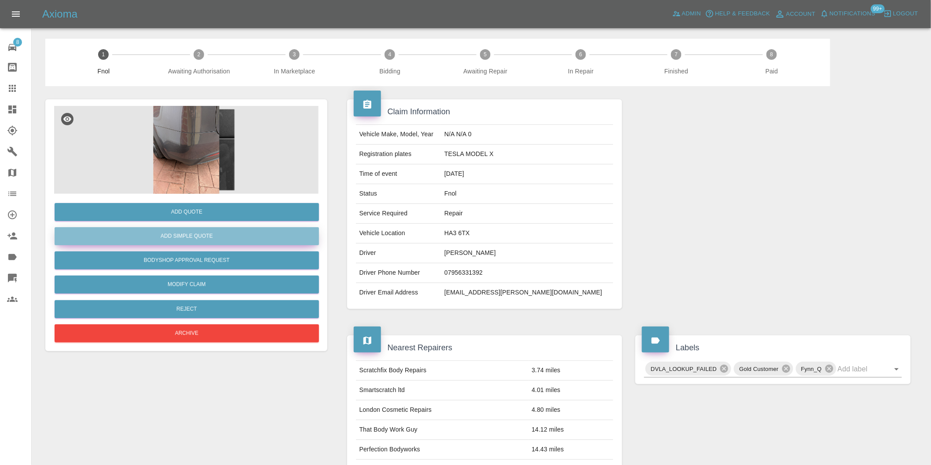
click at [231, 230] on button "Add Simple Quote" at bounding box center [187, 236] width 264 height 18
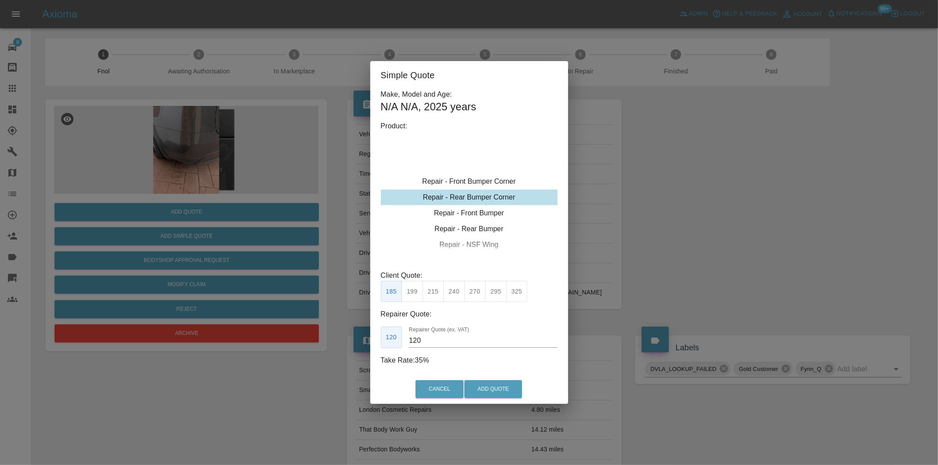
click at [507, 196] on div "Repair - Rear Bumper Corner" at bounding box center [469, 198] width 177 height 16
drag, startPoint x: 430, startPoint y: 293, endPoint x: 454, endPoint y: 344, distance: 57.1
click at [431, 295] on button "215" at bounding box center [434, 292] width 22 height 22
type input "135"
click at [477, 392] on button "Add Quote" at bounding box center [494, 390] width 58 height 18
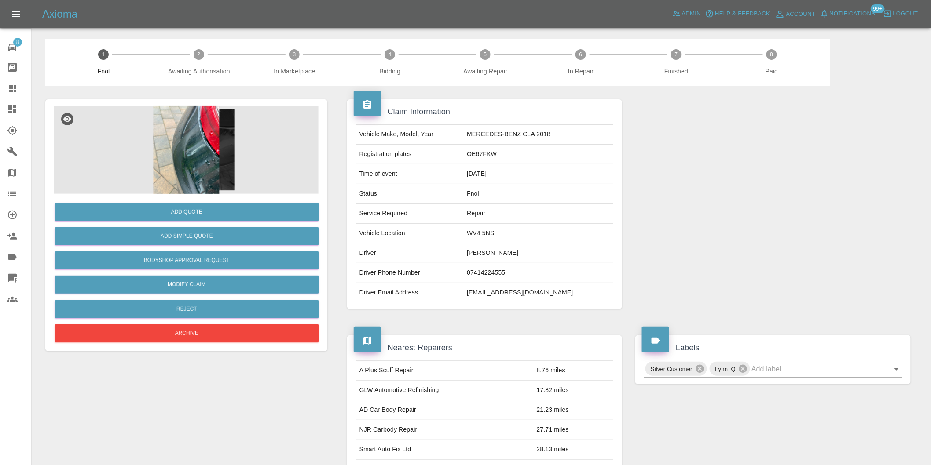
click at [202, 130] on img at bounding box center [186, 150] width 264 height 88
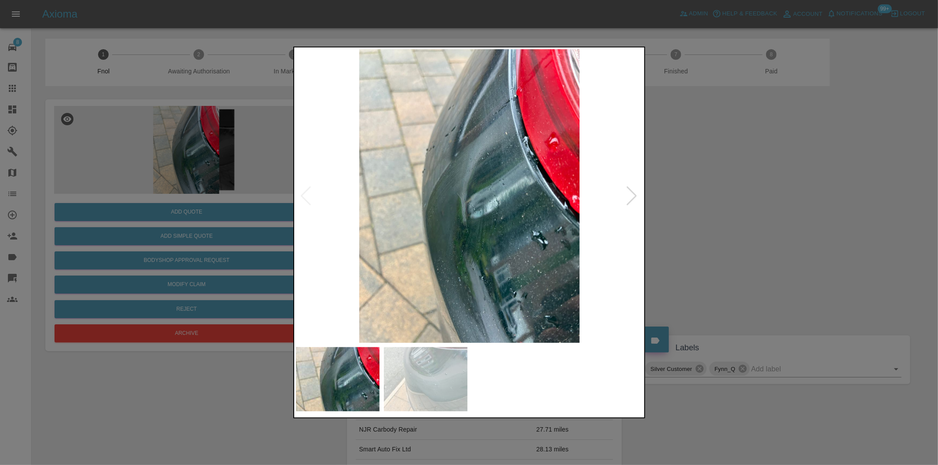
click at [633, 192] on div at bounding box center [632, 196] width 12 height 19
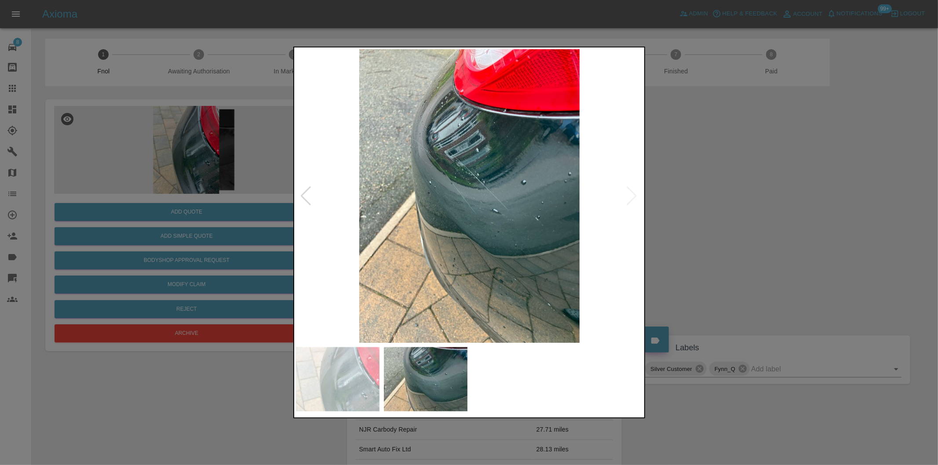
click at [632, 192] on img at bounding box center [470, 196] width 348 height 294
drag, startPoint x: 754, startPoint y: 205, endPoint x: 741, endPoint y: 207, distance: 12.6
click at [750, 205] on div at bounding box center [469, 232] width 938 height 465
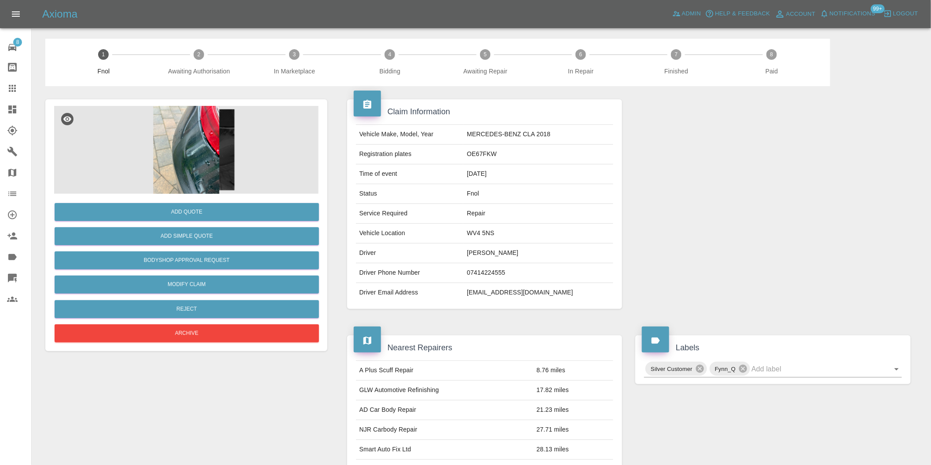
click at [208, 155] on img at bounding box center [186, 150] width 264 height 88
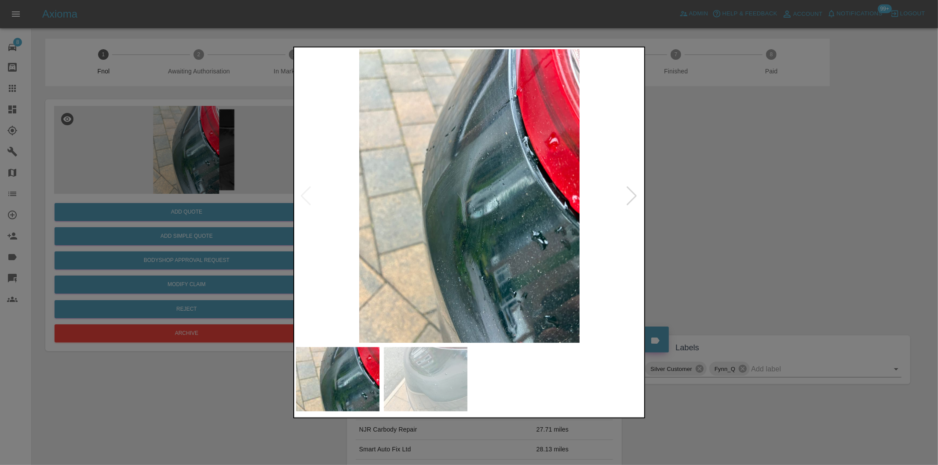
click at [467, 213] on img at bounding box center [470, 196] width 348 height 294
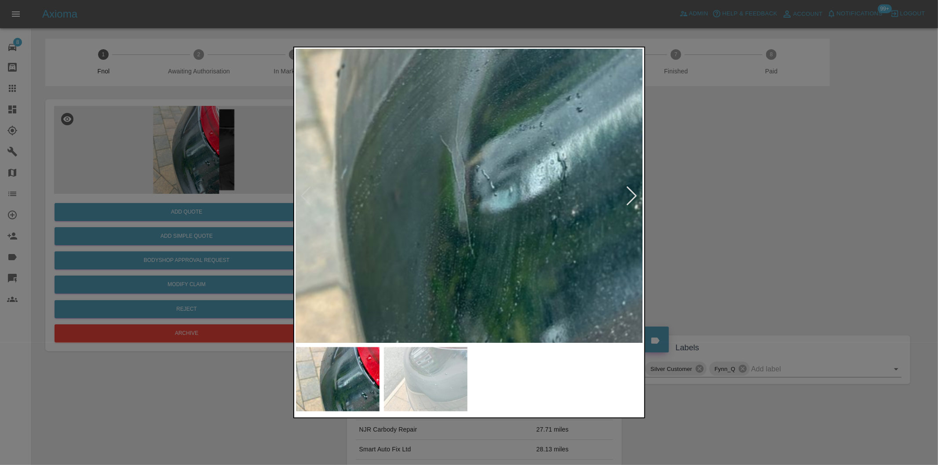
click at [467, 213] on img at bounding box center [477, 145] width 1043 height 881
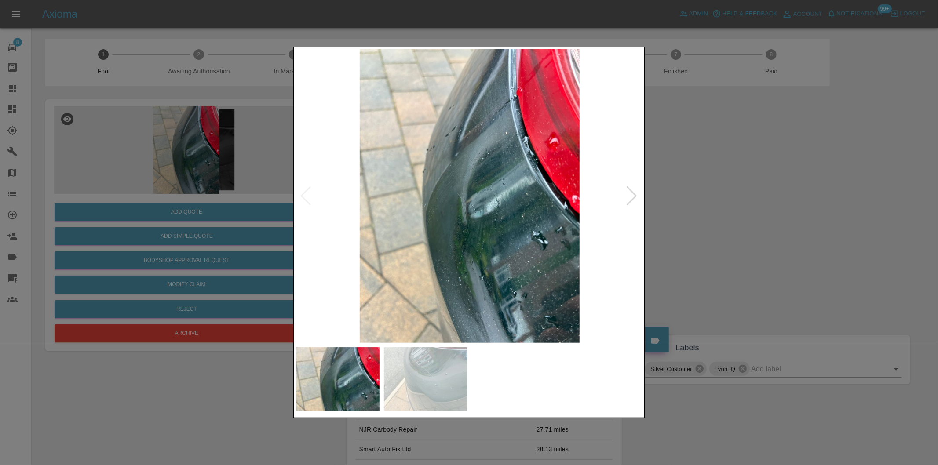
click at [632, 190] on div at bounding box center [632, 196] width 12 height 19
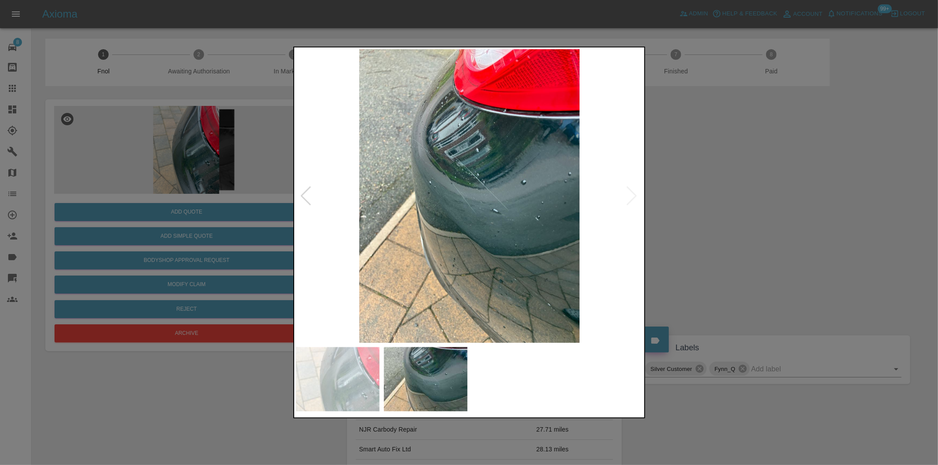
drag, startPoint x: 782, startPoint y: 222, endPoint x: 777, endPoint y: 222, distance: 4.4
click at [778, 222] on div at bounding box center [469, 232] width 938 height 465
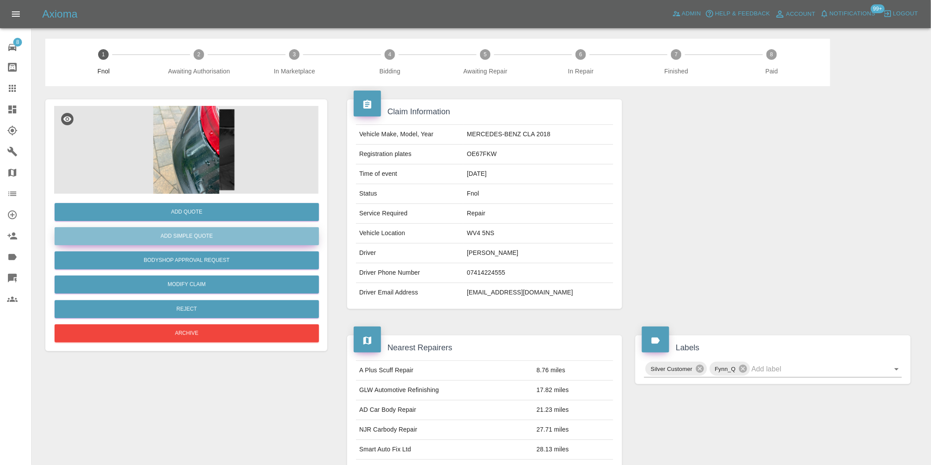
click at [210, 227] on button "Add Simple Quote" at bounding box center [187, 236] width 264 height 18
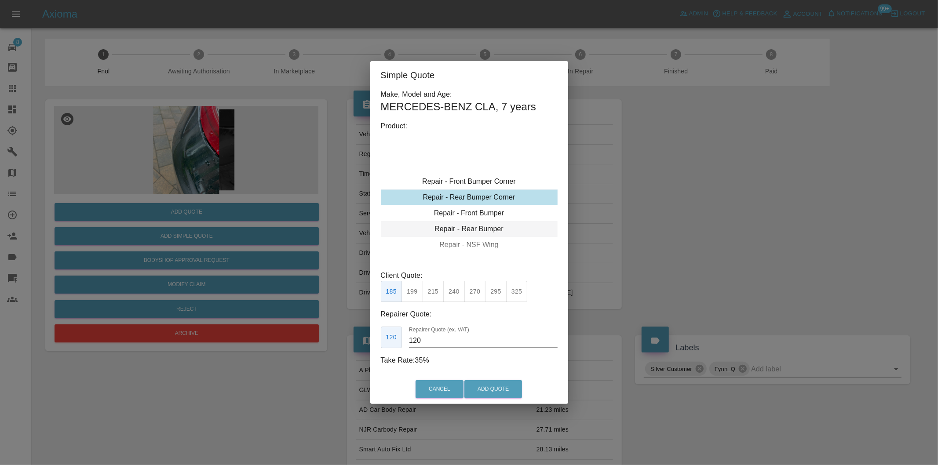
click at [490, 222] on div "Repair - Rear Bumper" at bounding box center [469, 229] width 177 height 16
click at [487, 229] on div "Repair - Rear Bumper" at bounding box center [469, 229] width 177 height 16
click at [494, 231] on div "Repair - Rear Bumper" at bounding box center [469, 229] width 177 height 16
drag, startPoint x: 437, startPoint y: 290, endPoint x: 453, endPoint y: 311, distance: 25.7
click at [439, 292] on button "350" at bounding box center [434, 292] width 22 height 22
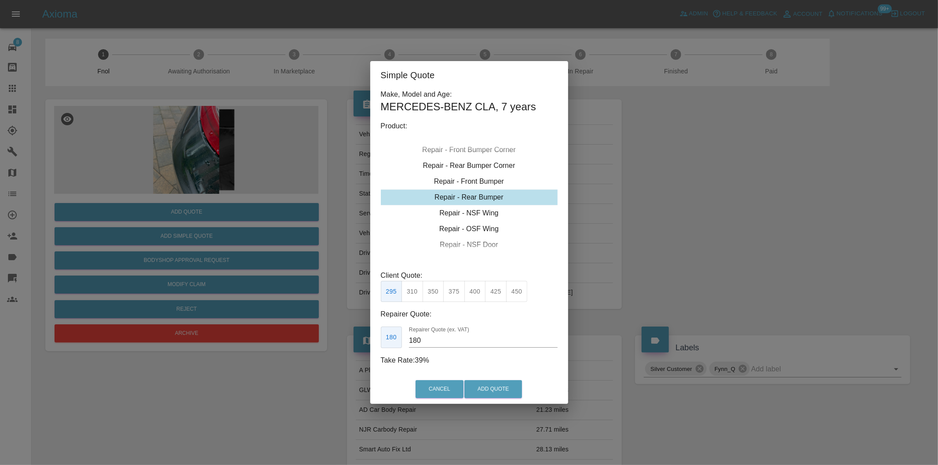
type input "210"
click at [490, 393] on button "Add Quote" at bounding box center [494, 390] width 58 height 18
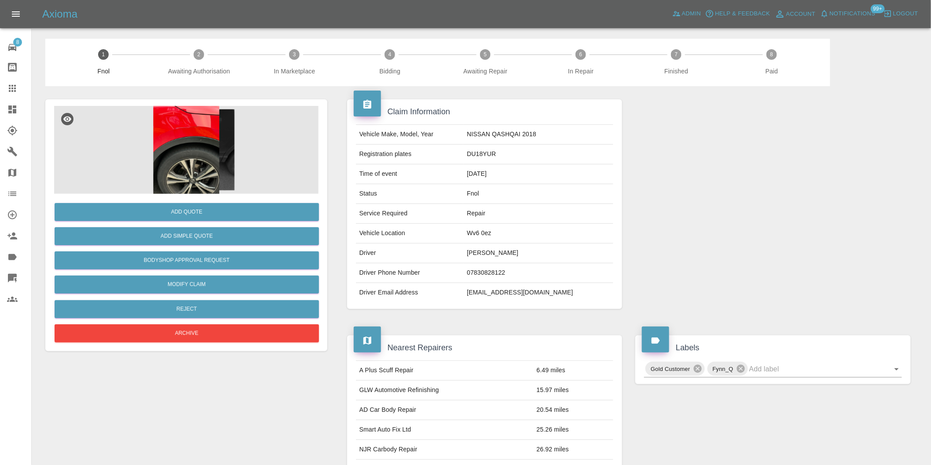
click at [223, 136] on img at bounding box center [186, 150] width 264 height 88
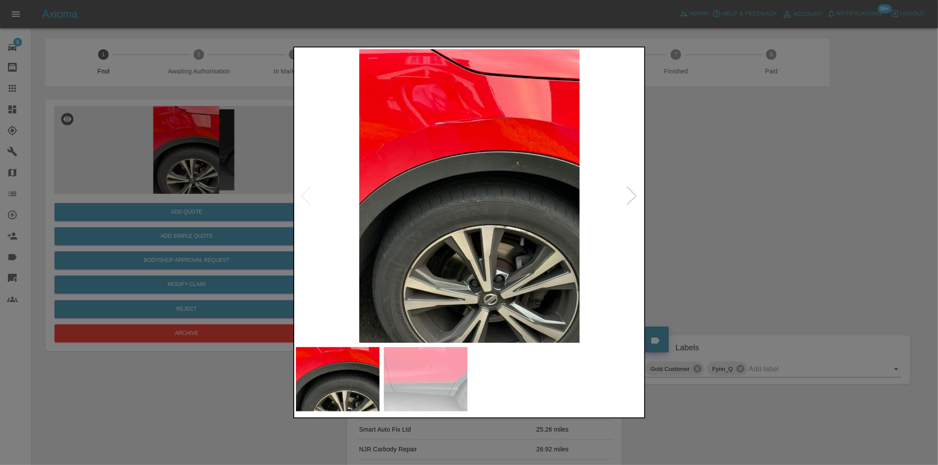
click at [637, 194] on div at bounding box center [632, 196] width 12 height 19
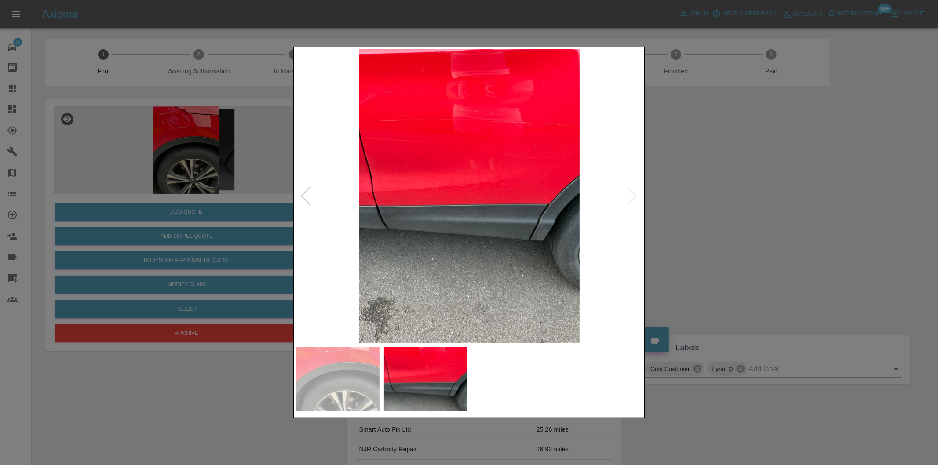
click at [637, 194] on img at bounding box center [470, 196] width 348 height 294
click at [705, 167] on div at bounding box center [469, 232] width 938 height 465
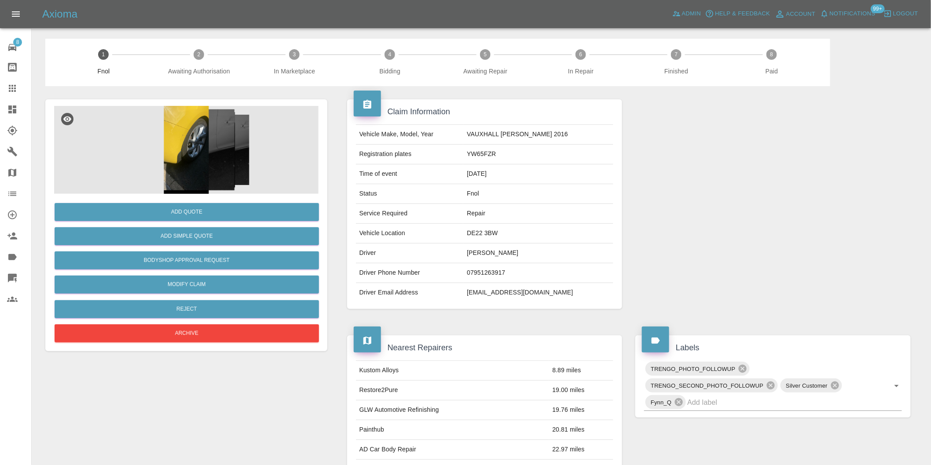
click at [185, 125] on img at bounding box center [186, 150] width 264 height 88
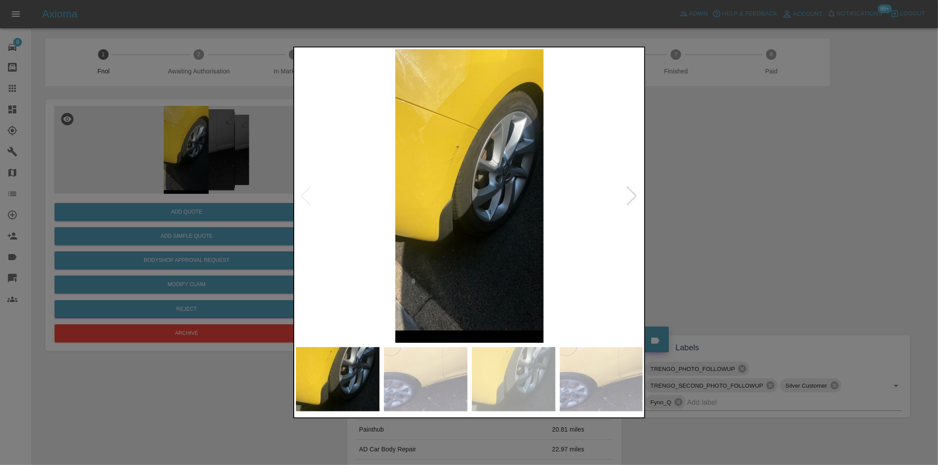
click at [629, 197] on div at bounding box center [632, 196] width 12 height 19
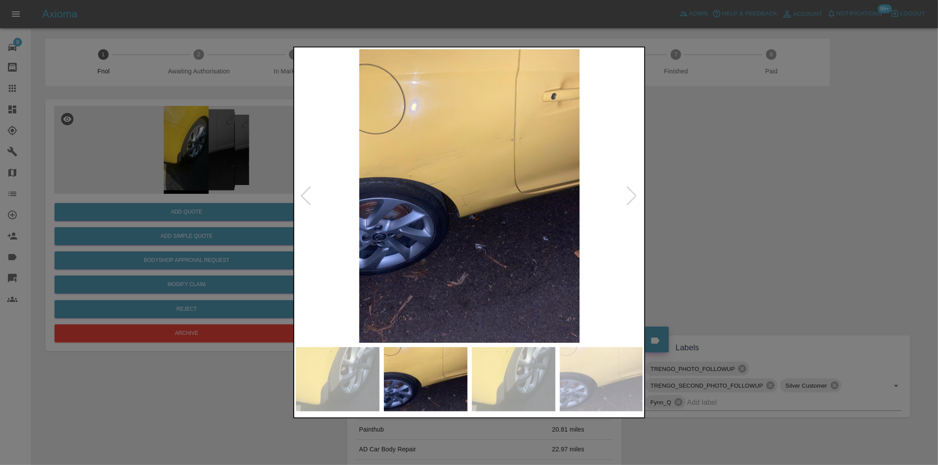
click at [629, 197] on div at bounding box center [632, 196] width 12 height 19
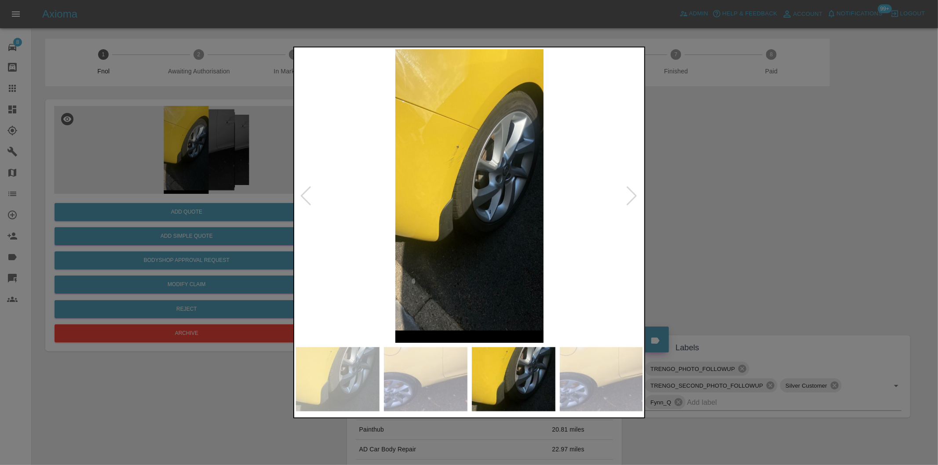
click at [629, 197] on div at bounding box center [632, 196] width 12 height 19
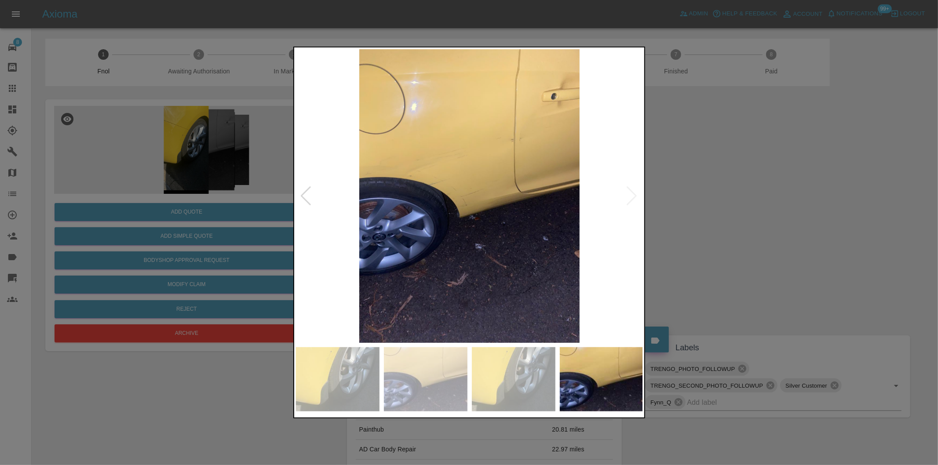
click at [631, 195] on img at bounding box center [470, 196] width 348 height 294
click at [759, 194] on div at bounding box center [469, 232] width 938 height 465
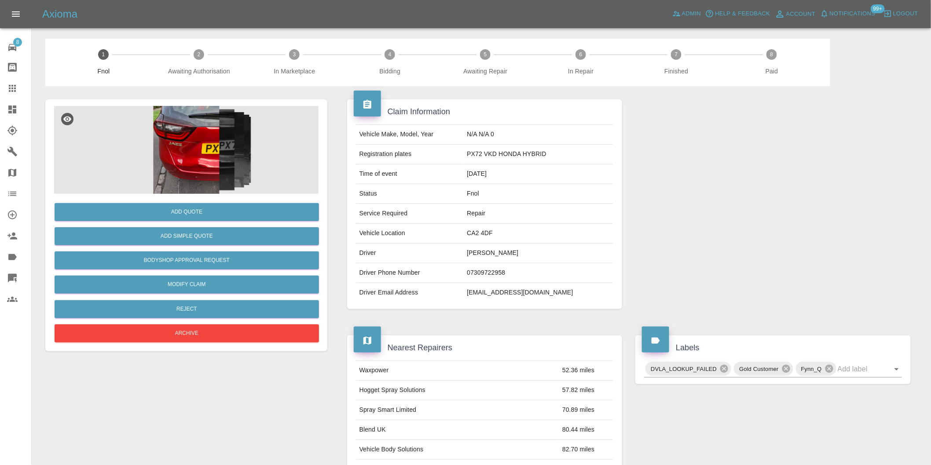
click at [199, 142] on img at bounding box center [186, 150] width 264 height 88
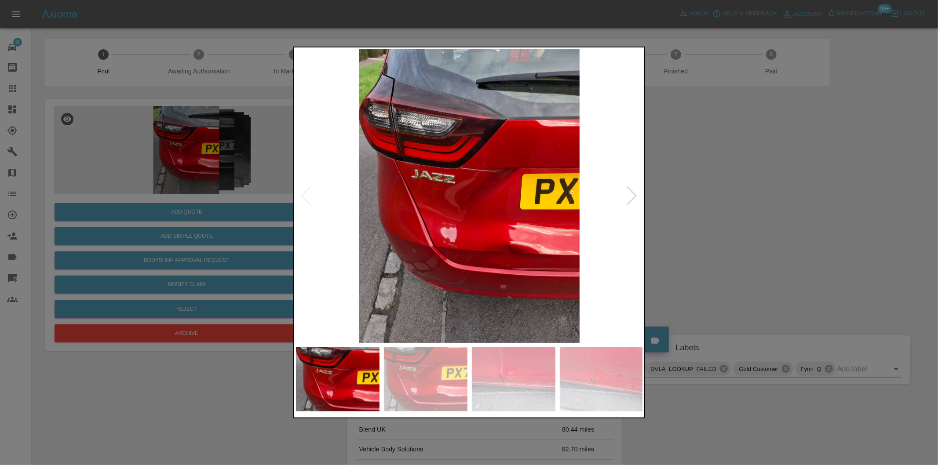
click at [634, 197] on div at bounding box center [632, 196] width 12 height 19
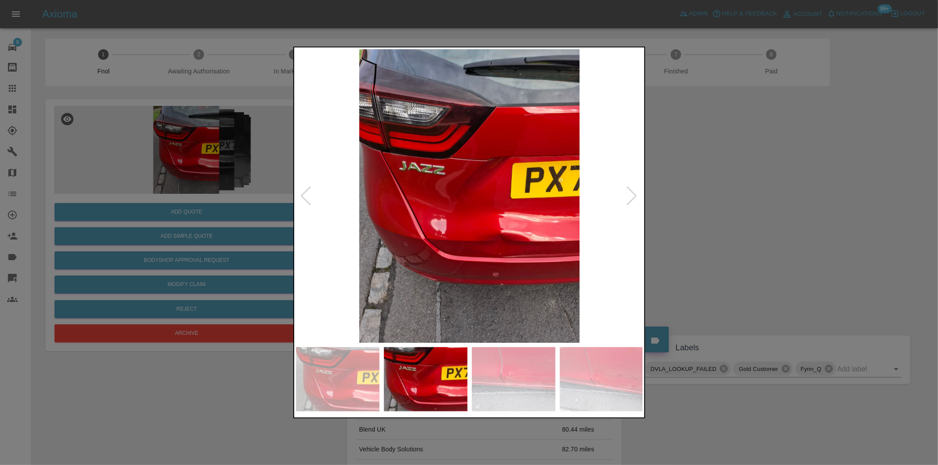
click at [634, 197] on div at bounding box center [632, 196] width 12 height 19
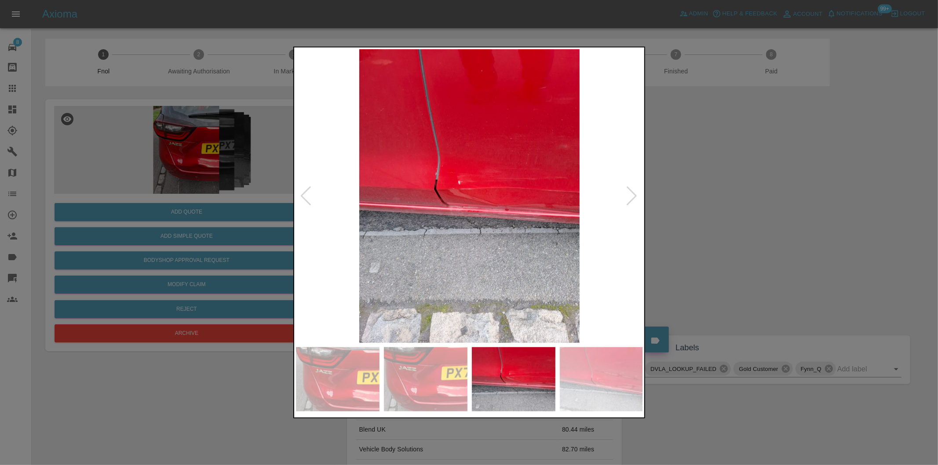
click at [634, 197] on div at bounding box center [632, 196] width 12 height 19
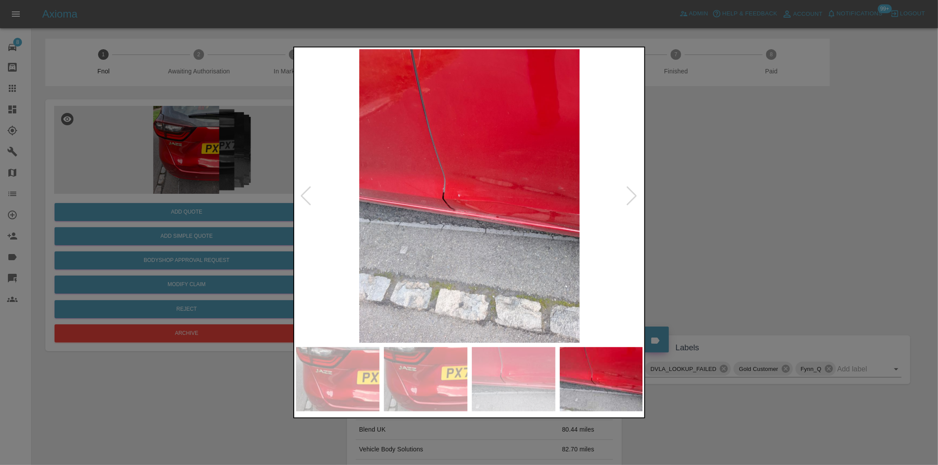
drag, startPoint x: 770, startPoint y: 178, endPoint x: 458, endPoint y: 14, distance: 352.8
click at [762, 175] on div at bounding box center [469, 232] width 938 height 465
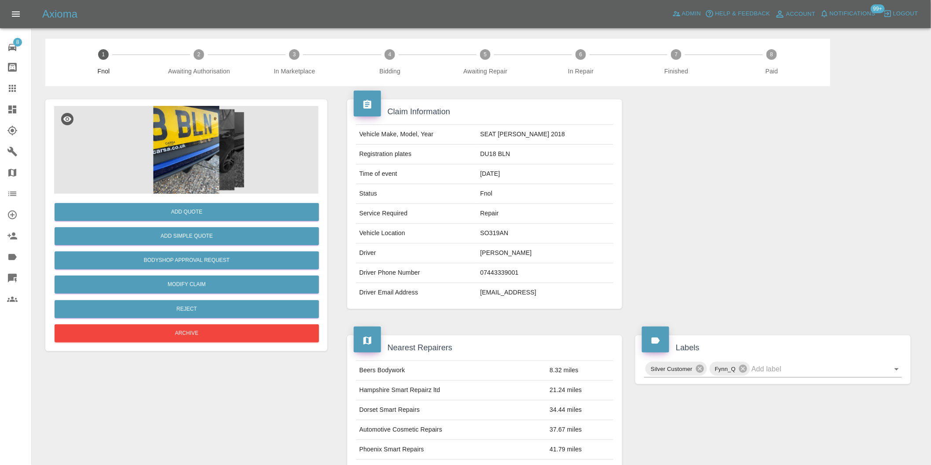
click at [191, 143] on img at bounding box center [186, 150] width 264 height 88
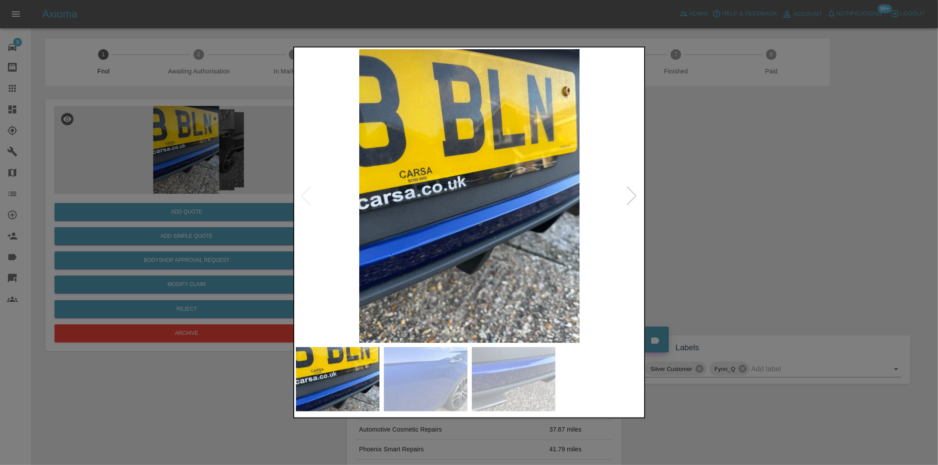
click at [626, 197] on img at bounding box center [470, 196] width 348 height 294
click at [630, 195] on div at bounding box center [632, 196] width 12 height 19
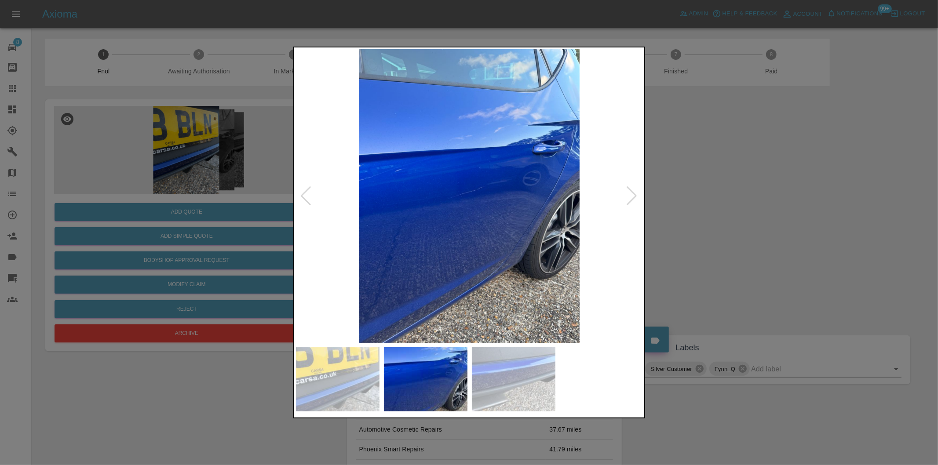
click at [630, 195] on div at bounding box center [632, 196] width 12 height 19
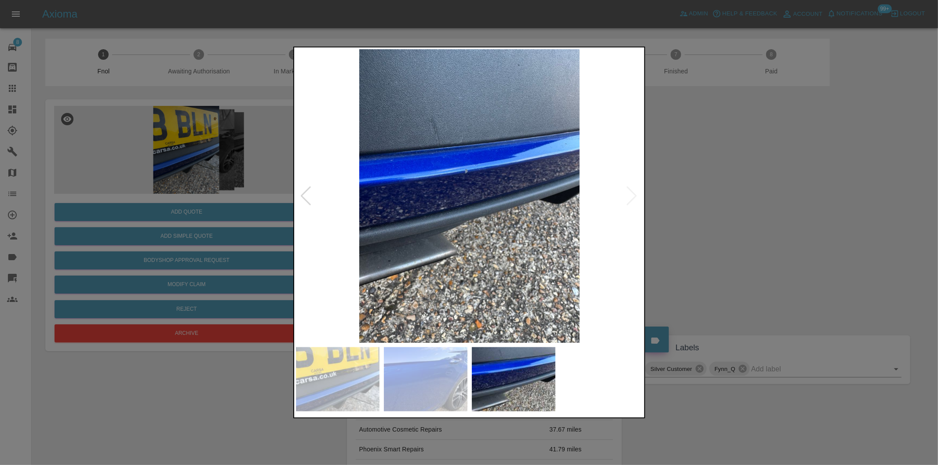
click at [732, 183] on div at bounding box center [469, 232] width 938 height 465
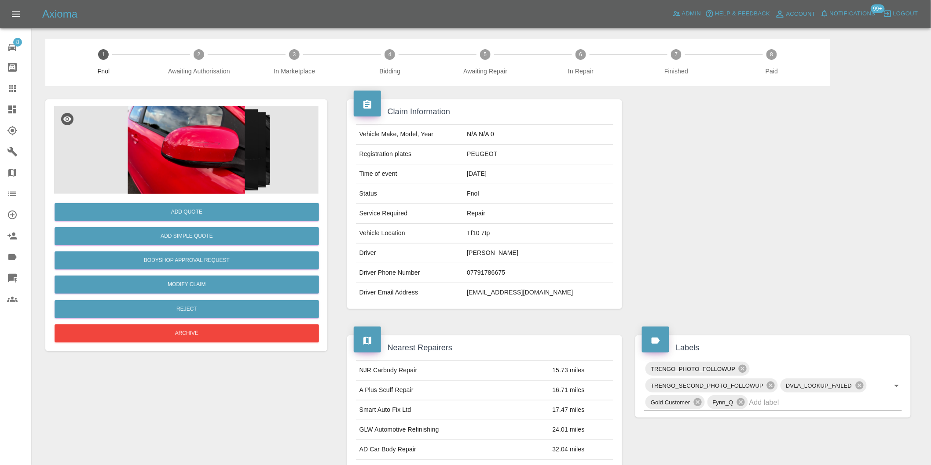
click at [200, 138] on img at bounding box center [186, 150] width 264 height 88
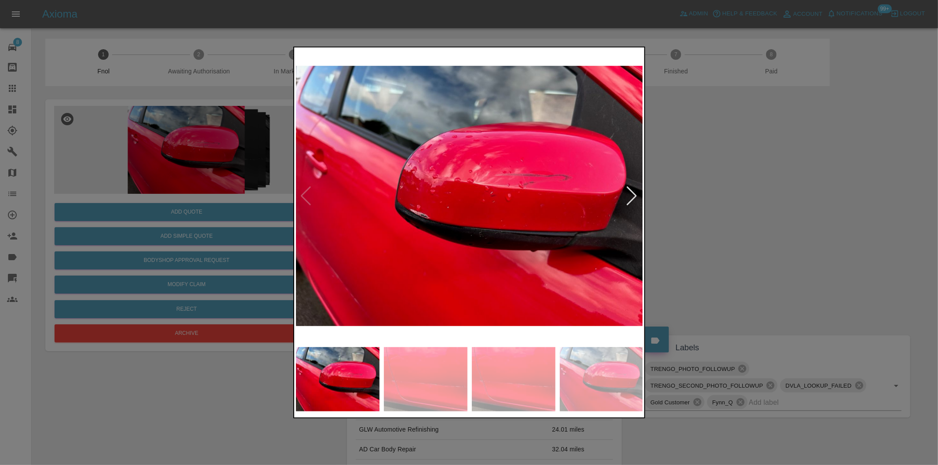
click at [633, 195] on div at bounding box center [632, 196] width 12 height 19
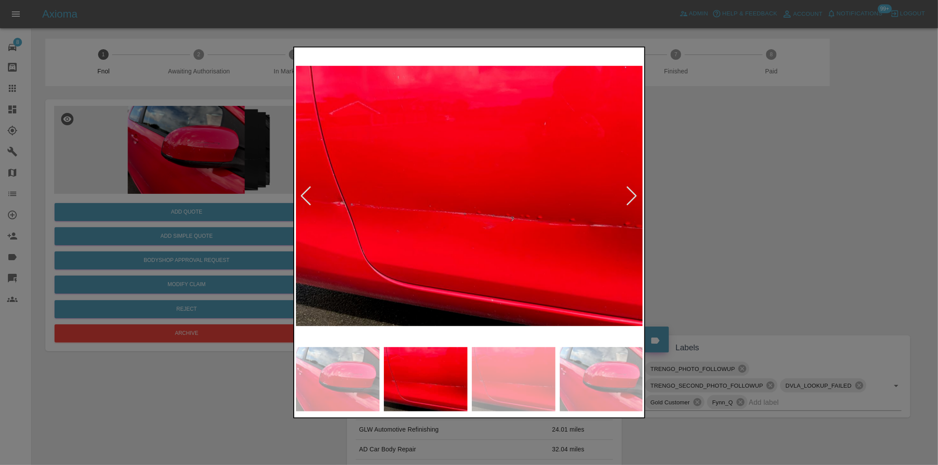
click at [633, 195] on div at bounding box center [632, 196] width 12 height 19
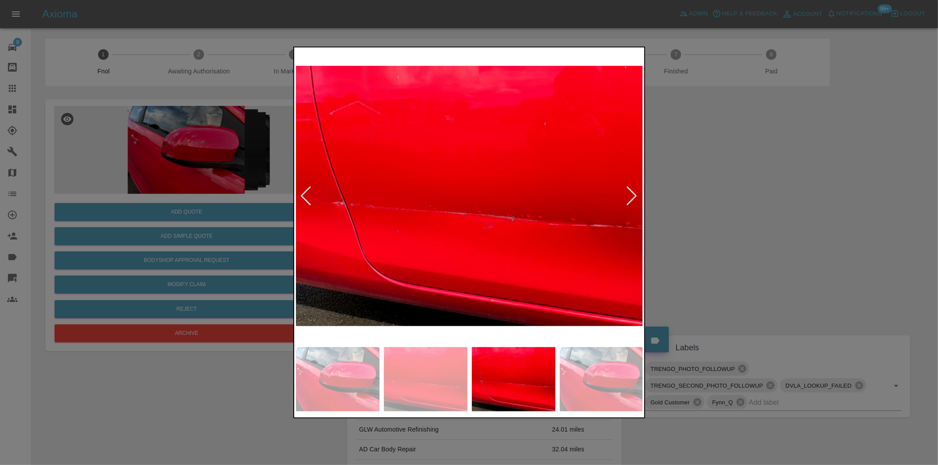
drag, startPoint x: 767, startPoint y: 196, endPoint x: 744, endPoint y: 183, distance: 26.2
click at [747, 186] on div at bounding box center [469, 232] width 938 height 465
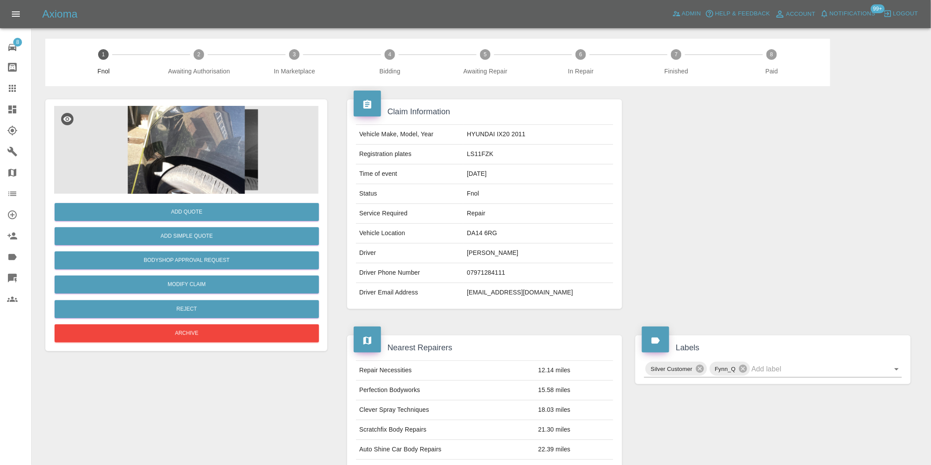
click at [223, 142] on img at bounding box center [186, 150] width 264 height 88
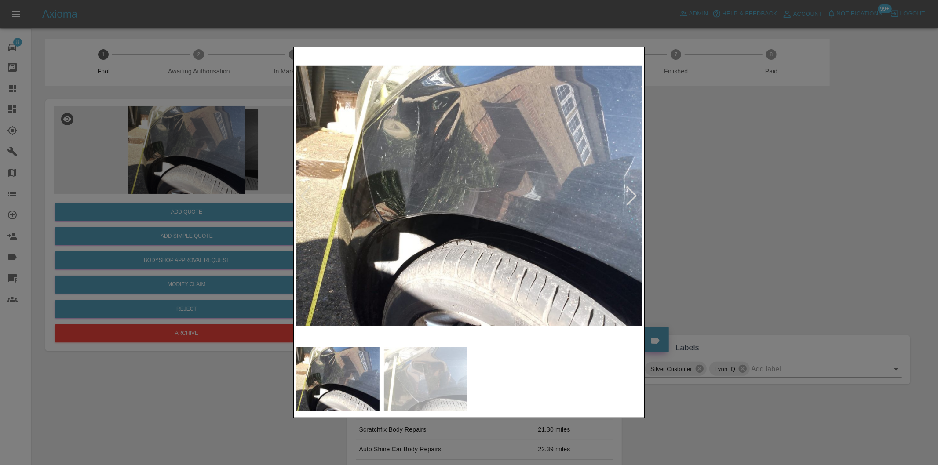
click at [635, 195] on div at bounding box center [632, 196] width 12 height 19
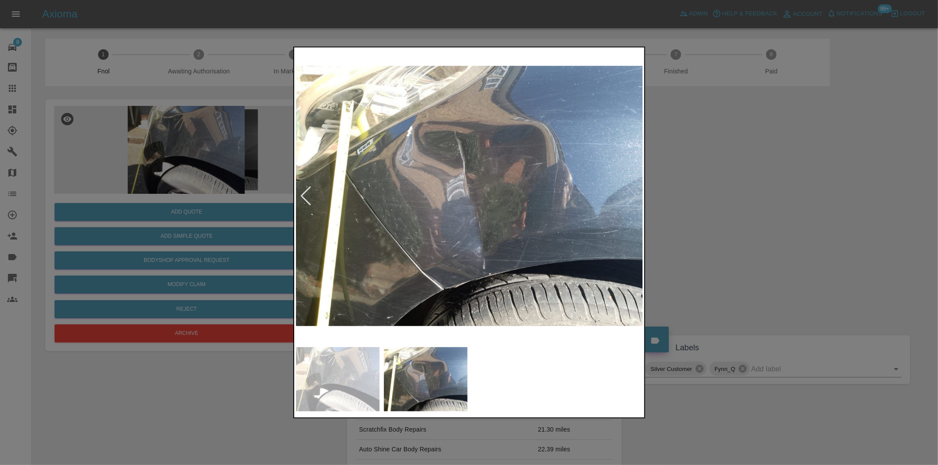
click at [635, 195] on img at bounding box center [470, 196] width 348 height 294
click at [769, 222] on div at bounding box center [469, 232] width 938 height 465
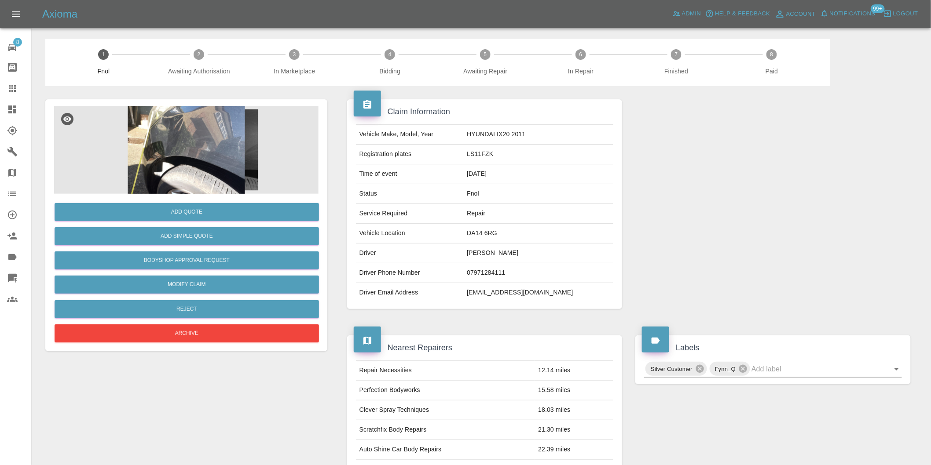
click at [166, 151] on img at bounding box center [186, 150] width 264 height 88
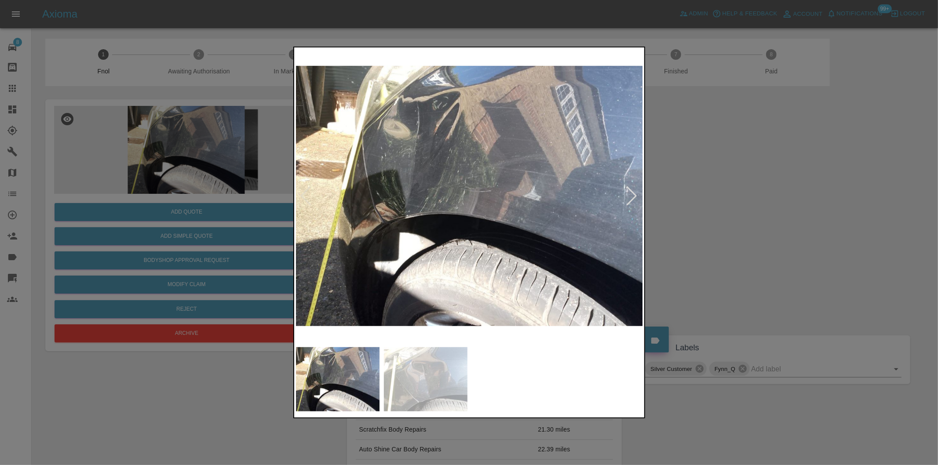
click at [728, 231] on div at bounding box center [469, 232] width 938 height 465
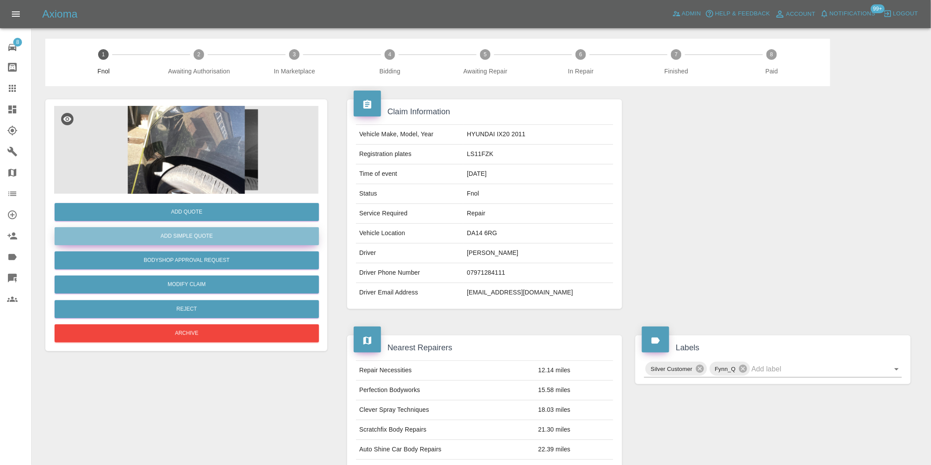
click at [191, 236] on button "Add Simple Quote" at bounding box center [187, 236] width 264 height 18
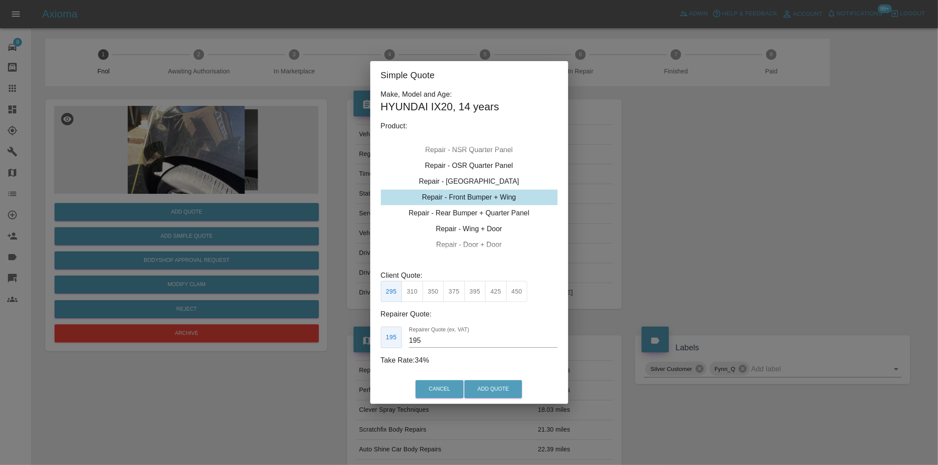
click at [497, 197] on div "Repair - Front Bumper + Wing" at bounding box center [469, 198] width 177 height 16
drag, startPoint x: 458, startPoint y: 289, endPoint x: 463, endPoint y: 293, distance: 7.2
click at [458, 290] on button "375" at bounding box center [454, 292] width 22 height 22
type input "230"
click at [501, 388] on button "Add Quote" at bounding box center [494, 390] width 58 height 18
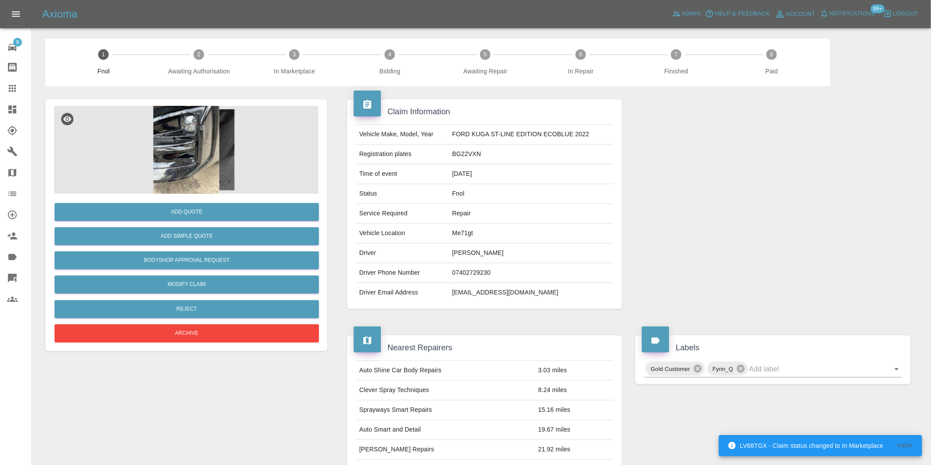
click at [199, 139] on img at bounding box center [186, 150] width 264 height 88
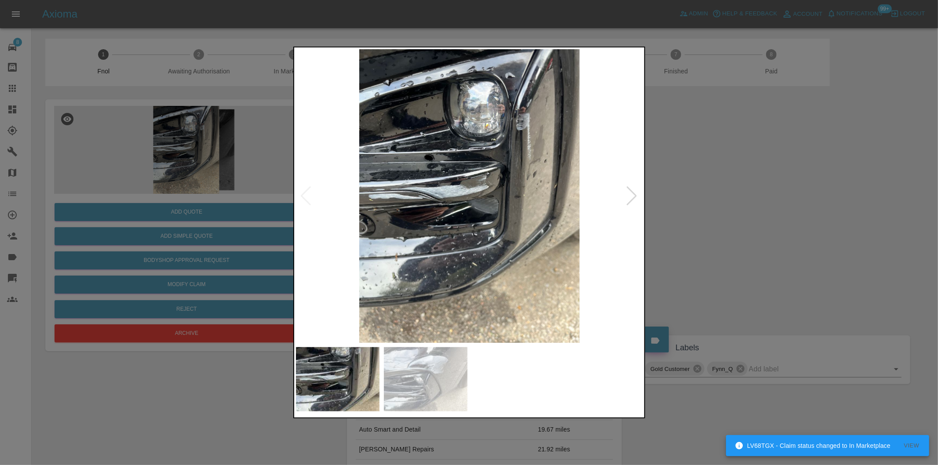
click at [630, 198] on div at bounding box center [632, 196] width 12 height 19
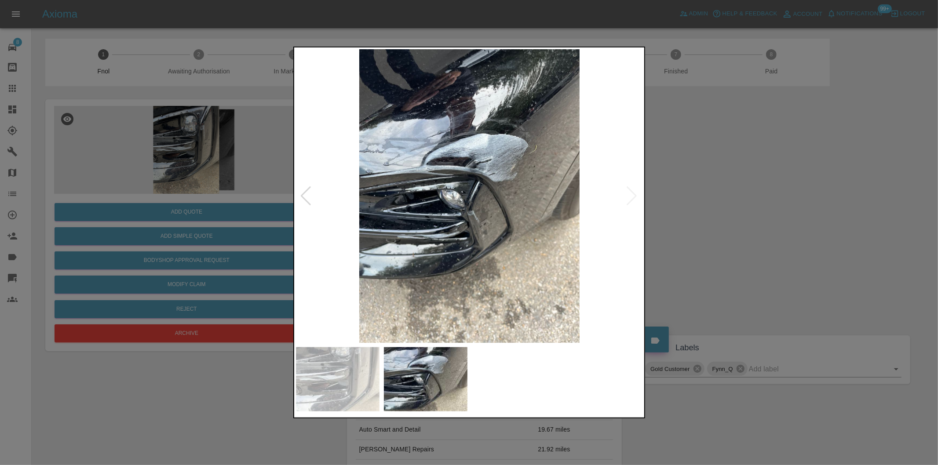
click at [630, 198] on img at bounding box center [470, 196] width 348 height 294
click at [731, 216] on div at bounding box center [469, 232] width 938 height 465
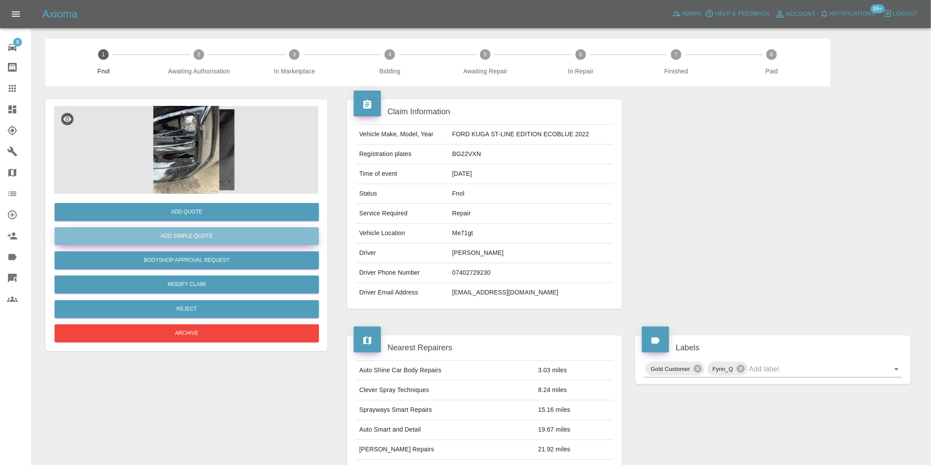
click at [247, 243] on button "Add Simple Quote" at bounding box center [187, 236] width 264 height 18
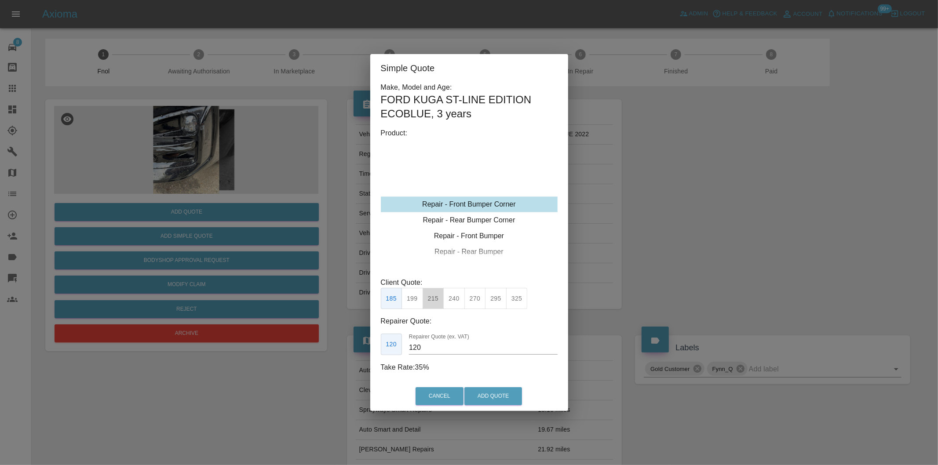
drag, startPoint x: 432, startPoint y: 304, endPoint x: 494, endPoint y: 371, distance: 91.2
click at [432, 304] on button "215" at bounding box center [434, 299] width 22 height 22
type input "135"
click at [495, 393] on button "Add Quote" at bounding box center [494, 397] width 58 height 18
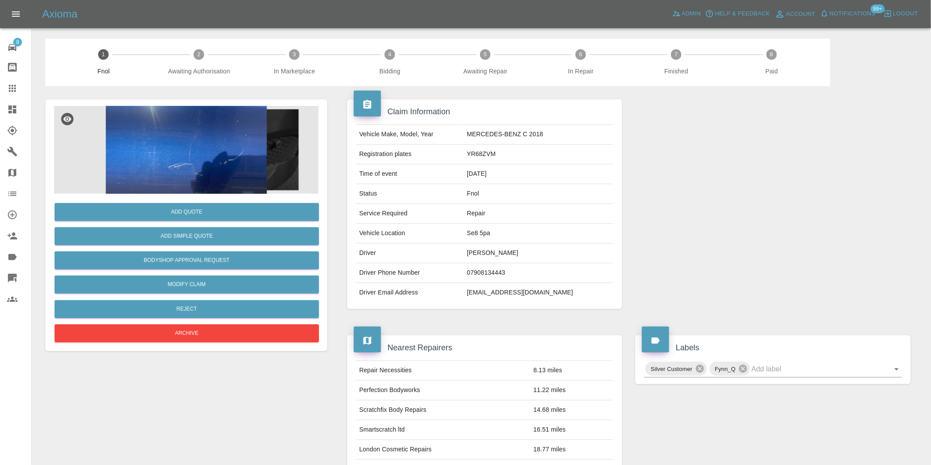
click at [219, 143] on img at bounding box center [186, 150] width 264 height 88
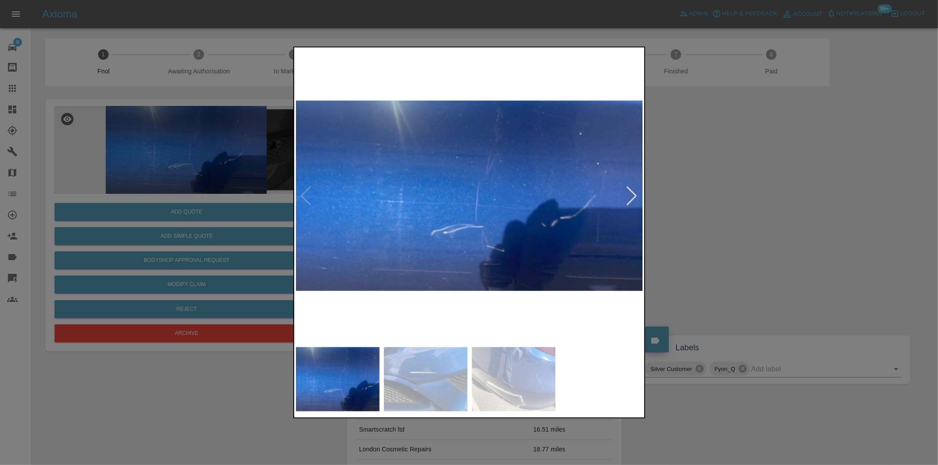
click at [635, 194] on div at bounding box center [632, 196] width 12 height 19
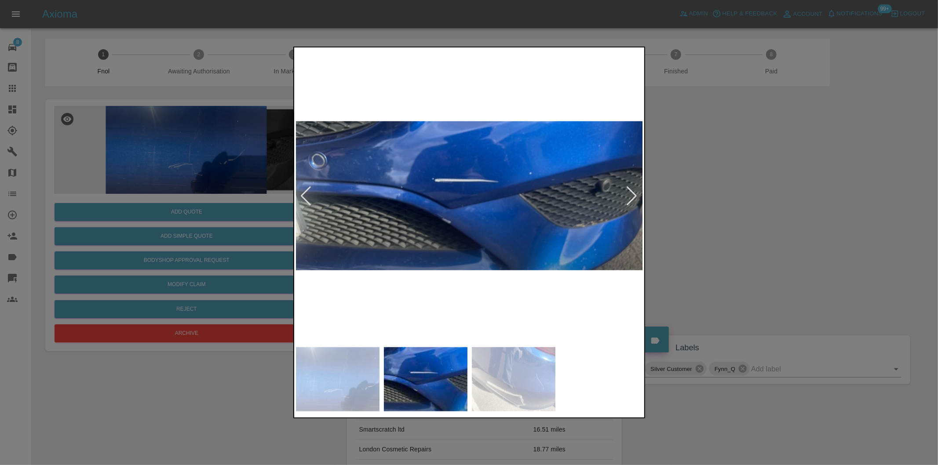
click at [635, 194] on div at bounding box center [632, 196] width 12 height 19
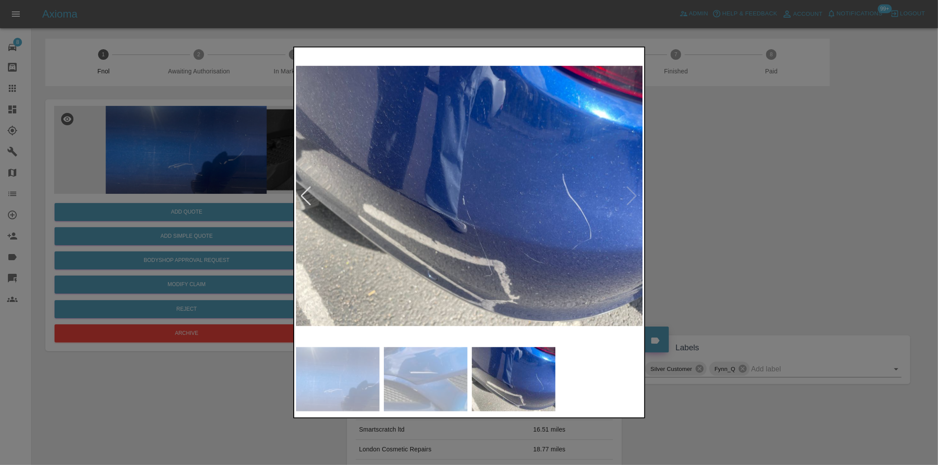
click at [635, 194] on img at bounding box center [470, 196] width 348 height 294
click at [814, 207] on div at bounding box center [469, 232] width 938 height 465
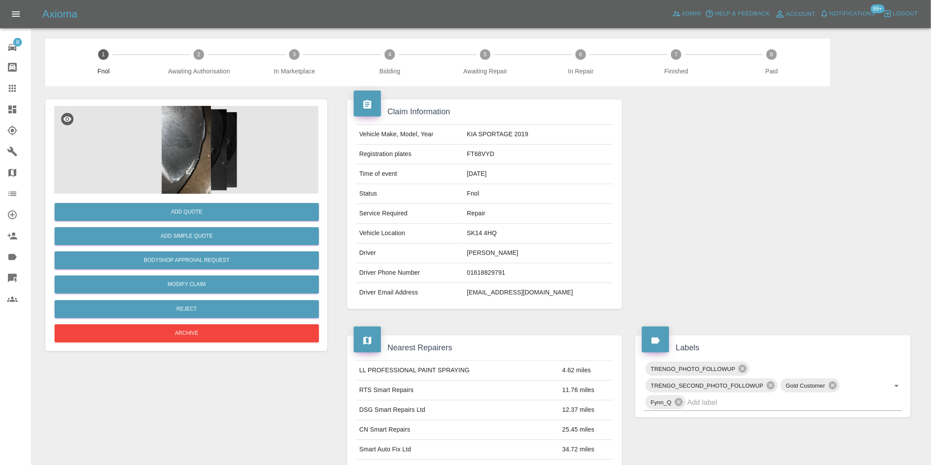
click at [196, 143] on img at bounding box center [186, 150] width 264 height 88
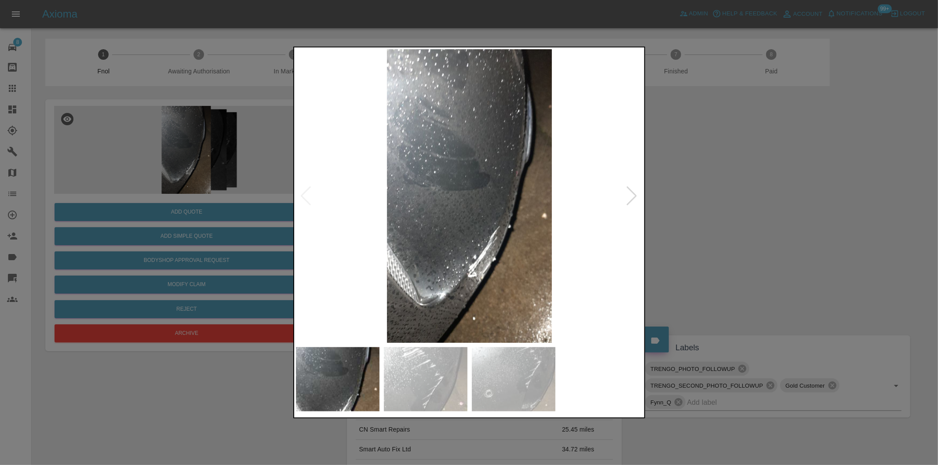
click at [631, 194] on div at bounding box center [632, 196] width 12 height 19
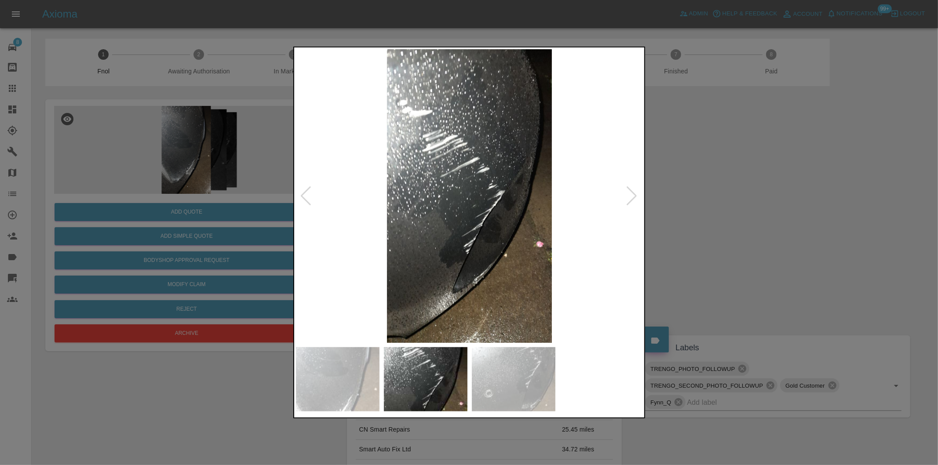
click at [631, 194] on div at bounding box center [632, 196] width 12 height 19
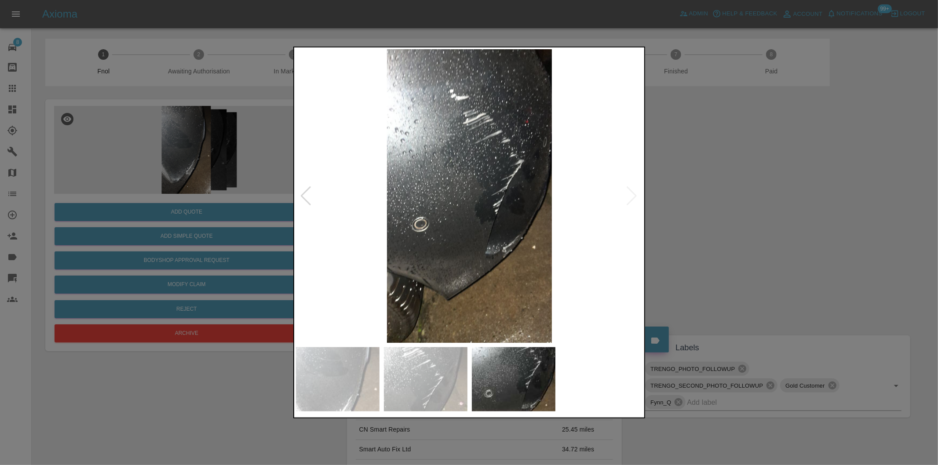
click at [631, 194] on img at bounding box center [470, 196] width 348 height 294
drag, startPoint x: 758, startPoint y: 205, endPoint x: 485, endPoint y: 260, distance: 278.2
click at [754, 205] on div at bounding box center [469, 232] width 938 height 465
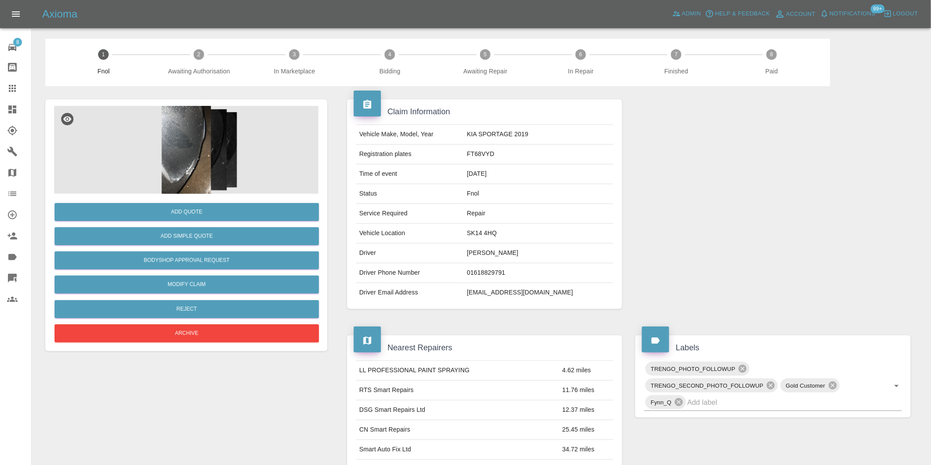
click at [187, 147] on img at bounding box center [186, 150] width 264 height 88
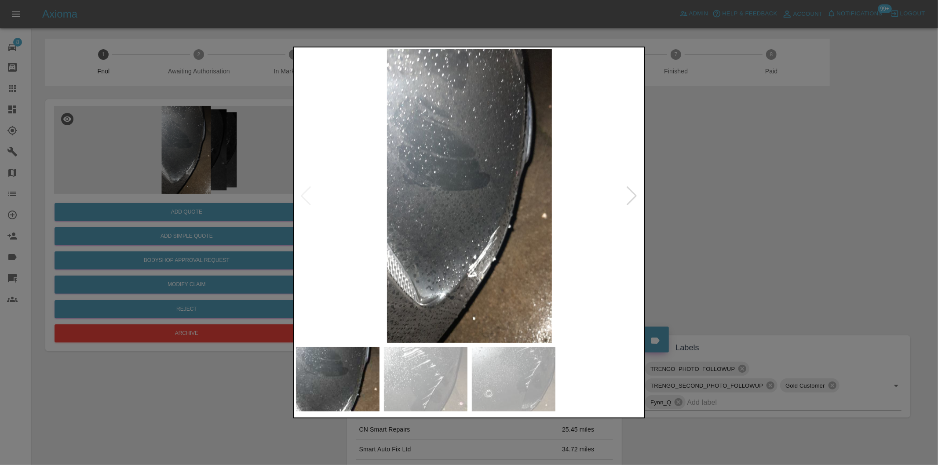
click at [632, 198] on div at bounding box center [632, 196] width 12 height 19
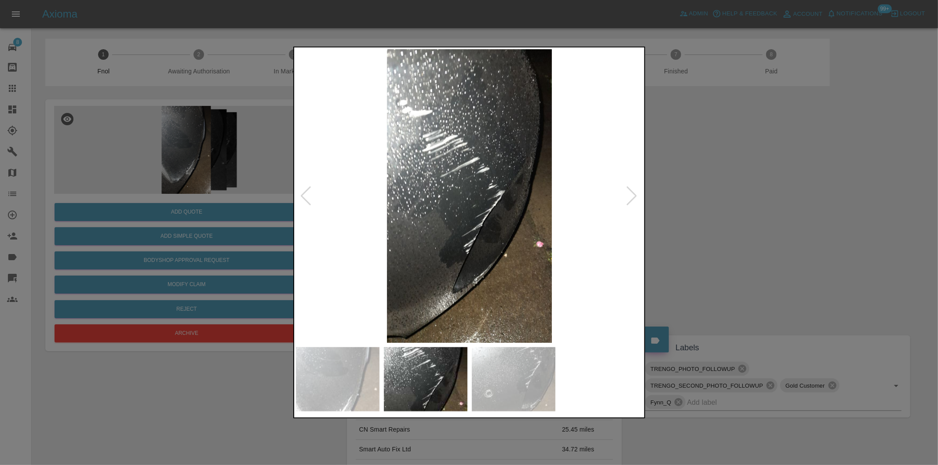
click at [632, 198] on div at bounding box center [632, 196] width 12 height 19
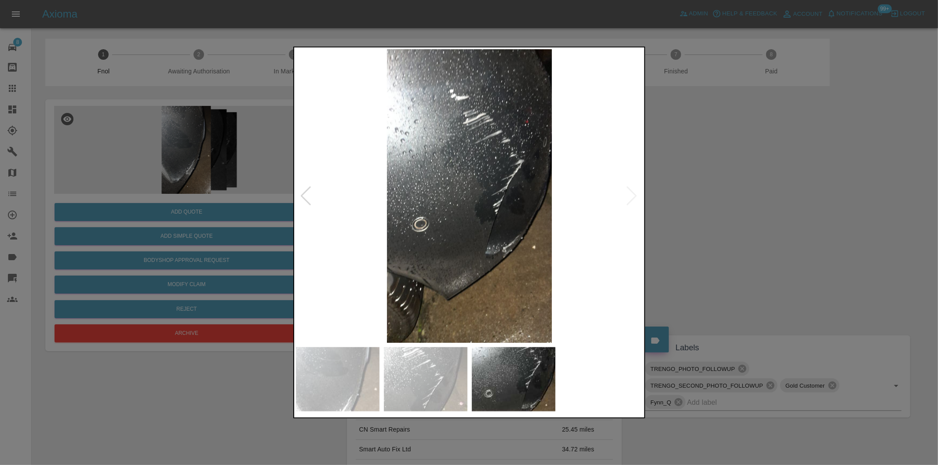
click at [632, 198] on img at bounding box center [470, 196] width 348 height 294
click at [306, 194] on div at bounding box center [306, 196] width 12 height 19
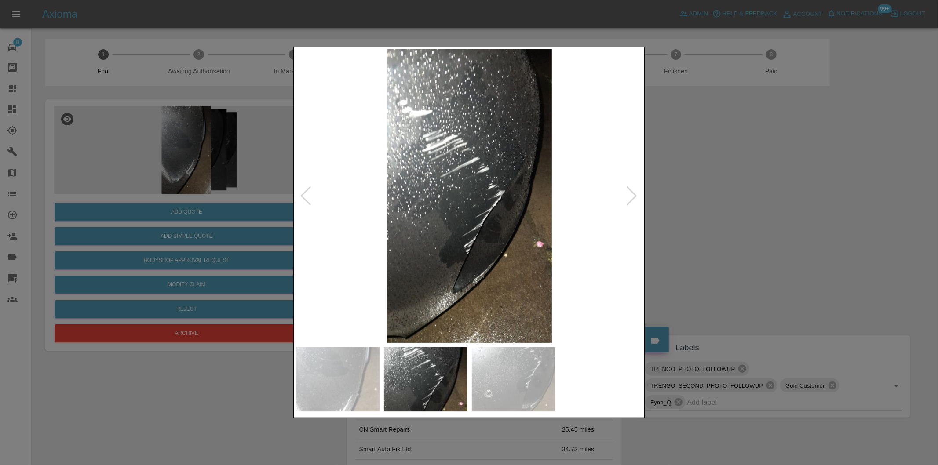
click at [306, 194] on div at bounding box center [306, 196] width 12 height 19
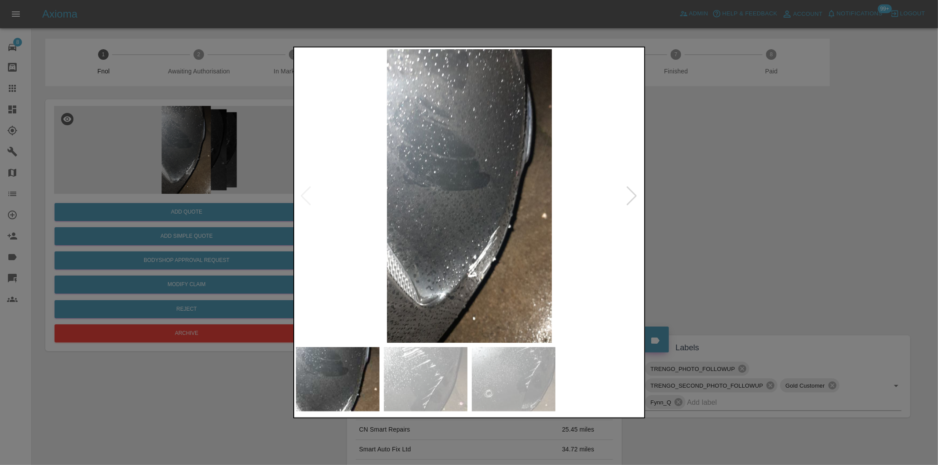
click at [306, 194] on img at bounding box center [470, 196] width 348 height 294
click at [631, 194] on div at bounding box center [632, 196] width 12 height 19
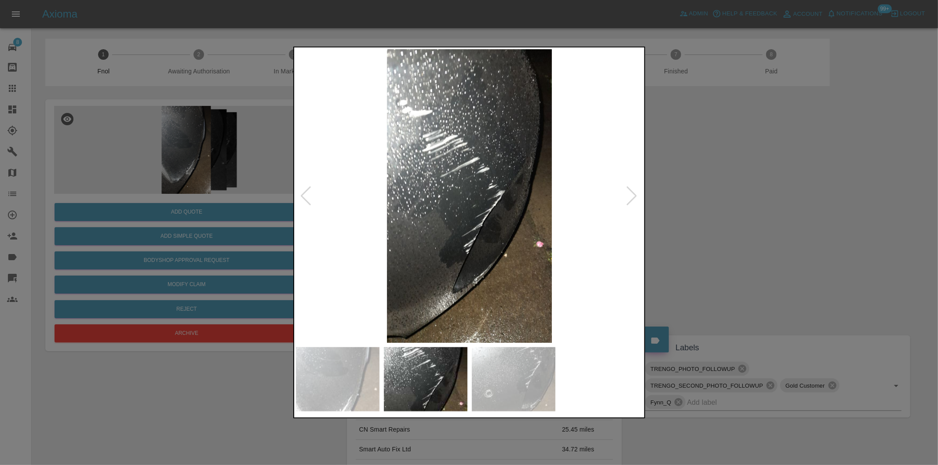
click at [744, 199] on div at bounding box center [469, 232] width 938 height 465
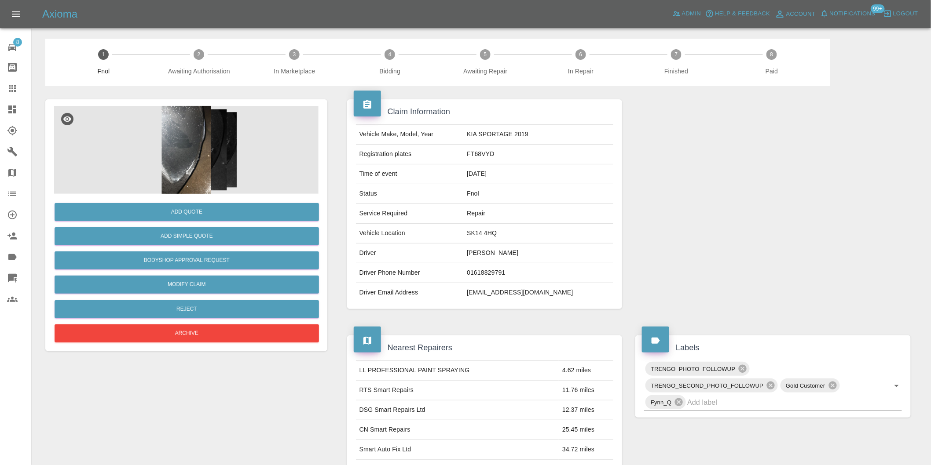
click at [260, 226] on div "Add Simple Quote" at bounding box center [186, 236] width 264 height 22
click at [238, 236] on button "Add Simple Quote" at bounding box center [187, 236] width 264 height 18
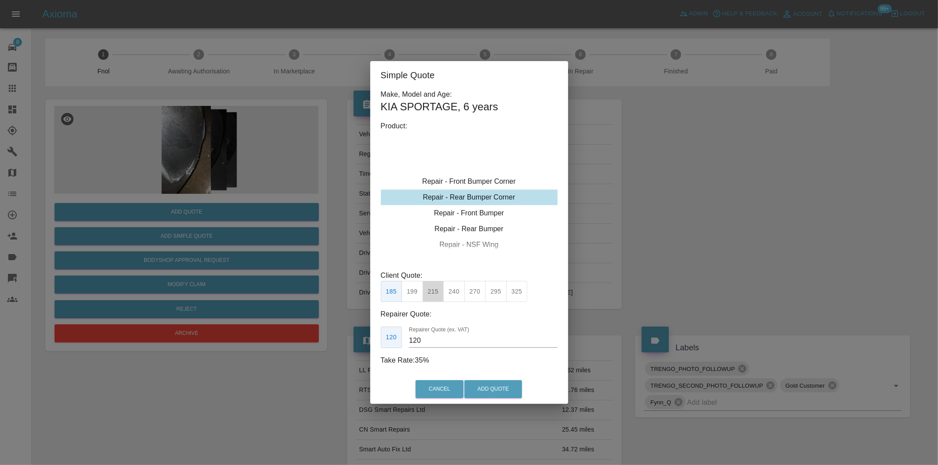
drag, startPoint x: 423, startPoint y: 296, endPoint x: 440, endPoint y: 304, distance: 18.5
click at [423, 296] on button "215" at bounding box center [434, 292] width 22 height 22
type input "135"
click at [478, 388] on button "Add Quote" at bounding box center [494, 390] width 58 height 18
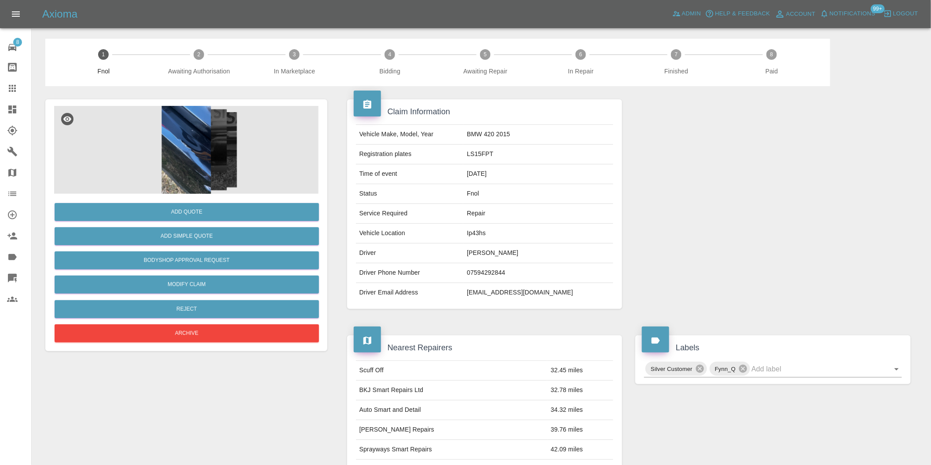
click at [190, 140] on img at bounding box center [186, 150] width 264 height 88
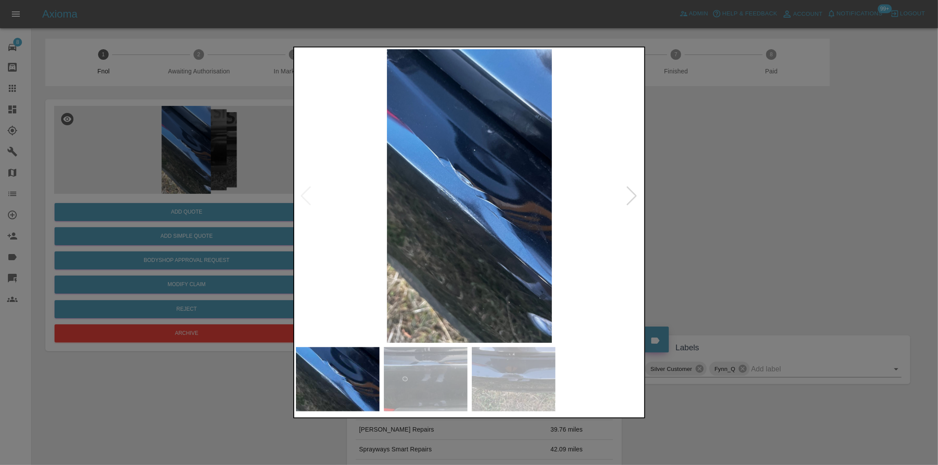
click at [631, 196] on div at bounding box center [632, 196] width 12 height 19
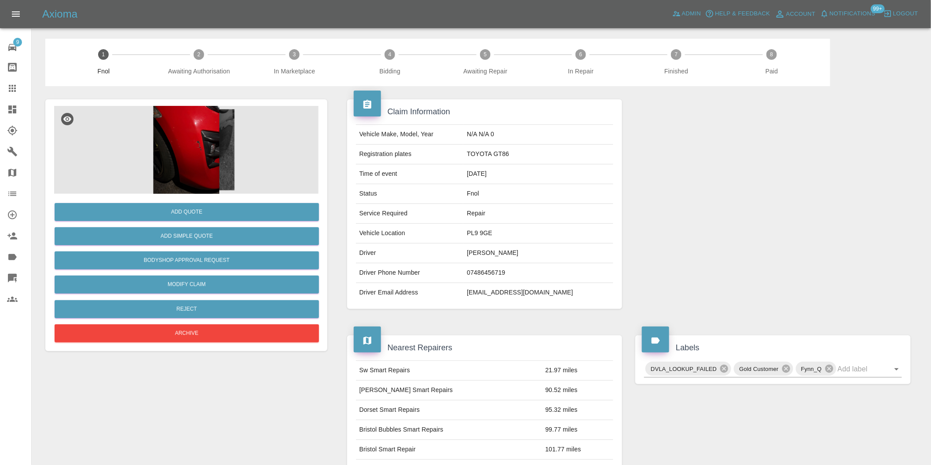
click at [193, 163] on img at bounding box center [186, 150] width 264 height 88
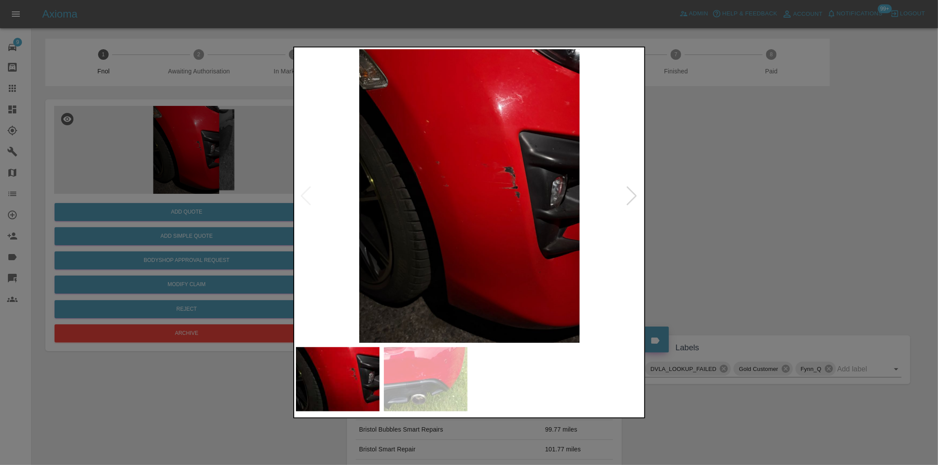
click at [627, 194] on div at bounding box center [632, 196] width 12 height 19
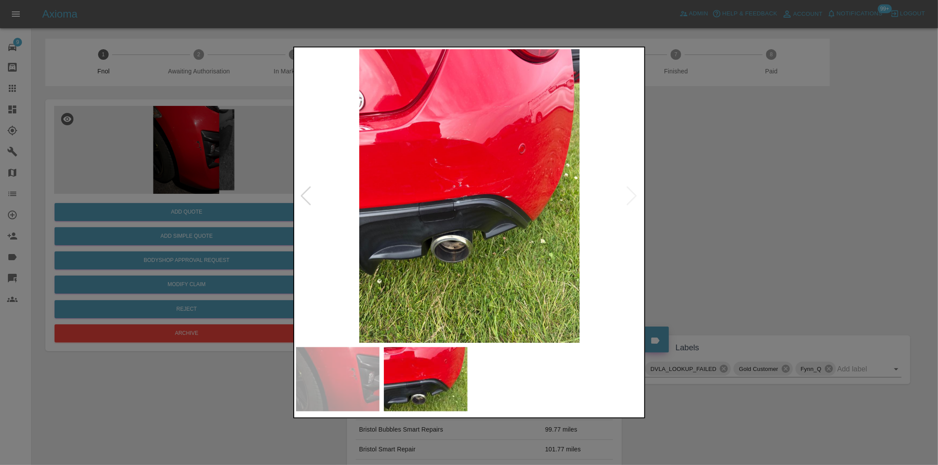
click at [627, 194] on img at bounding box center [470, 196] width 348 height 294
drag, startPoint x: 802, startPoint y: 216, endPoint x: 561, endPoint y: 80, distance: 276.6
click at [801, 216] on div at bounding box center [469, 232] width 938 height 465
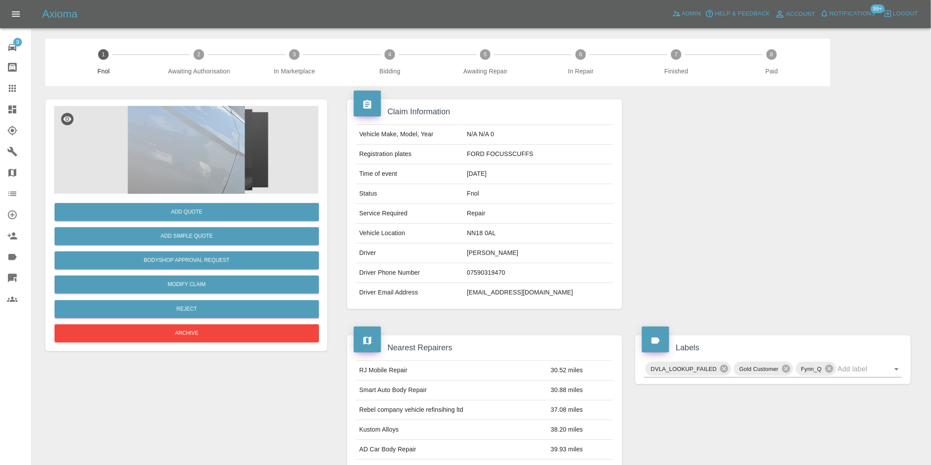
click at [225, 146] on img at bounding box center [186, 150] width 264 height 88
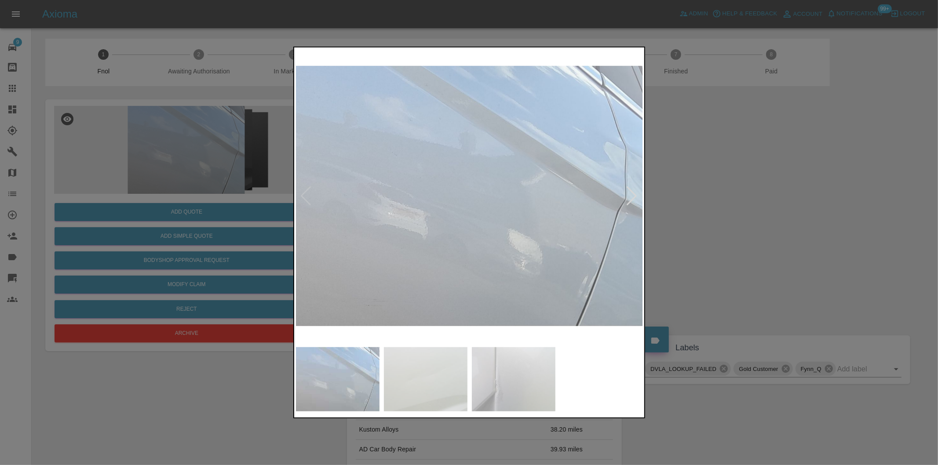
click at [630, 192] on div at bounding box center [632, 196] width 12 height 19
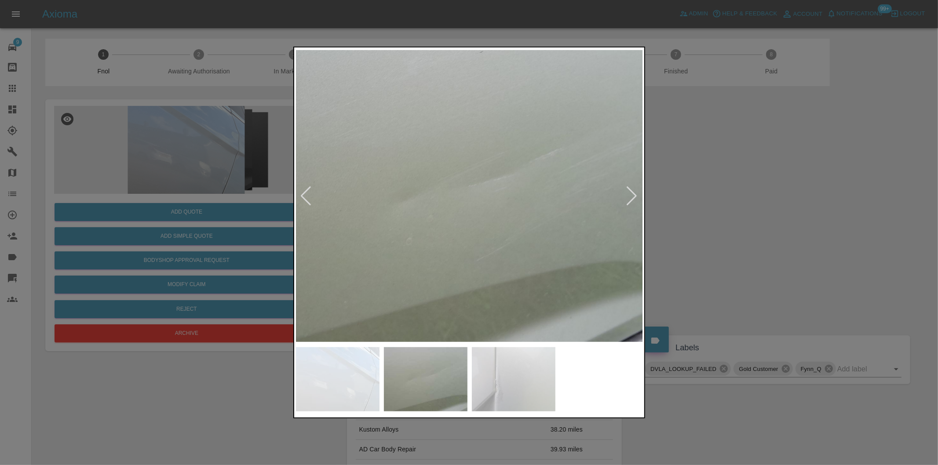
click at [630, 192] on div at bounding box center [632, 196] width 12 height 19
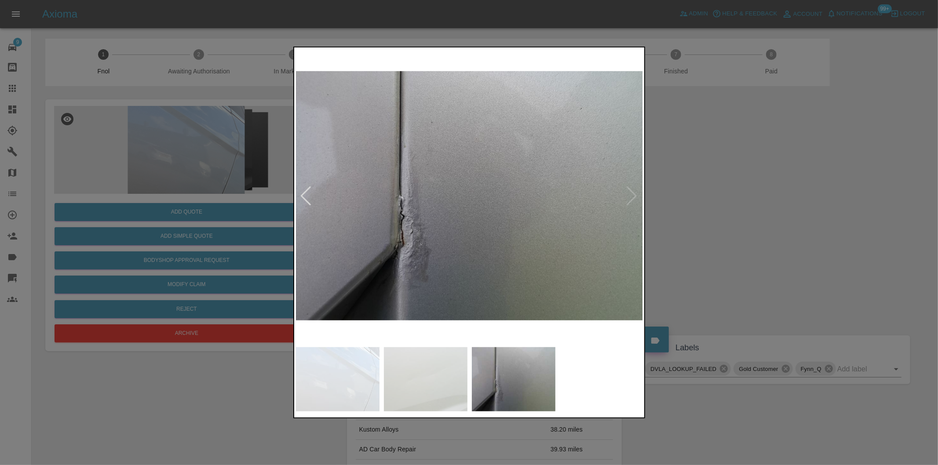
click at [631, 190] on img at bounding box center [470, 196] width 348 height 294
drag, startPoint x: 797, startPoint y: 210, endPoint x: 714, endPoint y: 159, distance: 97.2
click at [790, 205] on div at bounding box center [469, 232] width 938 height 465
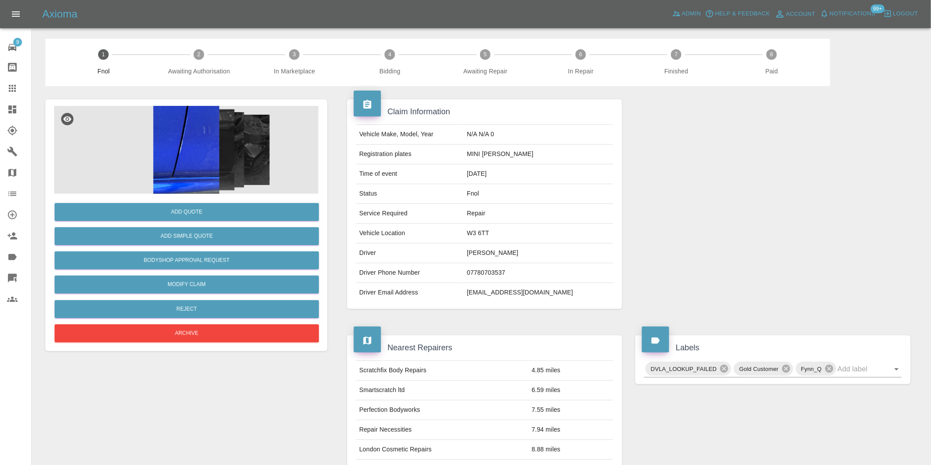
click at [213, 150] on img at bounding box center [186, 150] width 264 height 88
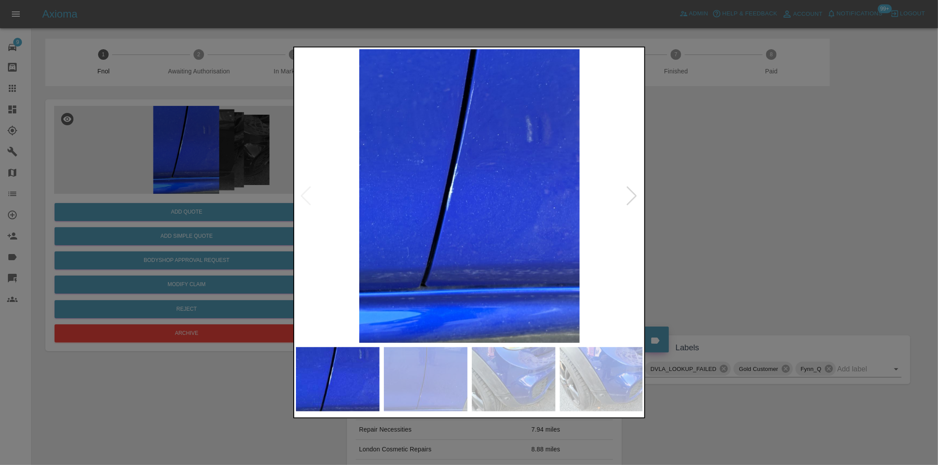
click at [630, 194] on div at bounding box center [632, 196] width 12 height 19
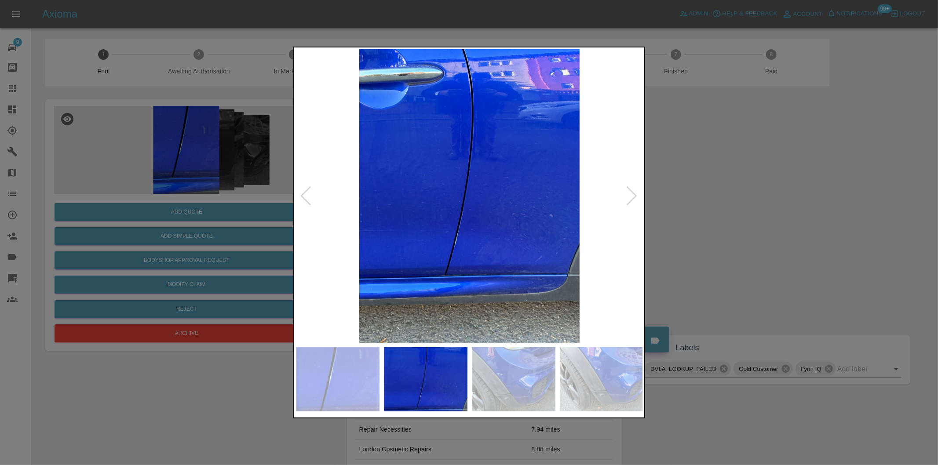
click at [630, 194] on div at bounding box center [632, 196] width 12 height 19
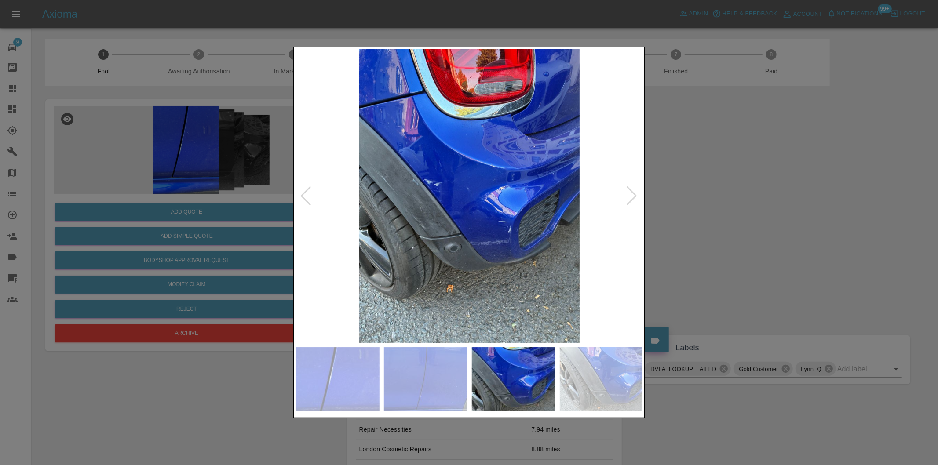
click at [631, 194] on div at bounding box center [632, 196] width 12 height 19
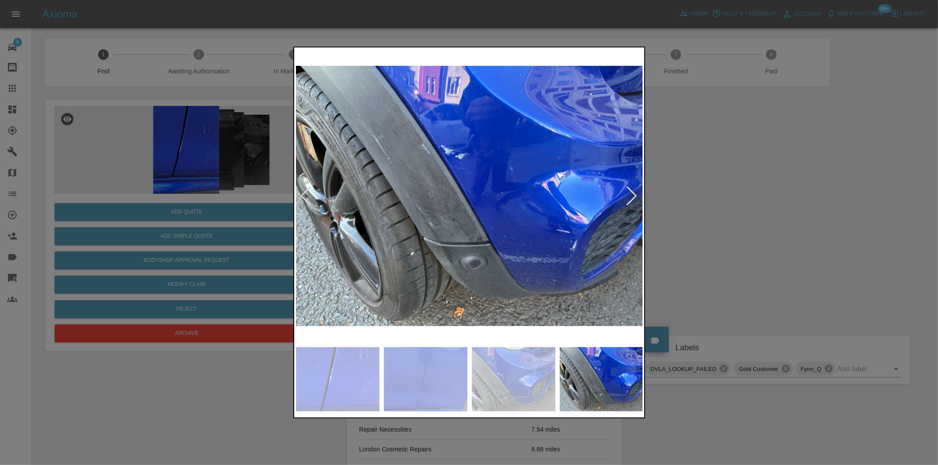
click at [631, 194] on div at bounding box center [632, 196] width 12 height 19
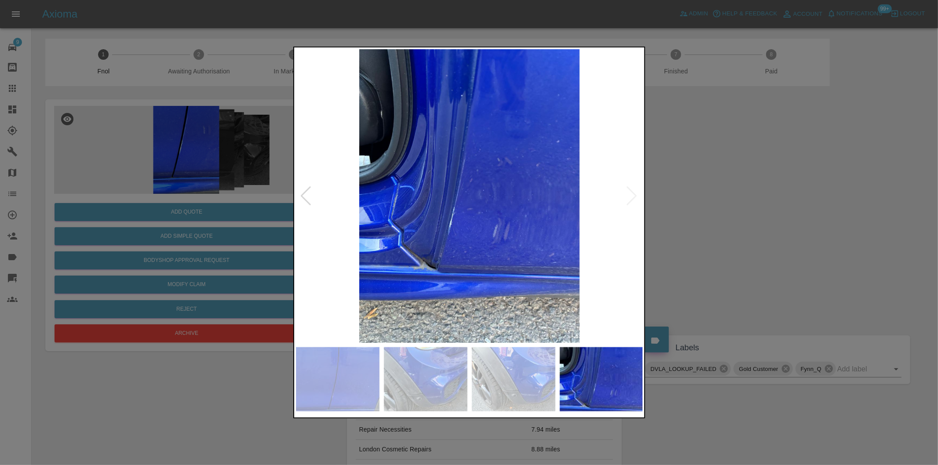
click at [731, 185] on div at bounding box center [469, 232] width 938 height 465
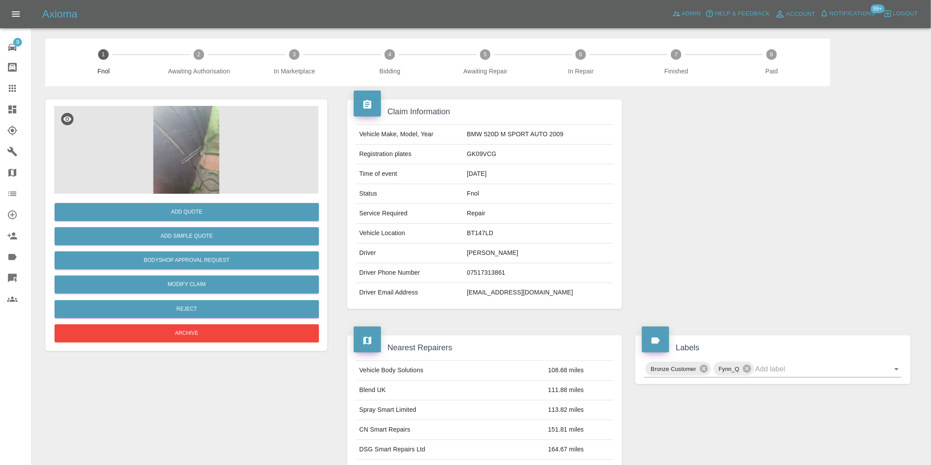
click at [195, 131] on img at bounding box center [186, 150] width 264 height 88
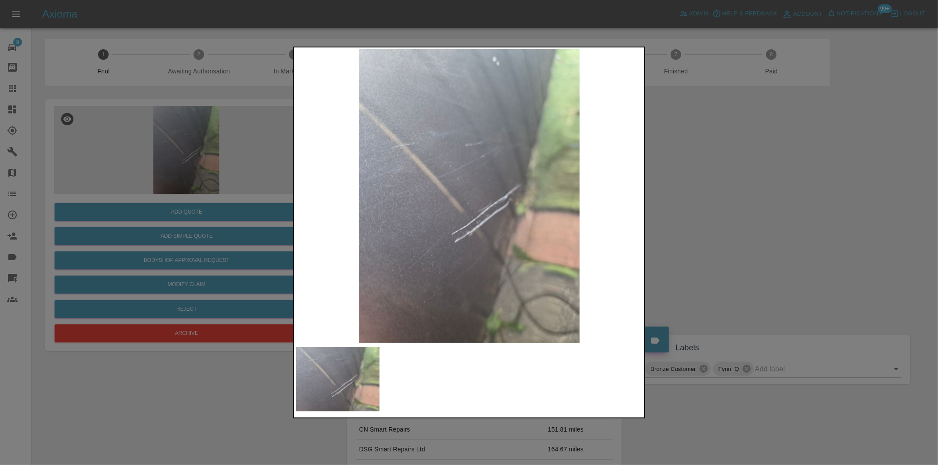
click at [775, 224] on div at bounding box center [469, 232] width 938 height 465
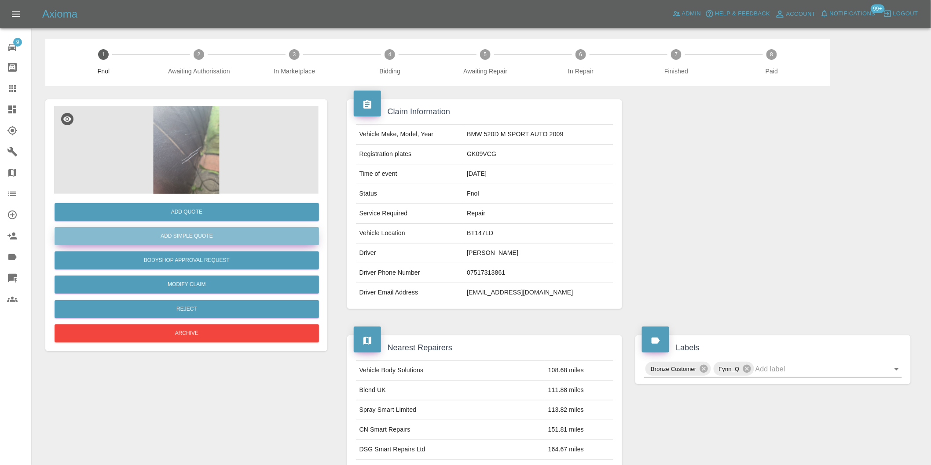
click at [188, 235] on button "Add Simple Quote" at bounding box center [187, 236] width 264 height 18
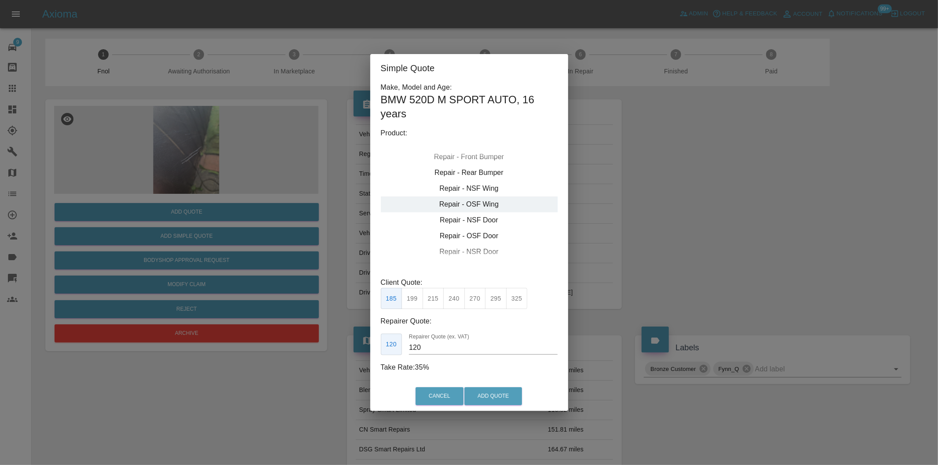
type input "140"
click at [501, 219] on div "Repair - NSF Door" at bounding box center [469, 220] width 177 height 16
click at [476, 397] on button "Add Quote" at bounding box center [494, 397] width 58 height 18
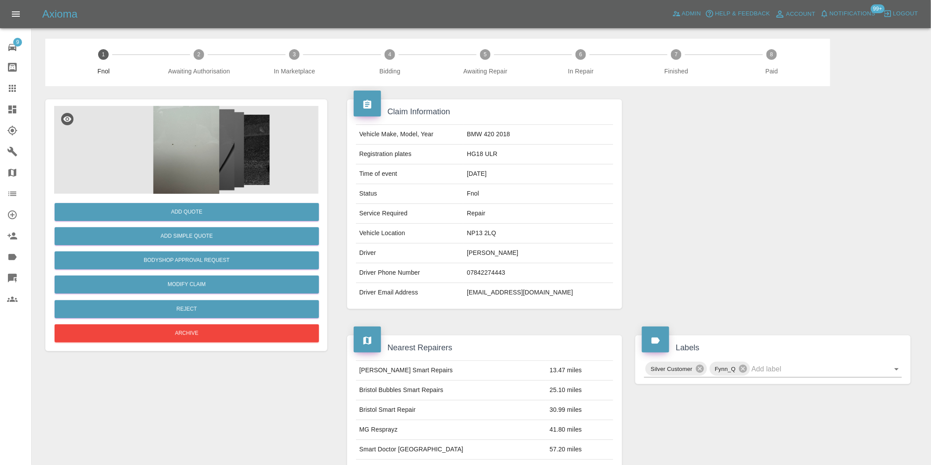
click at [185, 121] on img at bounding box center [186, 150] width 264 height 88
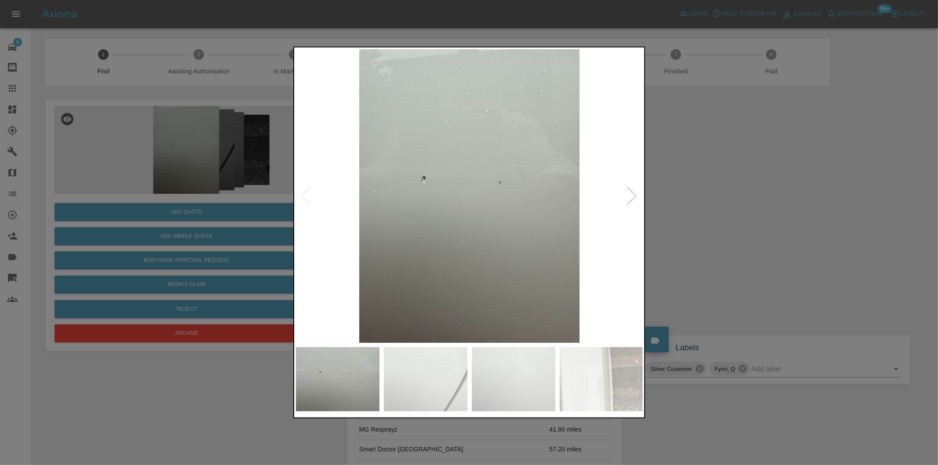
click at [636, 201] on div at bounding box center [632, 196] width 12 height 19
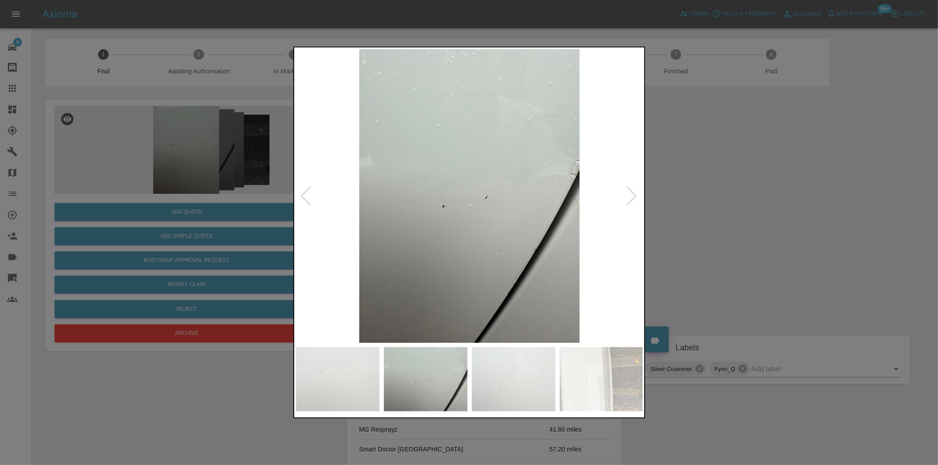
click at [634, 197] on div at bounding box center [632, 196] width 12 height 19
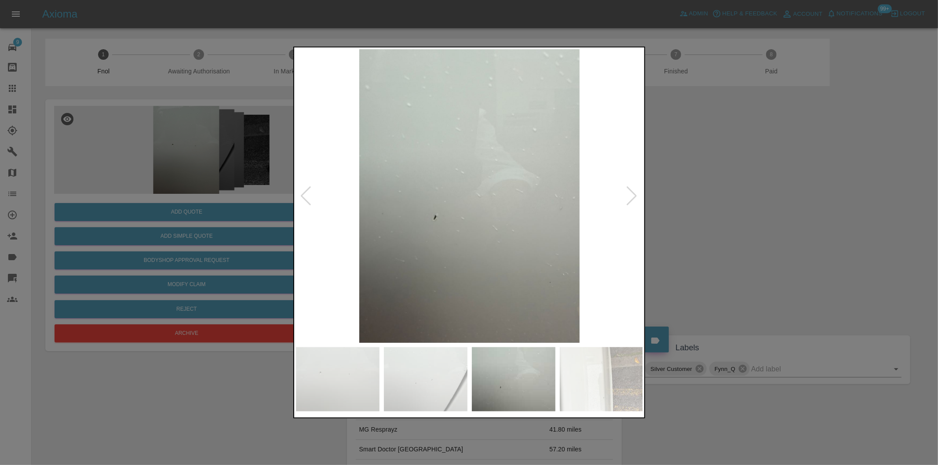
click at [634, 197] on div at bounding box center [632, 196] width 12 height 19
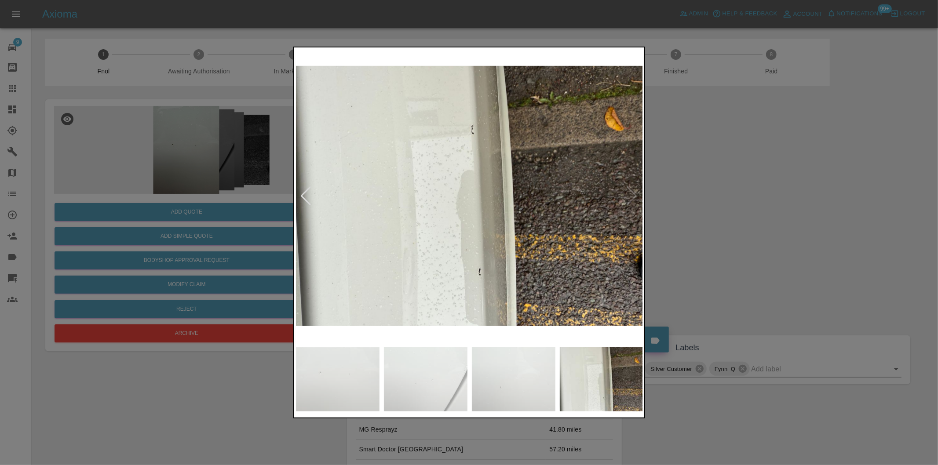
click at [634, 197] on img at bounding box center [470, 196] width 348 height 294
click at [745, 198] on div at bounding box center [469, 232] width 938 height 465
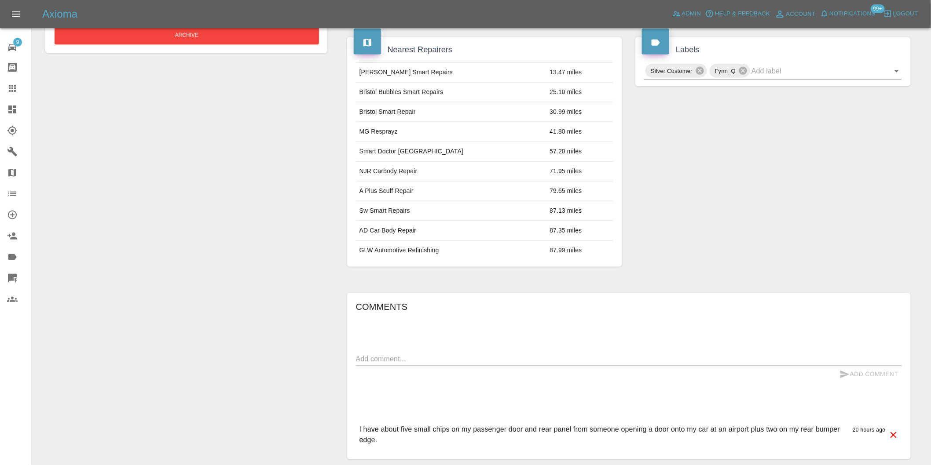
scroll to position [217, 0]
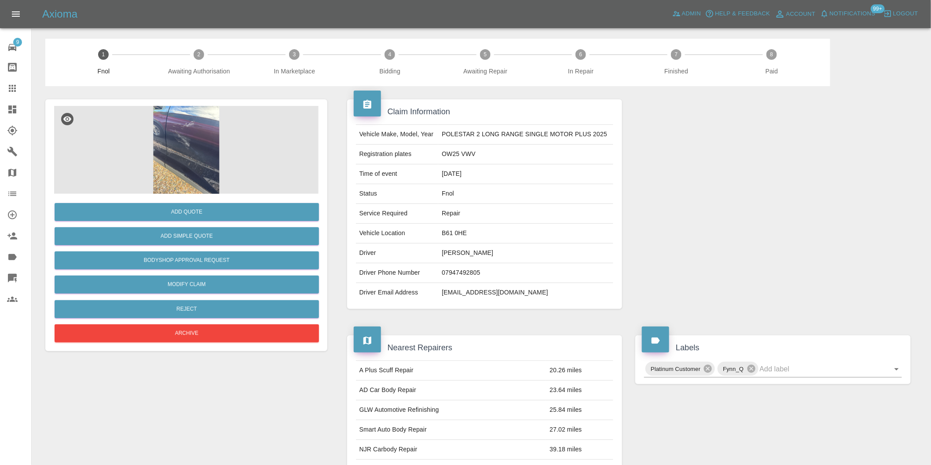
click at [183, 154] on img at bounding box center [186, 150] width 264 height 88
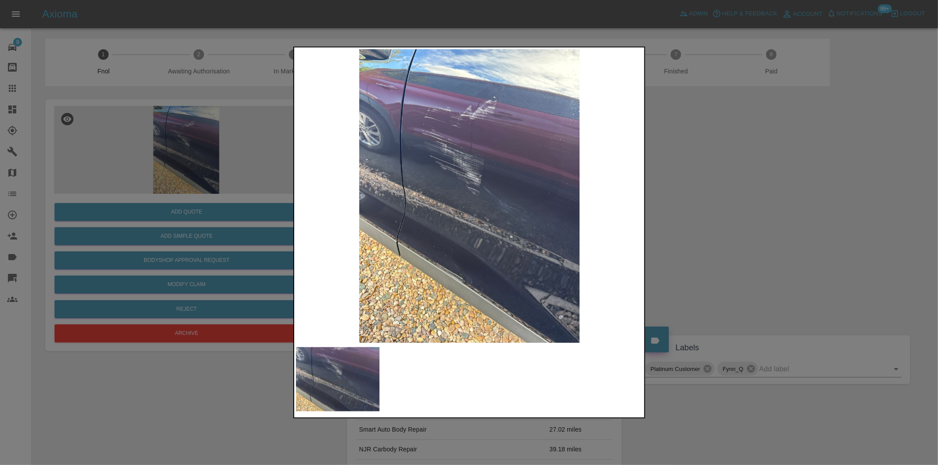
drag, startPoint x: 708, startPoint y: 214, endPoint x: 434, endPoint y: 267, distance: 279.5
click at [707, 214] on div at bounding box center [469, 232] width 938 height 465
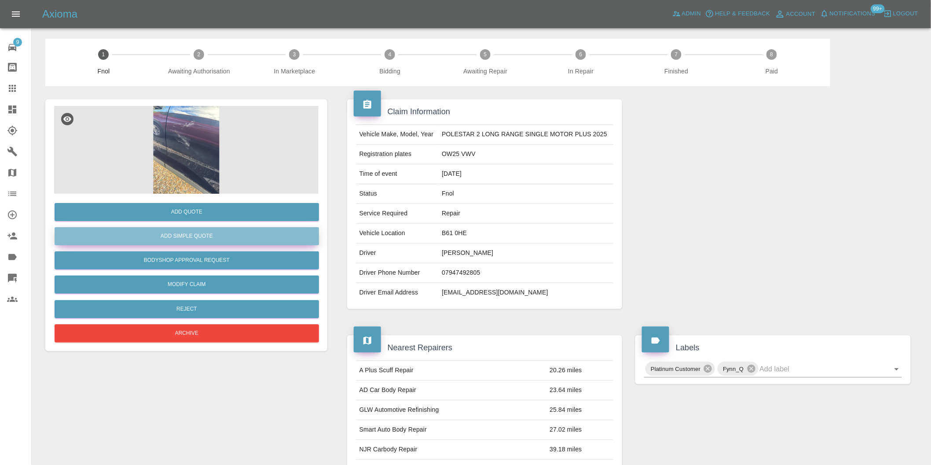
click at [203, 236] on button "Add Simple Quote" at bounding box center [187, 236] width 264 height 18
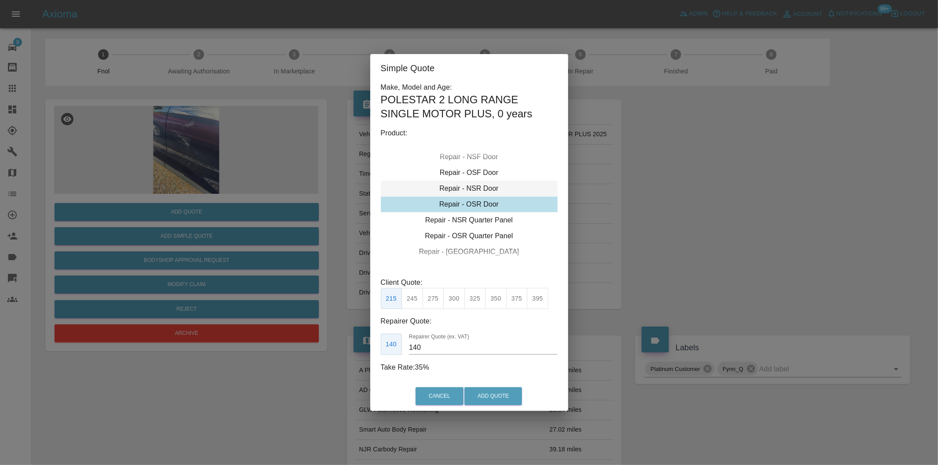
click at [488, 188] on div "Repair - NSR Door" at bounding box center [469, 189] width 177 height 16
drag, startPoint x: 432, startPoint y: 302, endPoint x: 442, endPoint y: 309, distance: 12.2
click at [433, 304] on button "270" at bounding box center [434, 299] width 22 height 22
type input "180"
drag, startPoint x: 497, startPoint y: 387, endPoint x: 498, endPoint y: 392, distance: 5.4
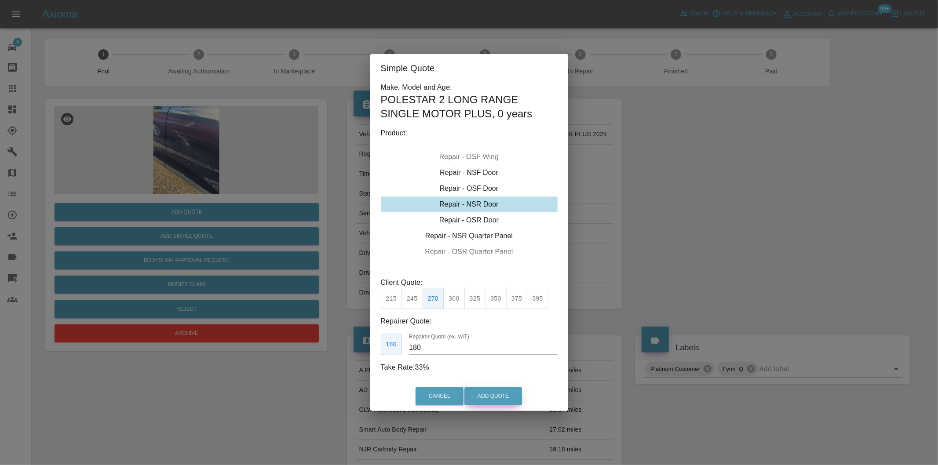
click at [497, 388] on div "Cancel Add Quote" at bounding box center [469, 396] width 198 height 29
click at [498, 394] on button "Add Quote" at bounding box center [494, 397] width 58 height 18
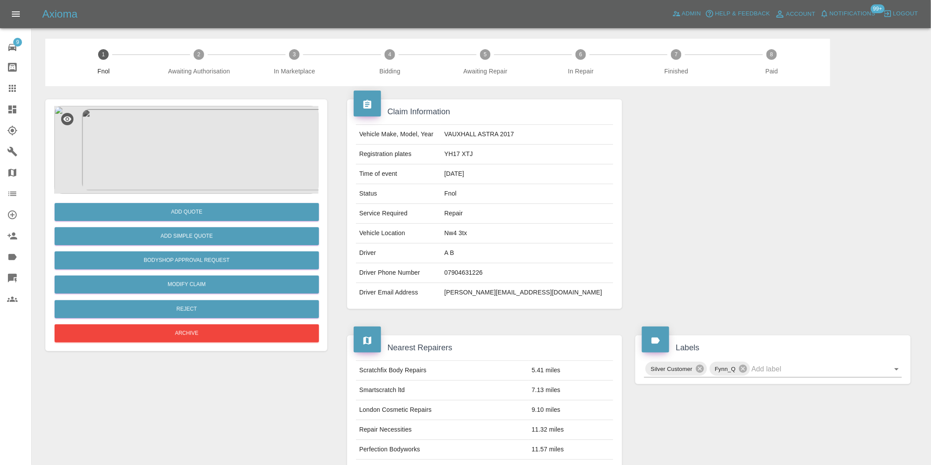
click at [201, 134] on img at bounding box center [186, 150] width 264 height 88
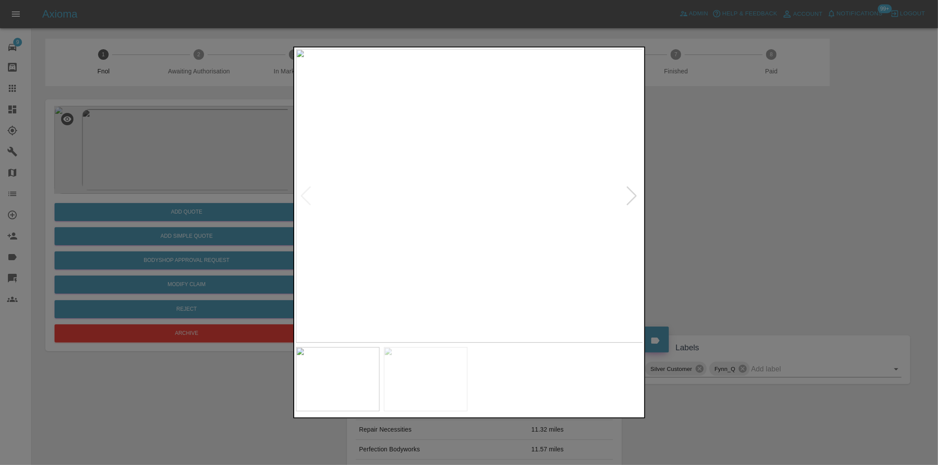
click at [633, 196] on div at bounding box center [632, 196] width 12 height 19
click at [789, 200] on div at bounding box center [469, 232] width 938 height 465
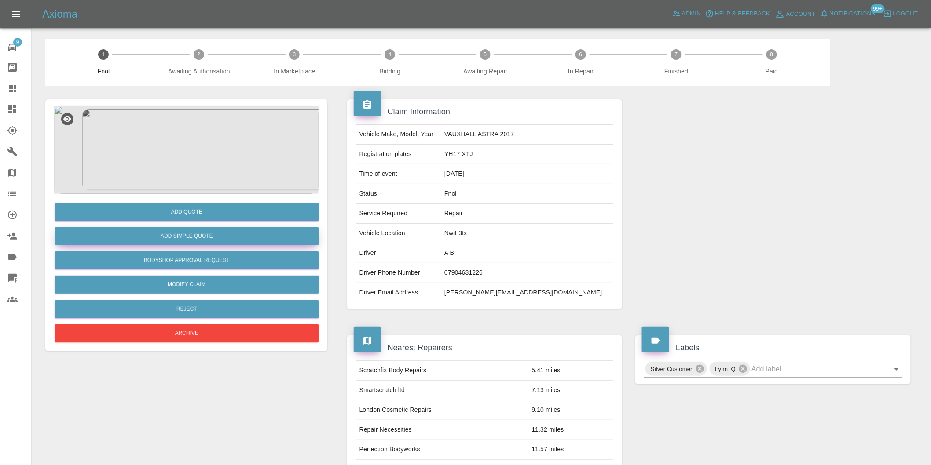
click at [211, 239] on button "Add Simple Quote" at bounding box center [187, 236] width 264 height 18
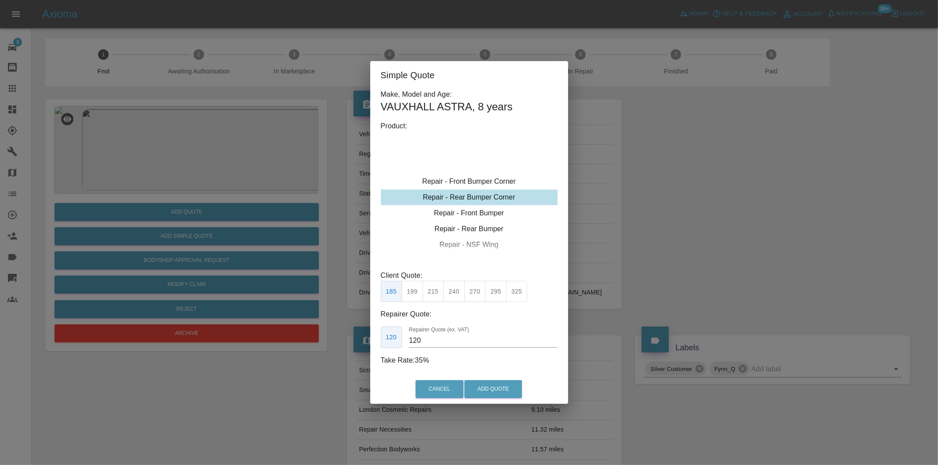
click at [488, 200] on div "Repair - Rear Bumper Corner" at bounding box center [469, 198] width 177 height 16
click at [478, 294] on button "270" at bounding box center [476, 292] width 22 height 22
click at [502, 292] on button "295" at bounding box center [496, 292] width 22 height 22
type input "180"
click at [511, 393] on button "Add Quote" at bounding box center [494, 390] width 58 height 18
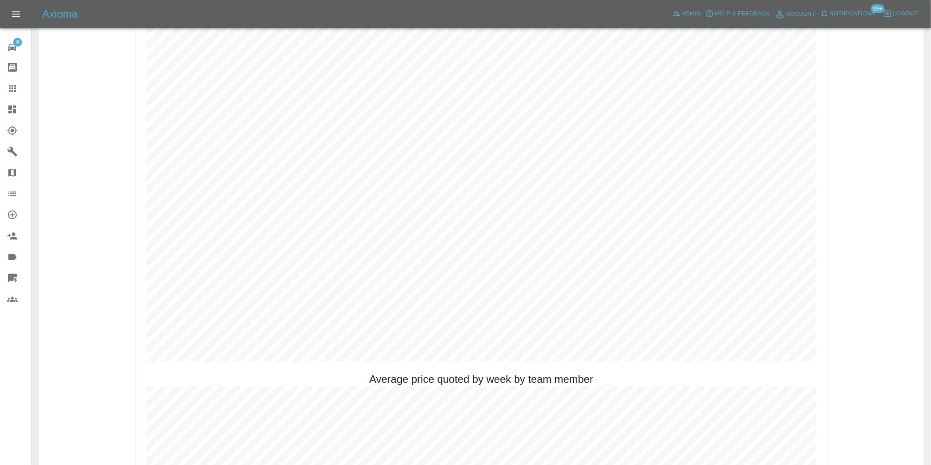
scroll to position [293, 0]
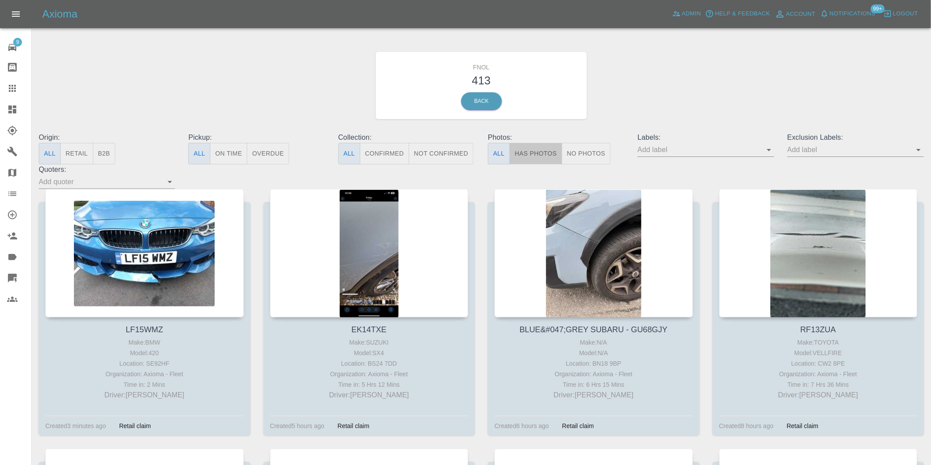
click at [535, 155] on button "Has Photos" at bounding box center [535, 154] width 53 height 22
drag, startPoint x: 919, startPoint y: 147, endPoint x: 921, endPoint y: 156, distance: 8.5
click at [920, 148] on icon "Open" at bounding box center [918, 150] width 11 height 11
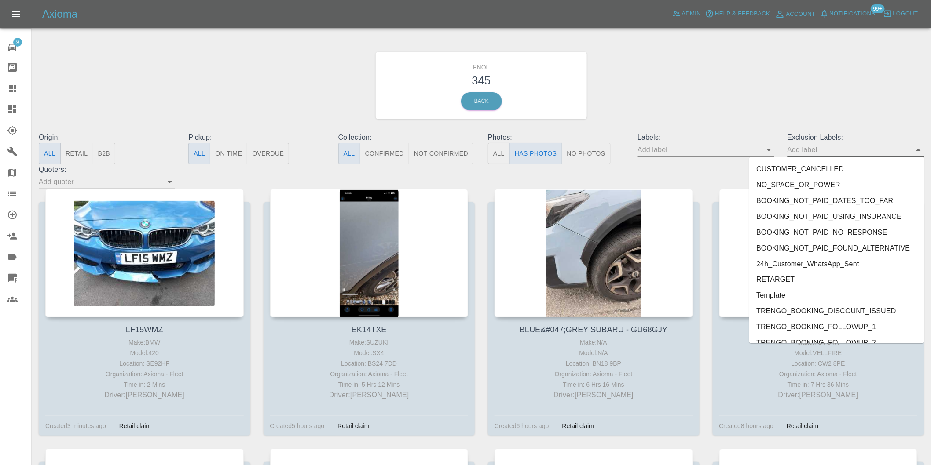
scroll to position [1895, 0]
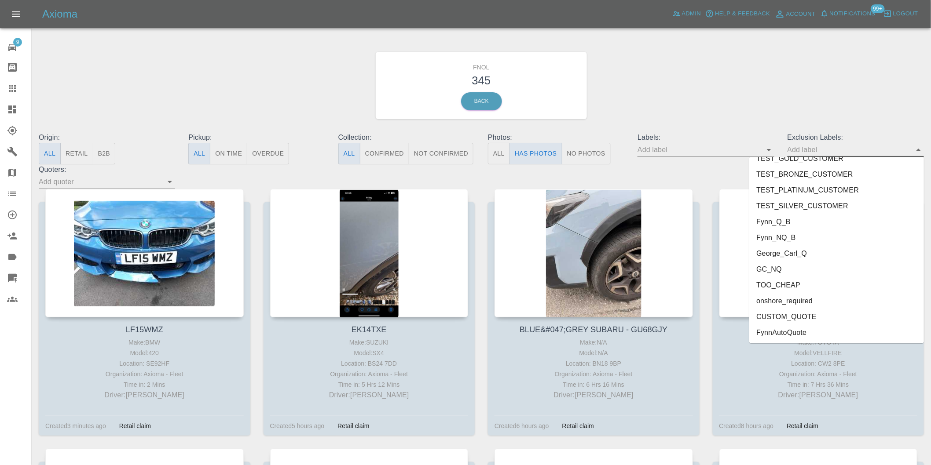
click at [798, 300] on li "onshore_required" at bounding box center [836, 301] width 175 height 16
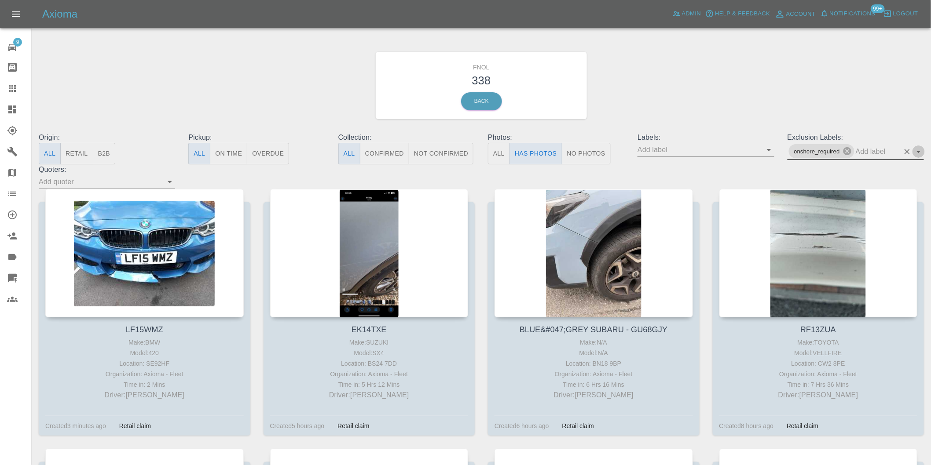
click at [921, 151] on icon "Open" at bounding box center [918, 151] width 11 height 11
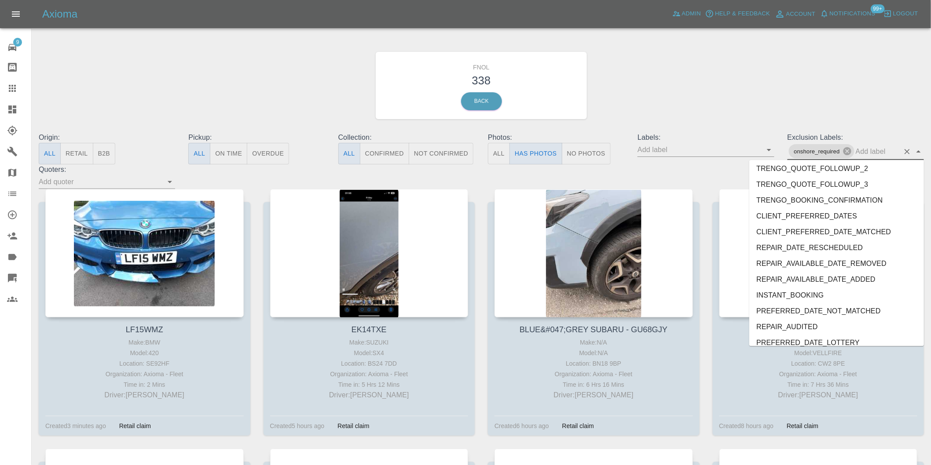
scroll to position [1879, 0]
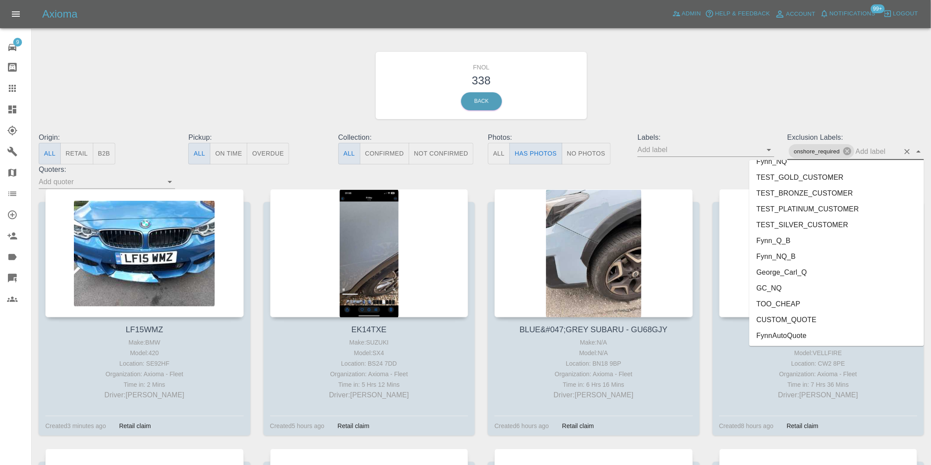
click at [793, 272] on li "George_Carl_Q" at bounding box center [836, 272] width 175 height 16
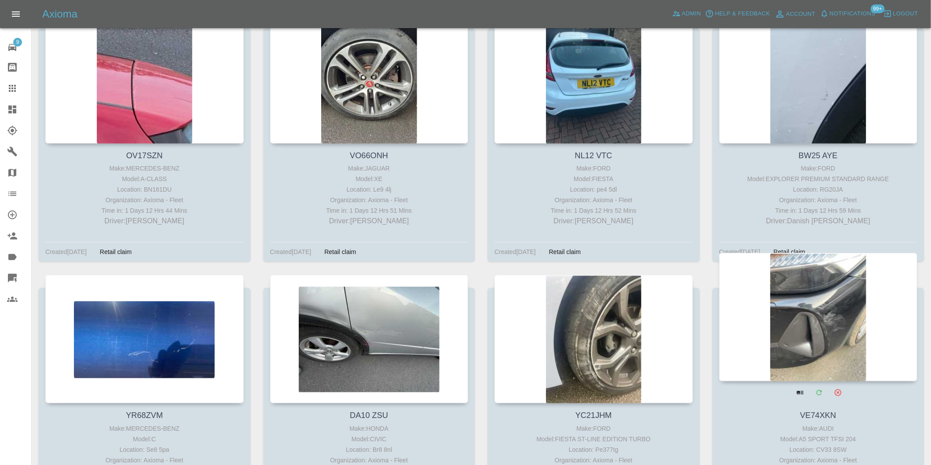
scroll to position [7827, 0]
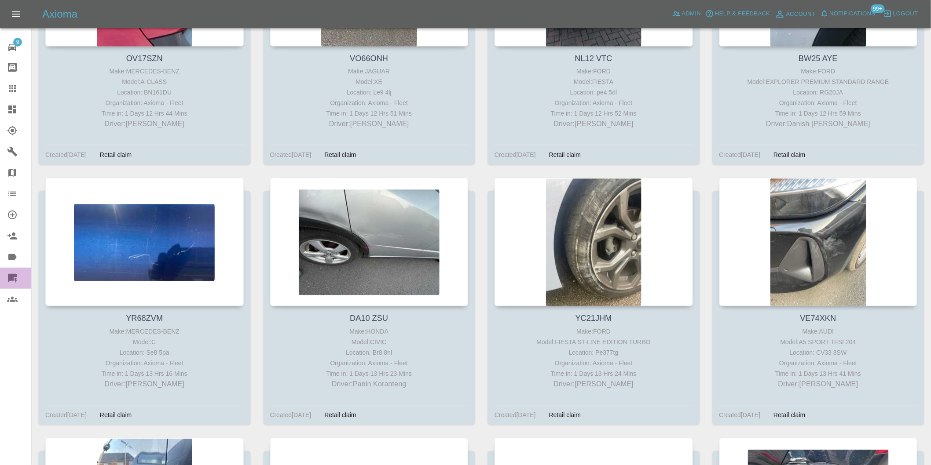
click at [11, 279] on icon at bounding box center [12, 278] width 9 height 9
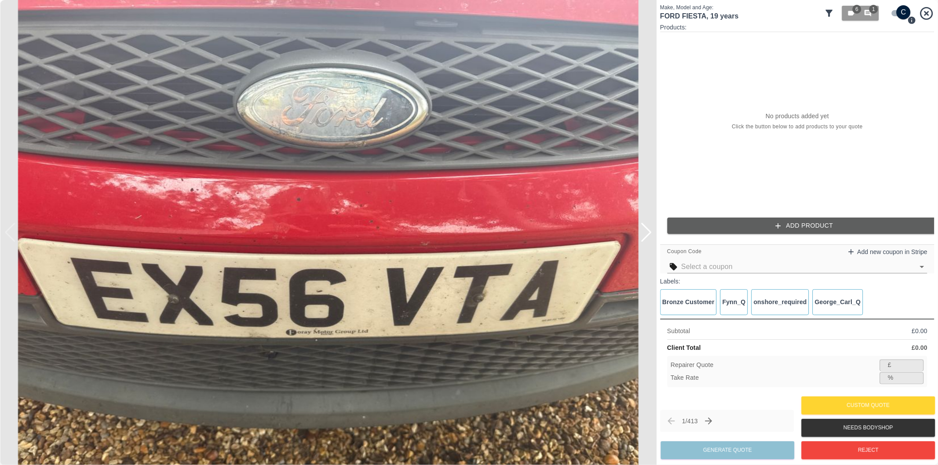
click at [830, 12] on icon at bounding box center [829, 13] width 7 height 7
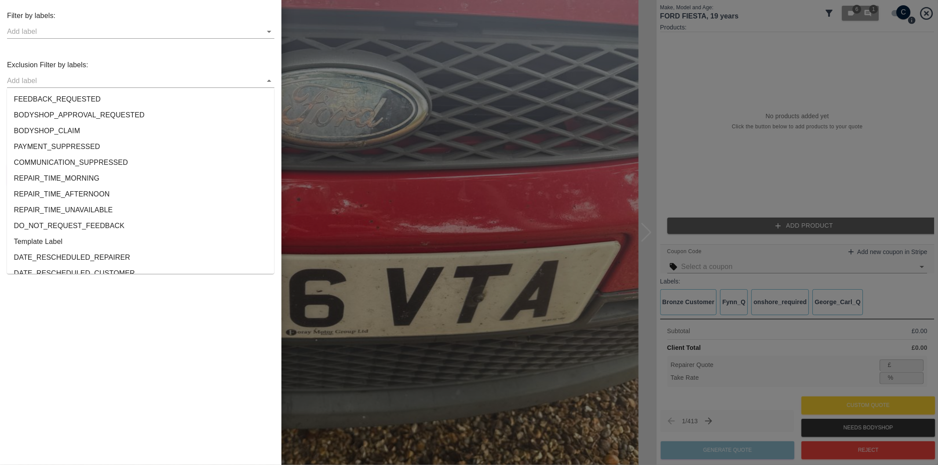
click at [262, 79] on div at bounding box center [140, 81] width 267 height 14
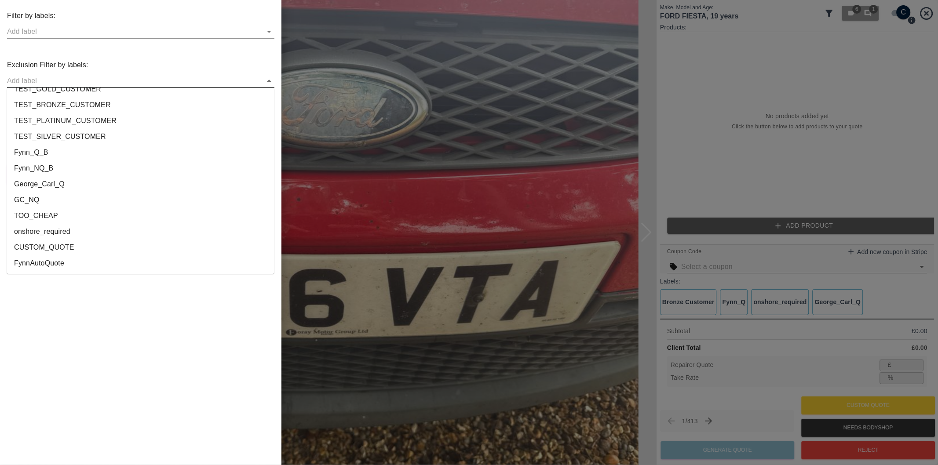
click at [60, 229] on li "onshore_required" at bounding box center [140, 232] width 267 height 16
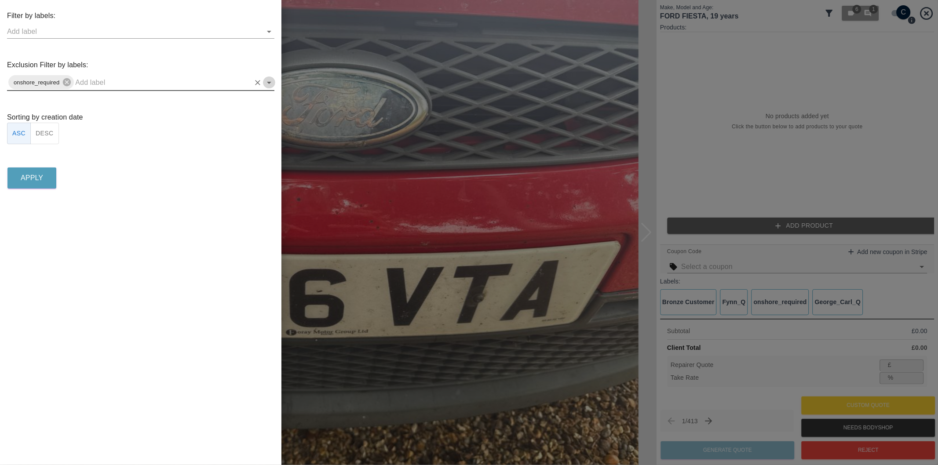
drag, startPoint x: 265, startPoint y: 80, endPoint x: 271, endPoint y: 90, distance: 11.4
click at [266, 81] on icon "Open" at bounding box center [269, 82] width 11 height 11
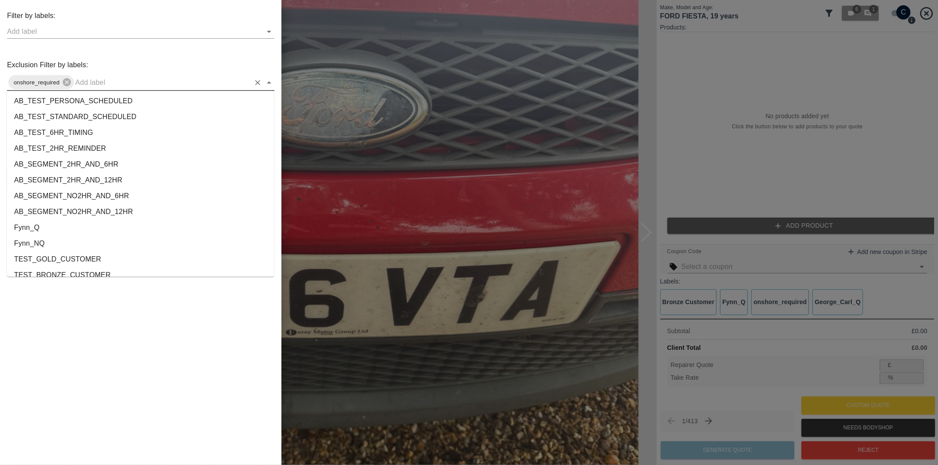
scroll to position [1625, 0]
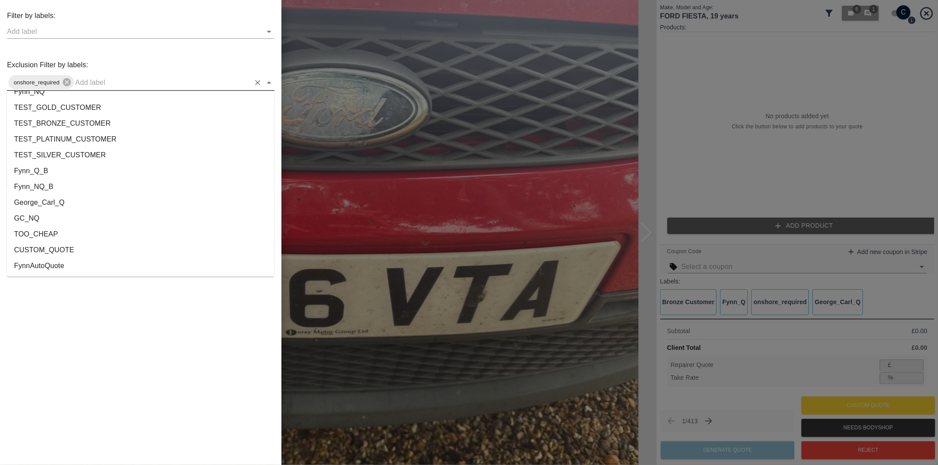
click at [55, 201] on li "George_Carl_Q" at bounding box center [140, 203] width 267 height 16
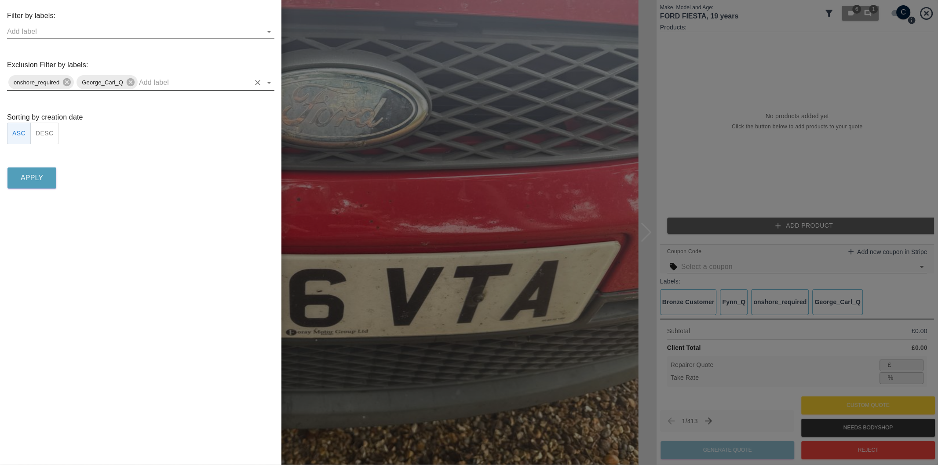
click at [47, 139] on button "DESC" at bounding box center [44, 134] width 29 height 22
click at [43, 181] on p "Apply" at bounding box center [32, 178] width 22 height 11
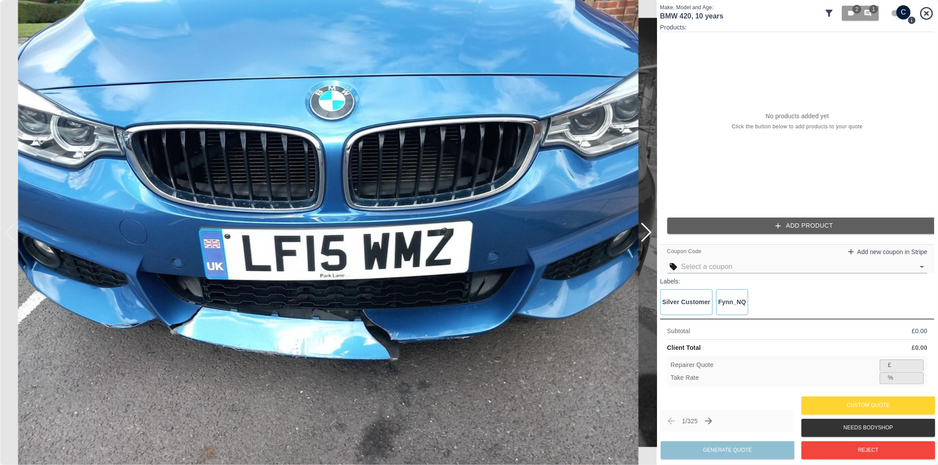
click at [639, 227] on img at bounding box center [328, 232] width 657 height 465
click at [645, 232] on div at bounding box center [647, 232] width 12 height 19
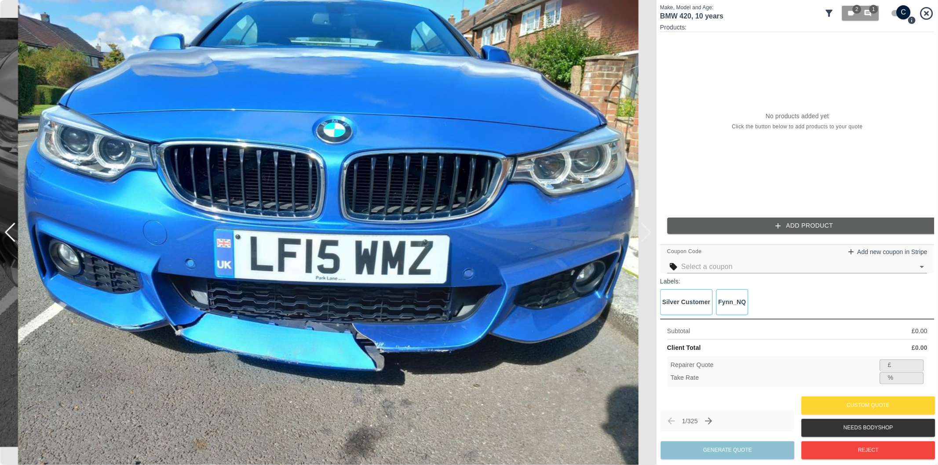
click at [645, 232] on img at bounding box center [328, 232] width 657 height 465
click at [852, 449] on button "Reject" at bounding box center [869, 451] width 134 height 18
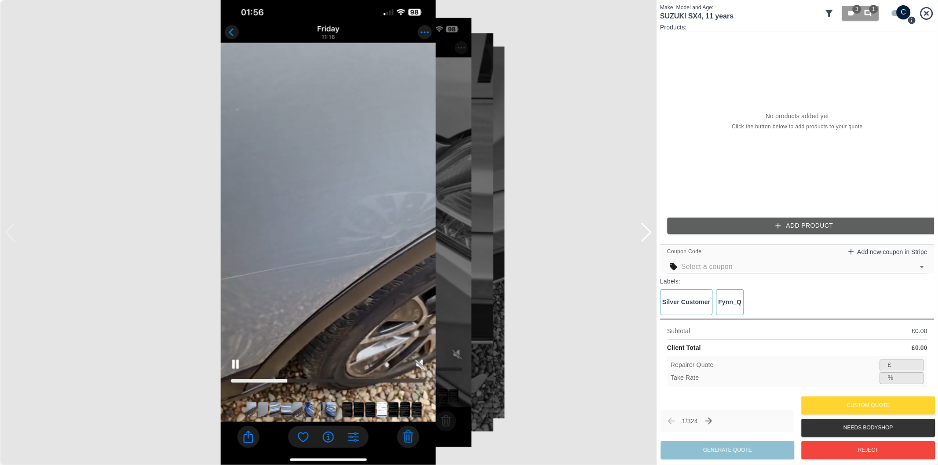
click at [648, 234] on div at bounding box center [647, 232] width 12 height 19
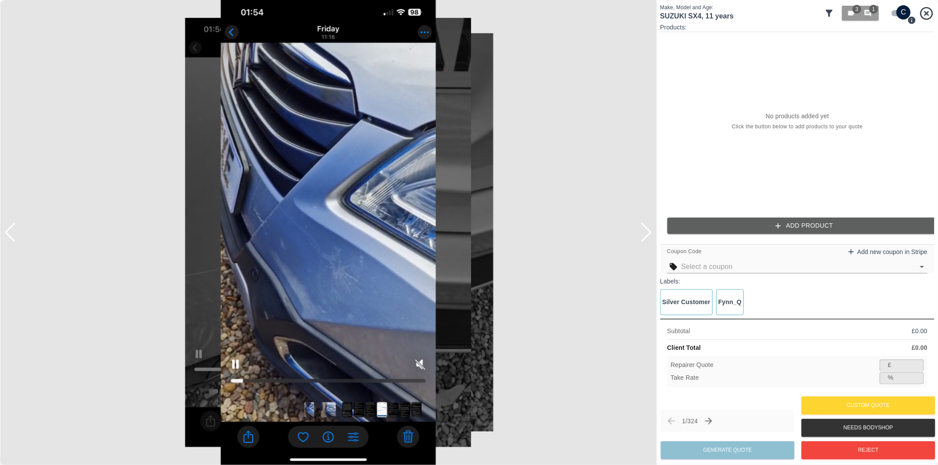
click at [648, 234] on div at bounding box center [647, 232] width 12 height 19
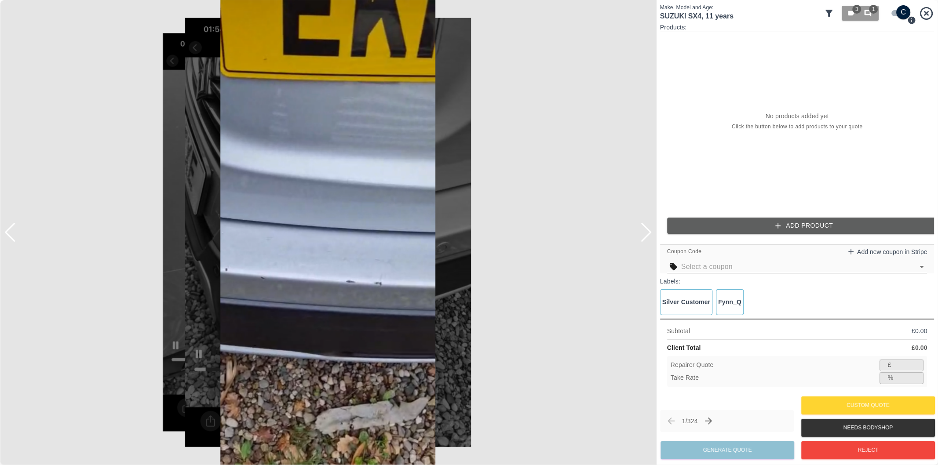
click at [648, 234] on div at bounding box center [647, 232] width 12 height 19
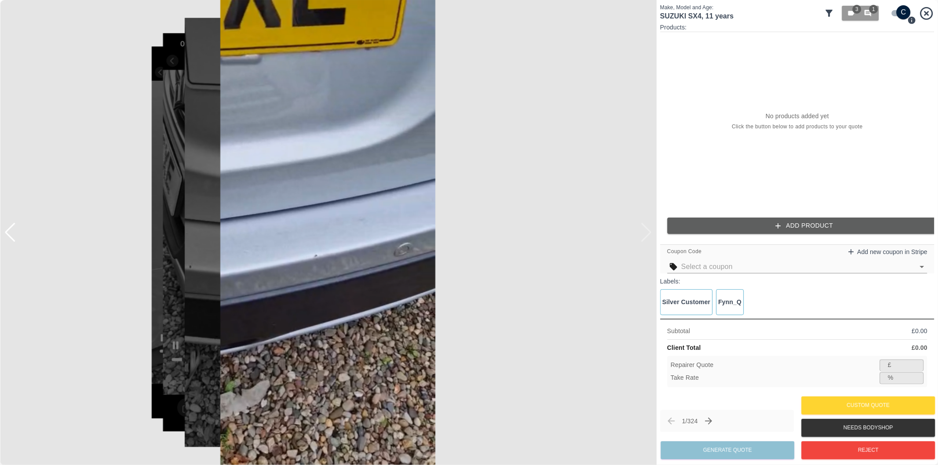
click at [648, 234] on div at bounding box center [328, 232] width 657 height 465
click at [711, 420] on icon "Next claim" at bounding box center [709, 421] width 11 height 11
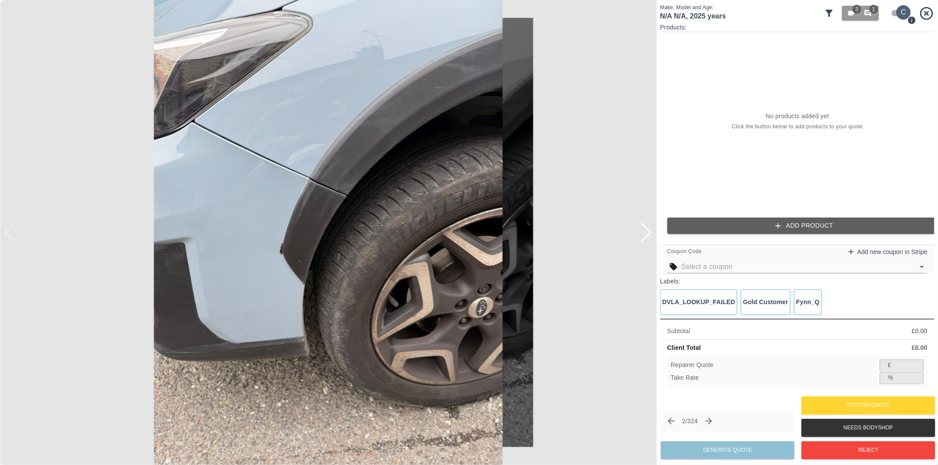
click at [892, 12] on input "checkbox" at bounding box center [904, 12] width 42 height 14
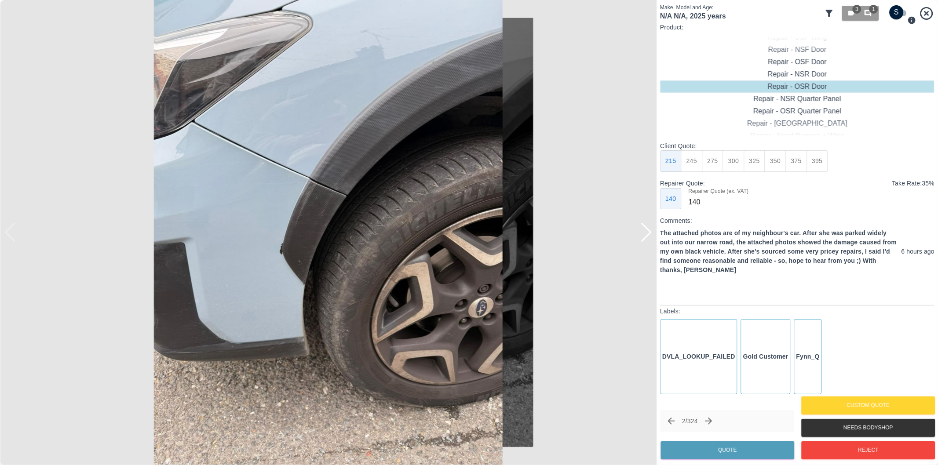
click at [648, 232] on div at bounding box center [647, 232] width 12 height 19
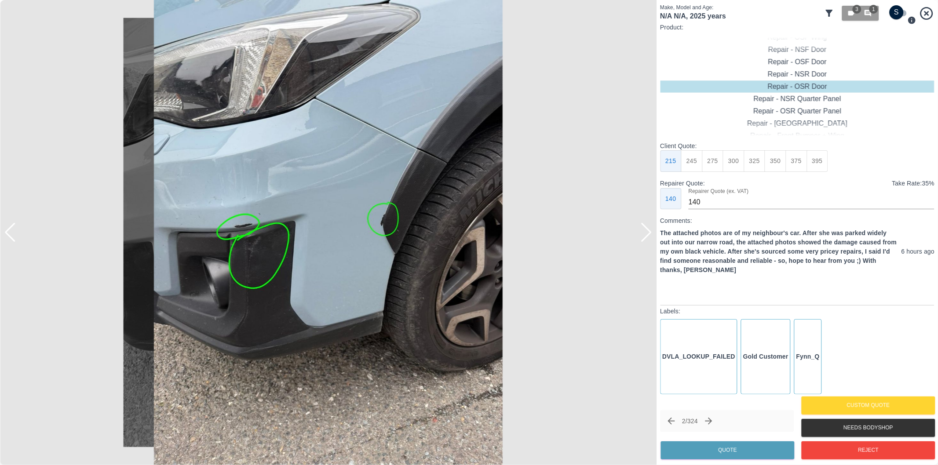
click at [648, 232] on div at bounding box center [647, 232] width 12 height 19
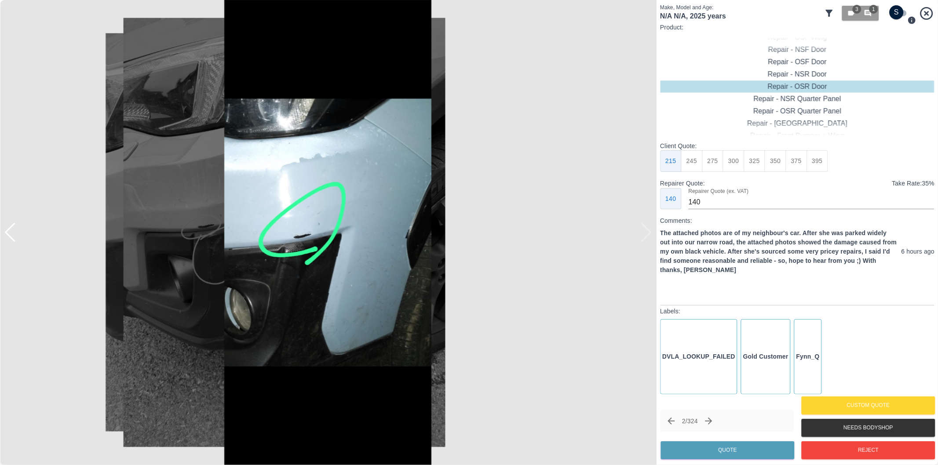
click at [648, 232] on div at bounding box center [328, 232] width 657 height 465
click at [896, 14] on input "checkbox" at bounding box center [897, 12] width 42 height 14
checkbox input "true"
